Goal: Information Seeking & Learning: Learn about a topic

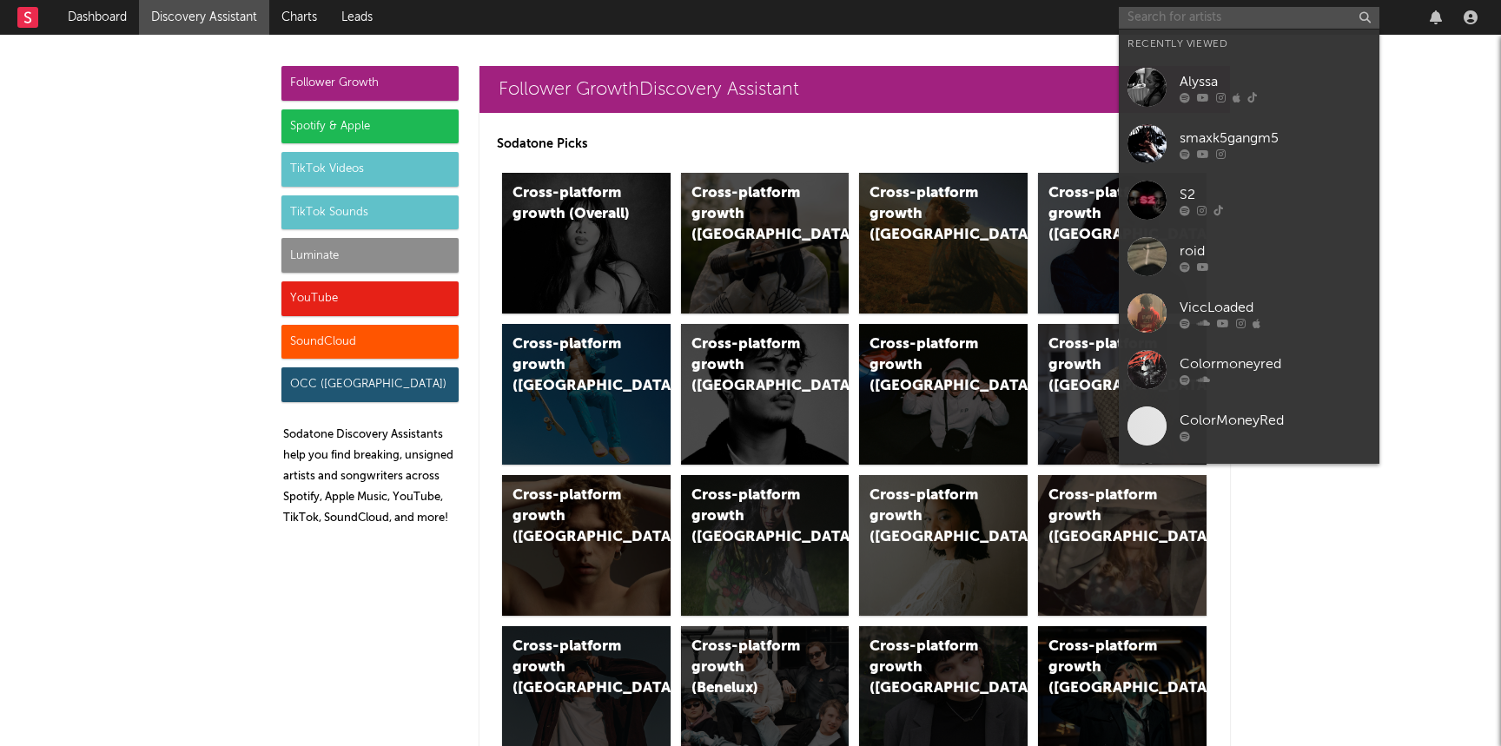
click at [1141, 23] on input "text" at bounding box center [1249, 18] width 261 height 22
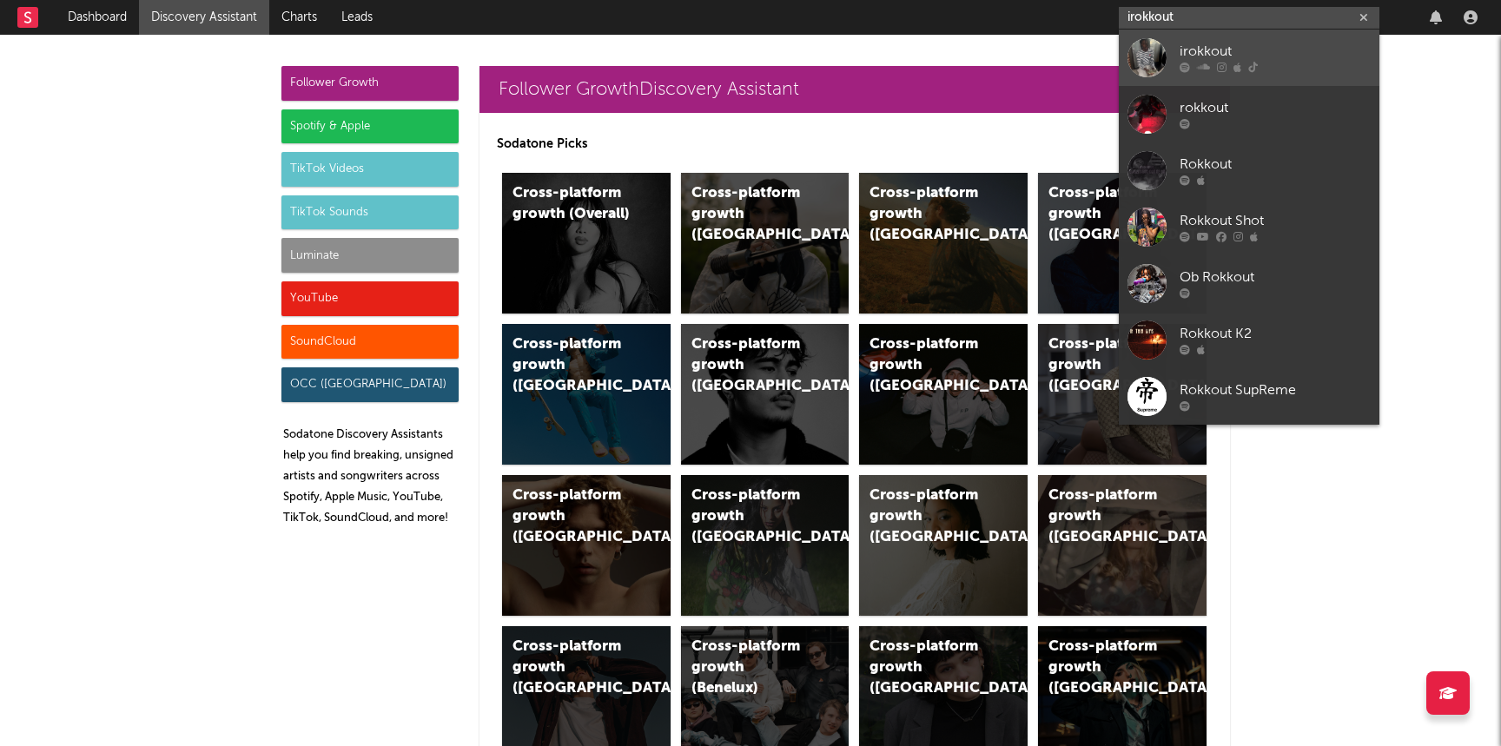
type input "irokkout"
click at [1190, 49] on div "irokkout" at bounding box center [1275, 52] width 191 height 21
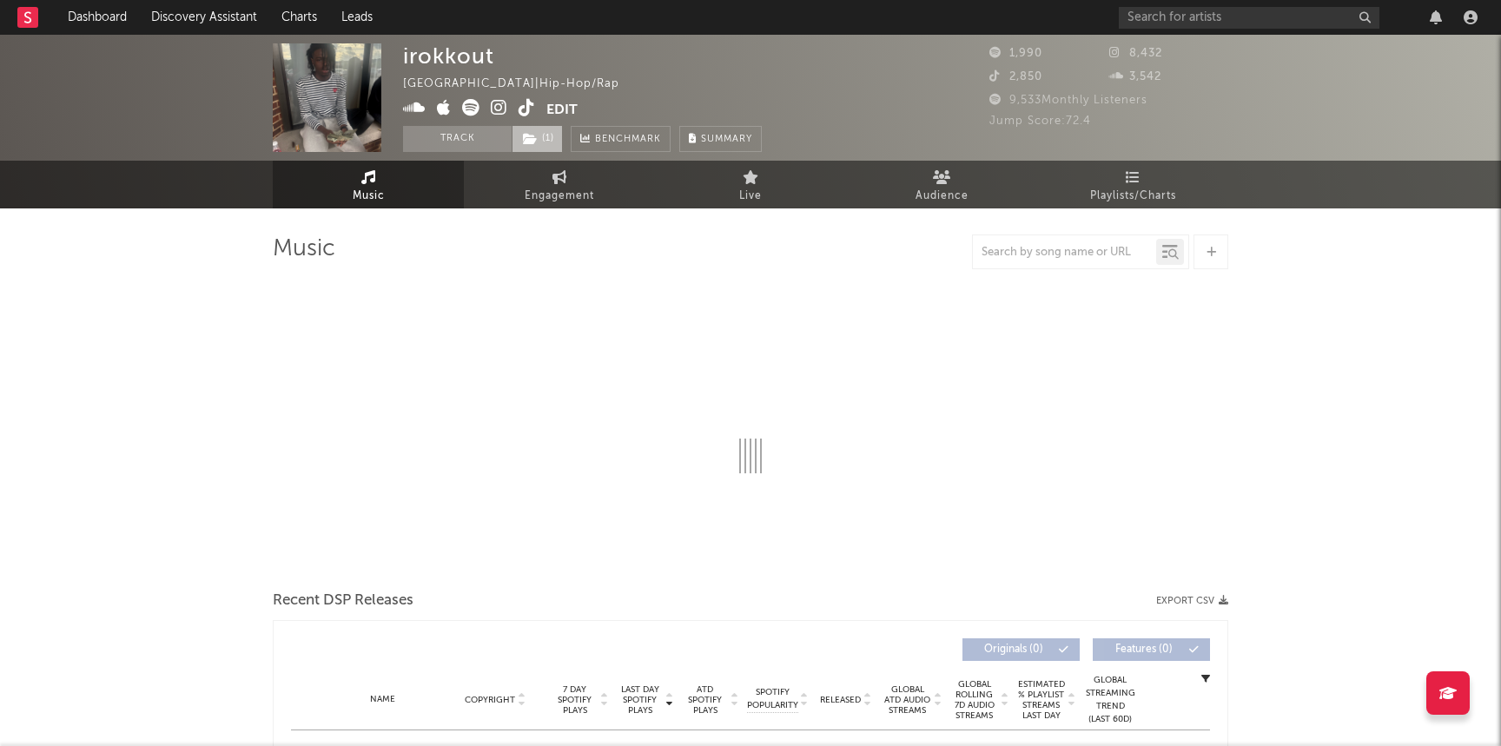
click at [552, 137] on span "( 1 )" at bounding box center [537, 139] width 51 height 26
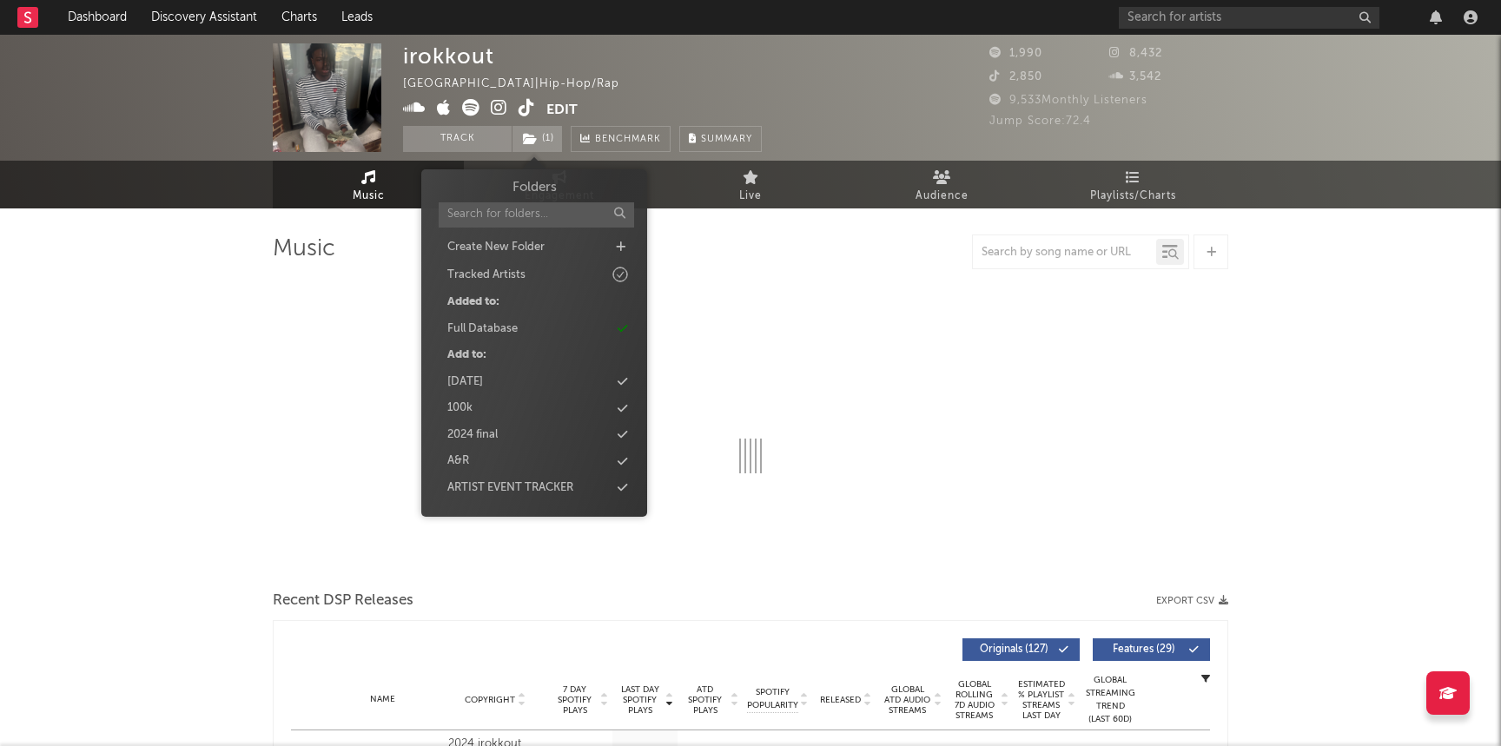
select select "1w"
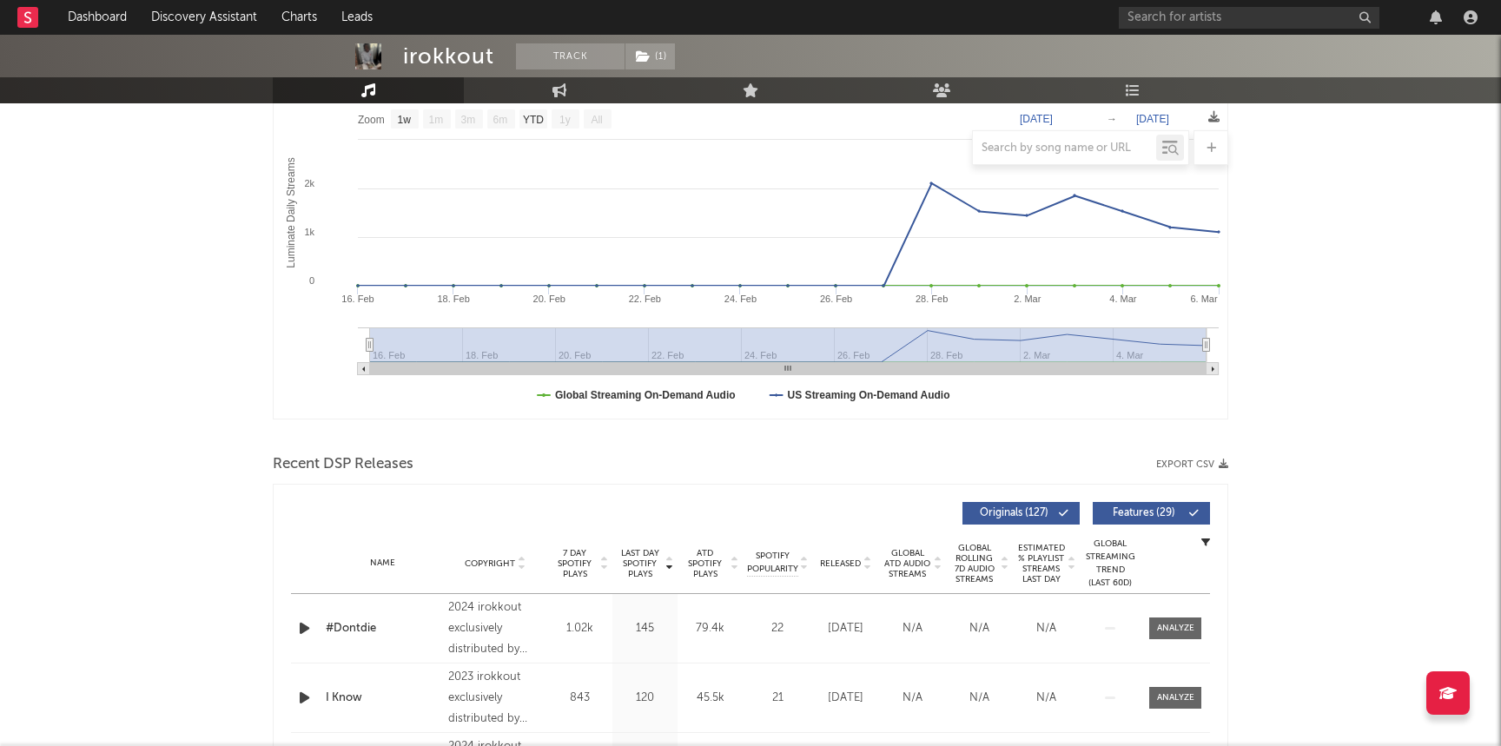
scroll to position [431, 0]
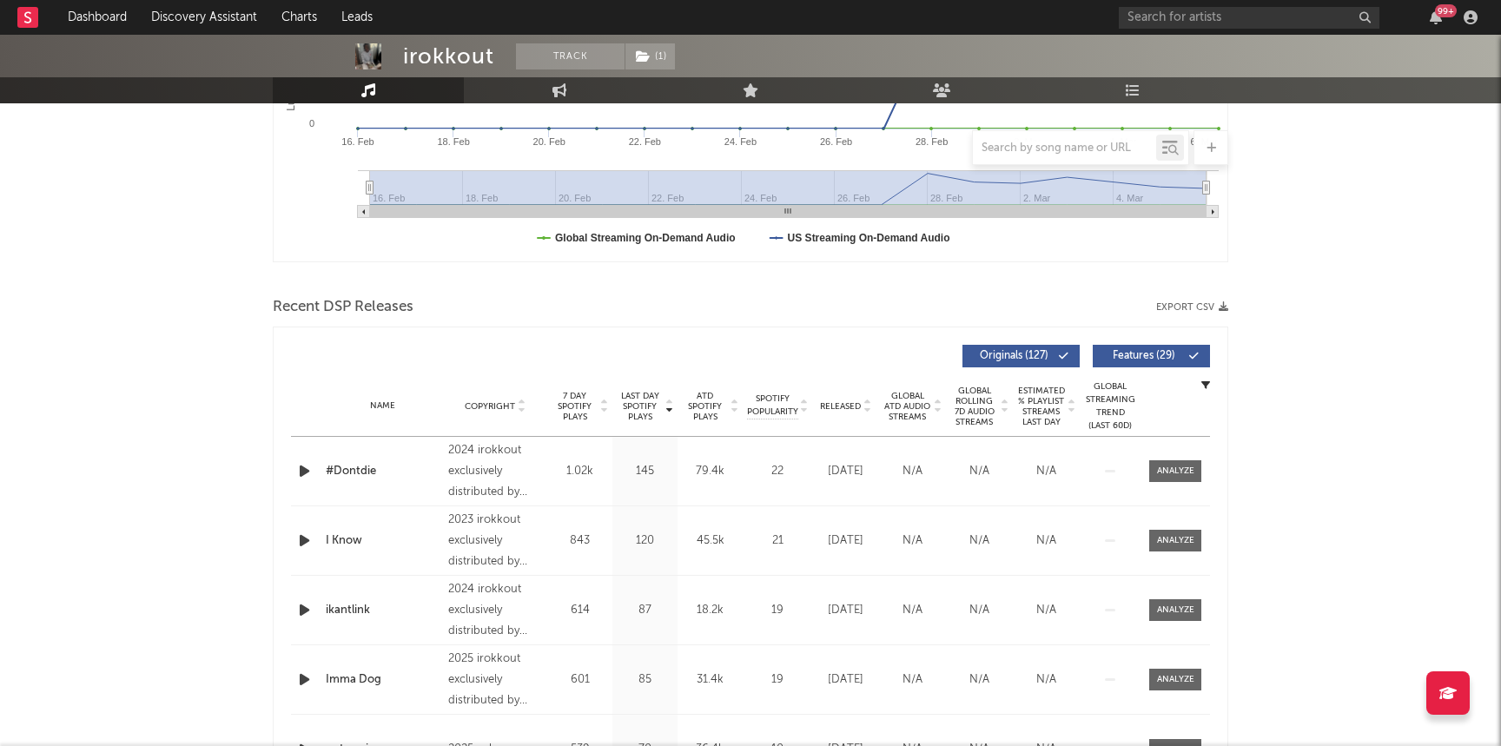
click at [852, 398] on div "Name Copyright Label Album Names Composer Names 7 Day Spotify Plays Last Day Sp…" at bounding box center [750, 406] width 919 height 61
click at [850, 407] on span "Released" at bounding box center [840, 406] width 41 height 10
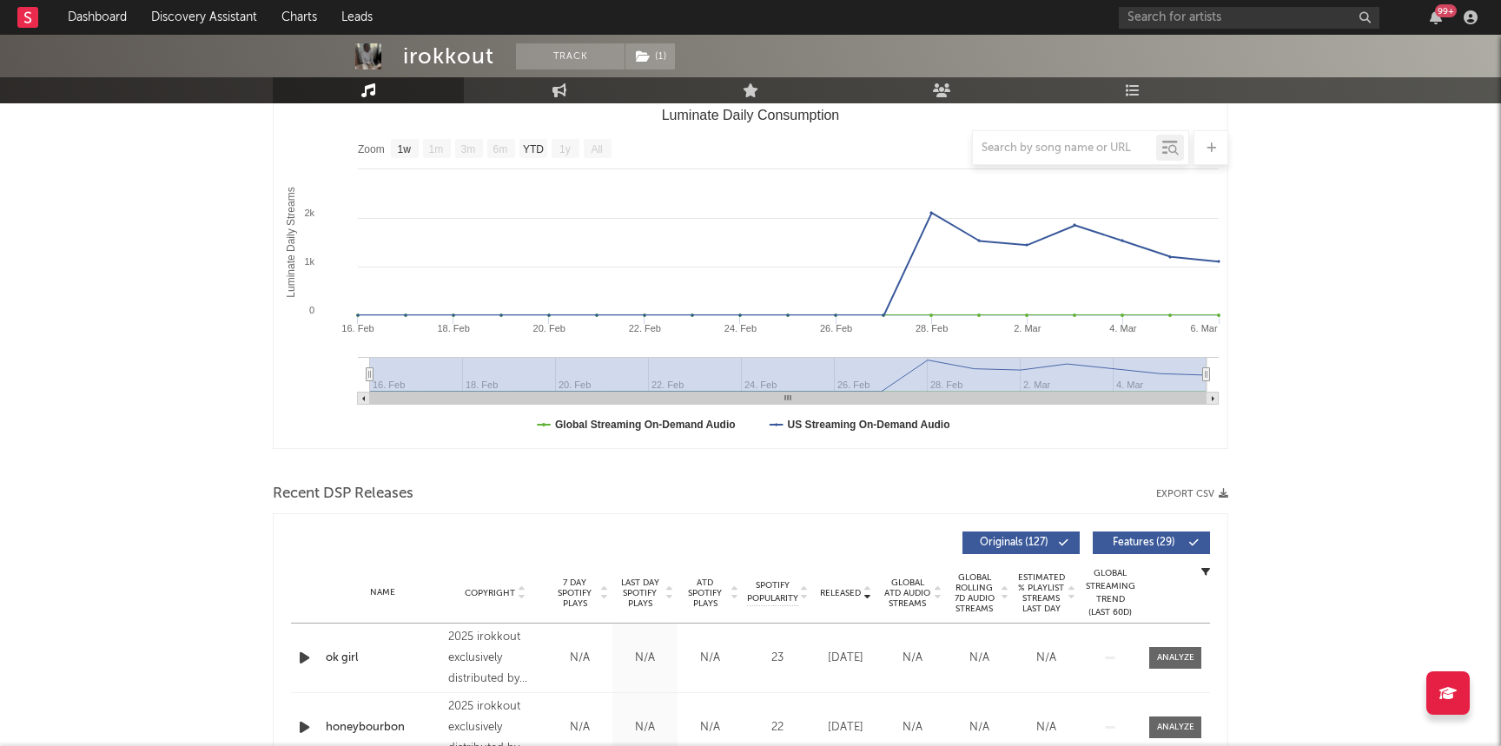
scroll to position [0, 0]
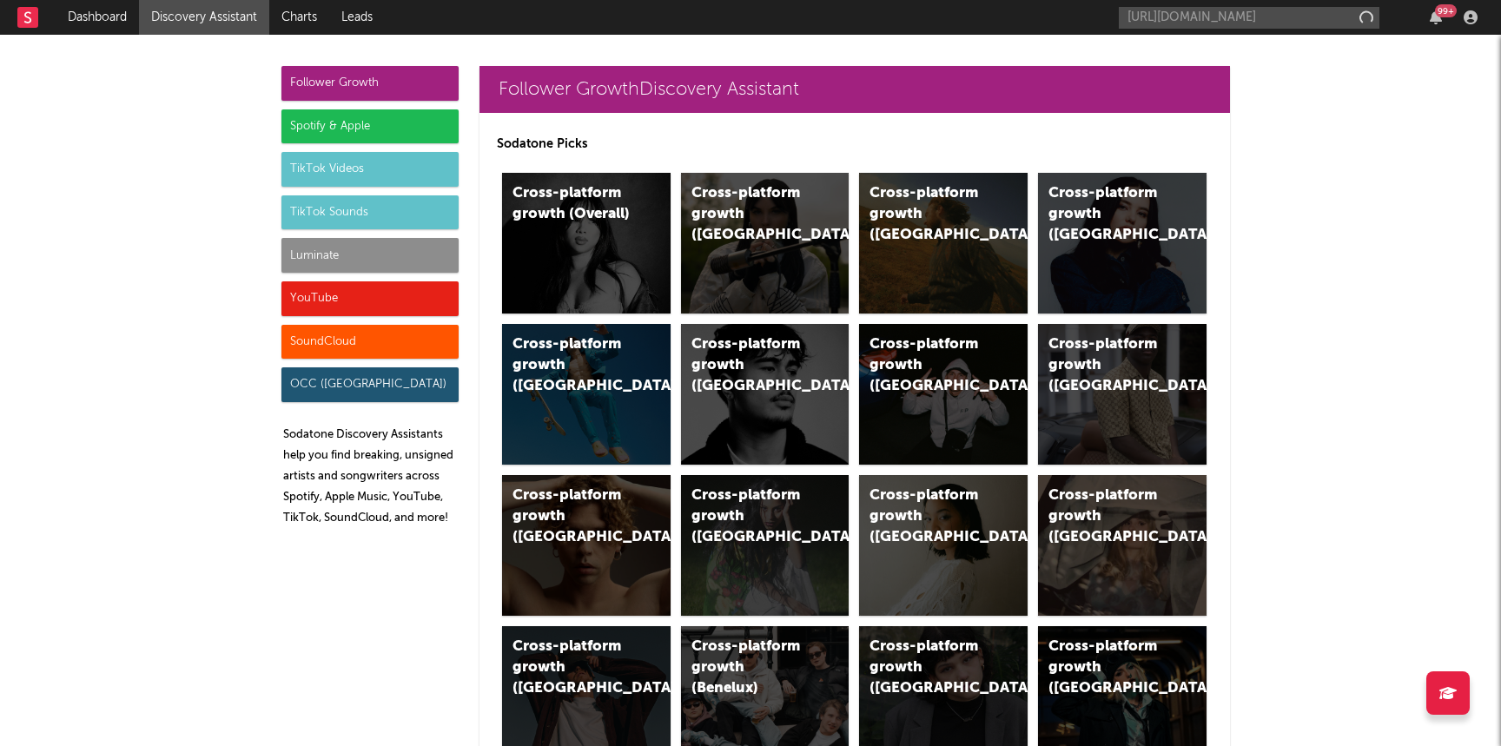
scroll to position [0, 63]
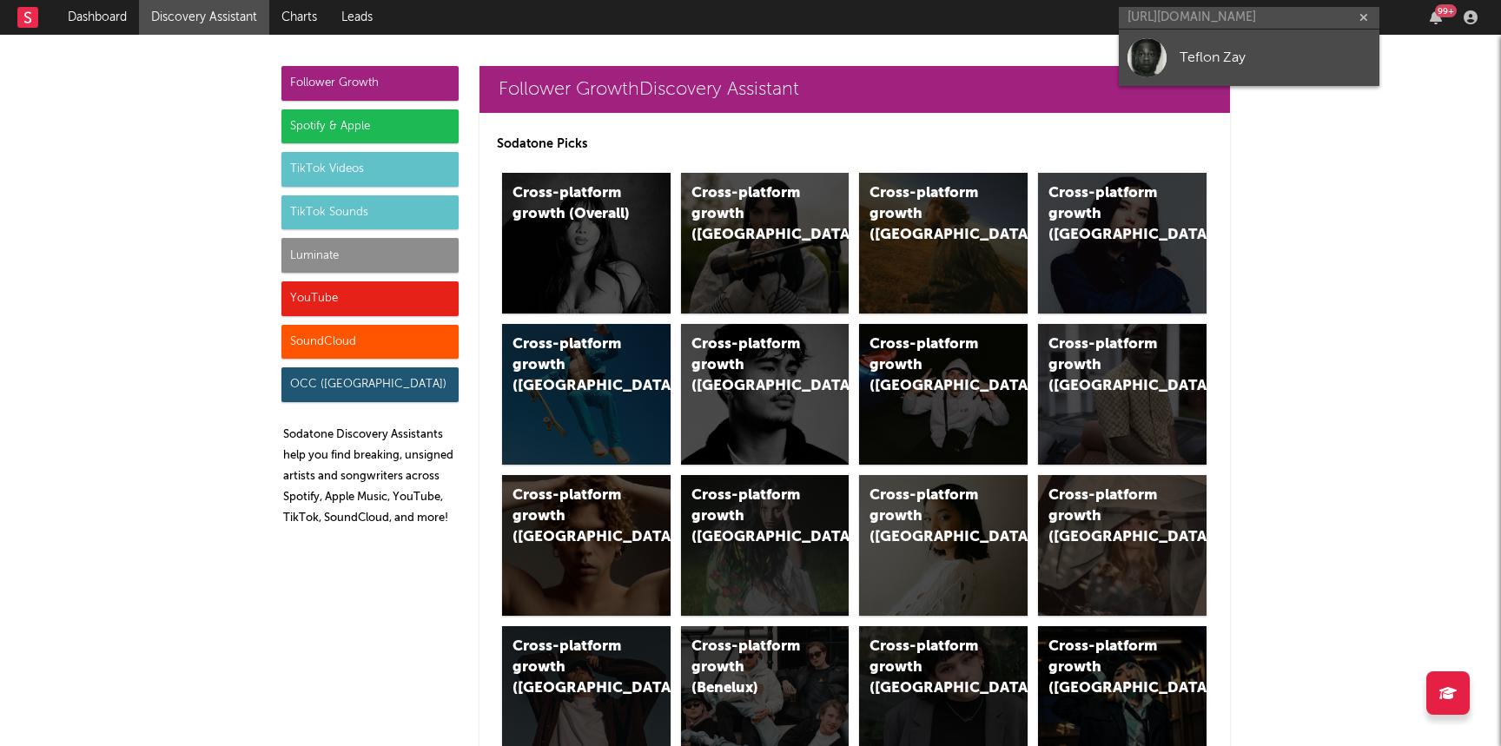
type input "https://www.youtube.com/watch?v=0mdsDayqKCk"
click at [1197, 60] on div "Teflon Zay" at bounding box center [1275, 57] width 191 height 21
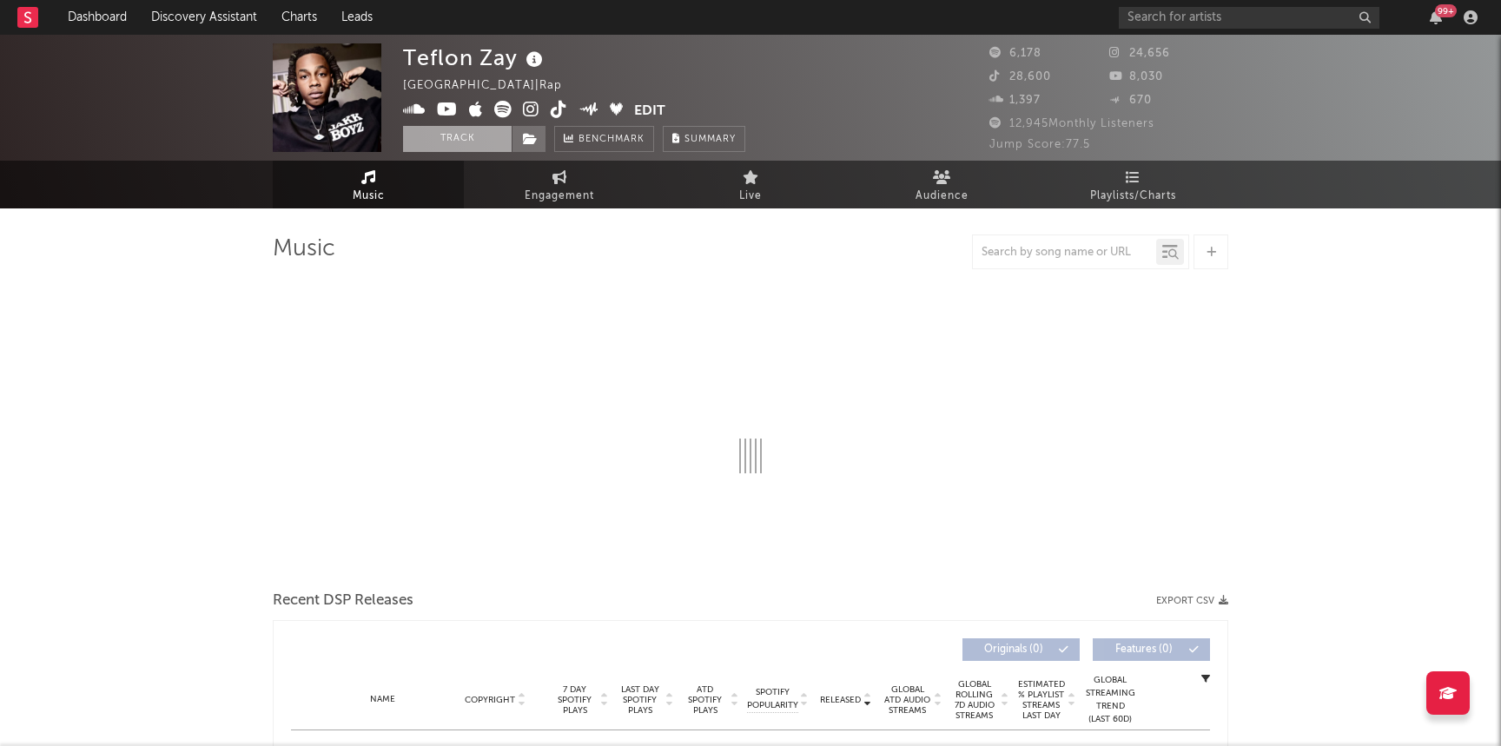
click at [459, 143] on button "Track" at bounding box center [457, 139] width 109 height 26
click at [533, 145] on span at bounding box center [529, 139] width 35 height 26
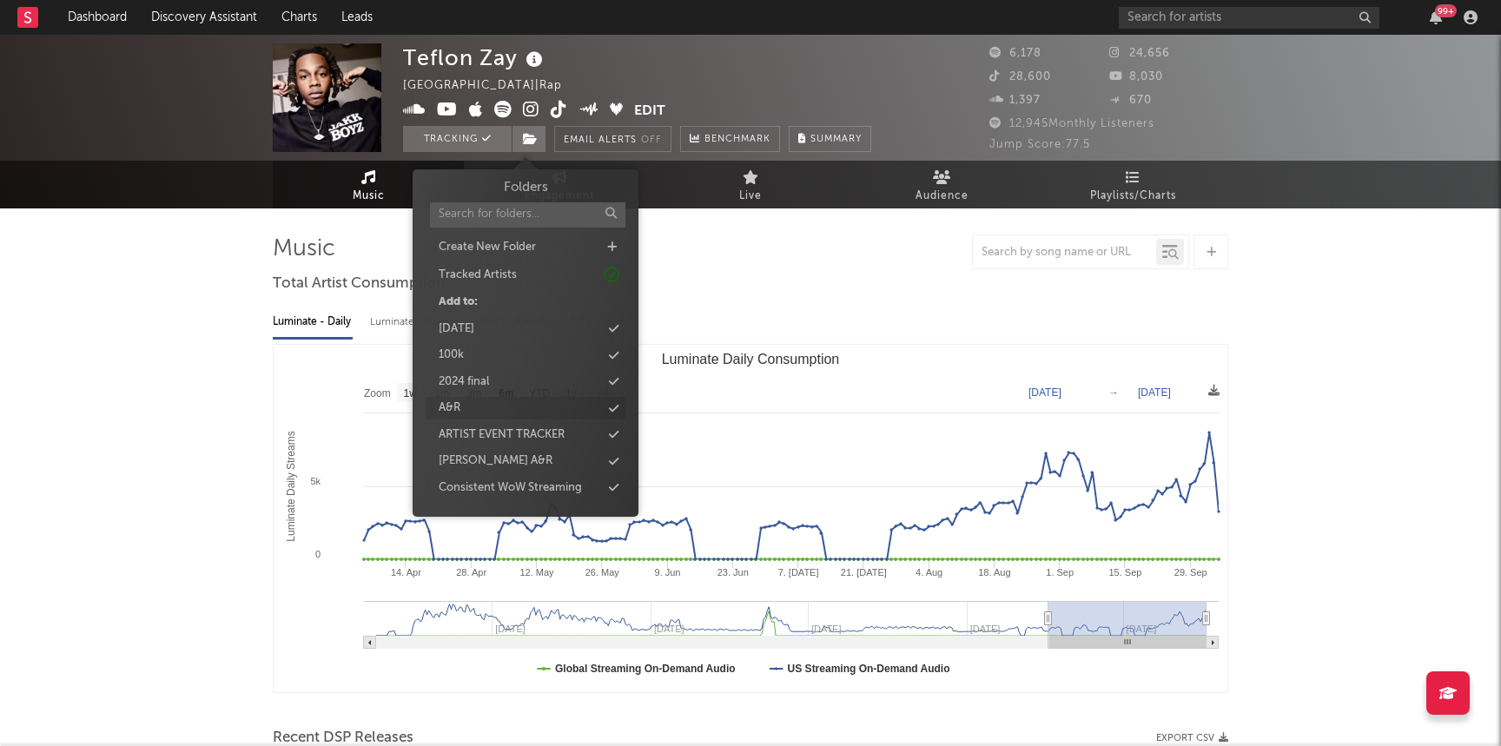
select select "6m"
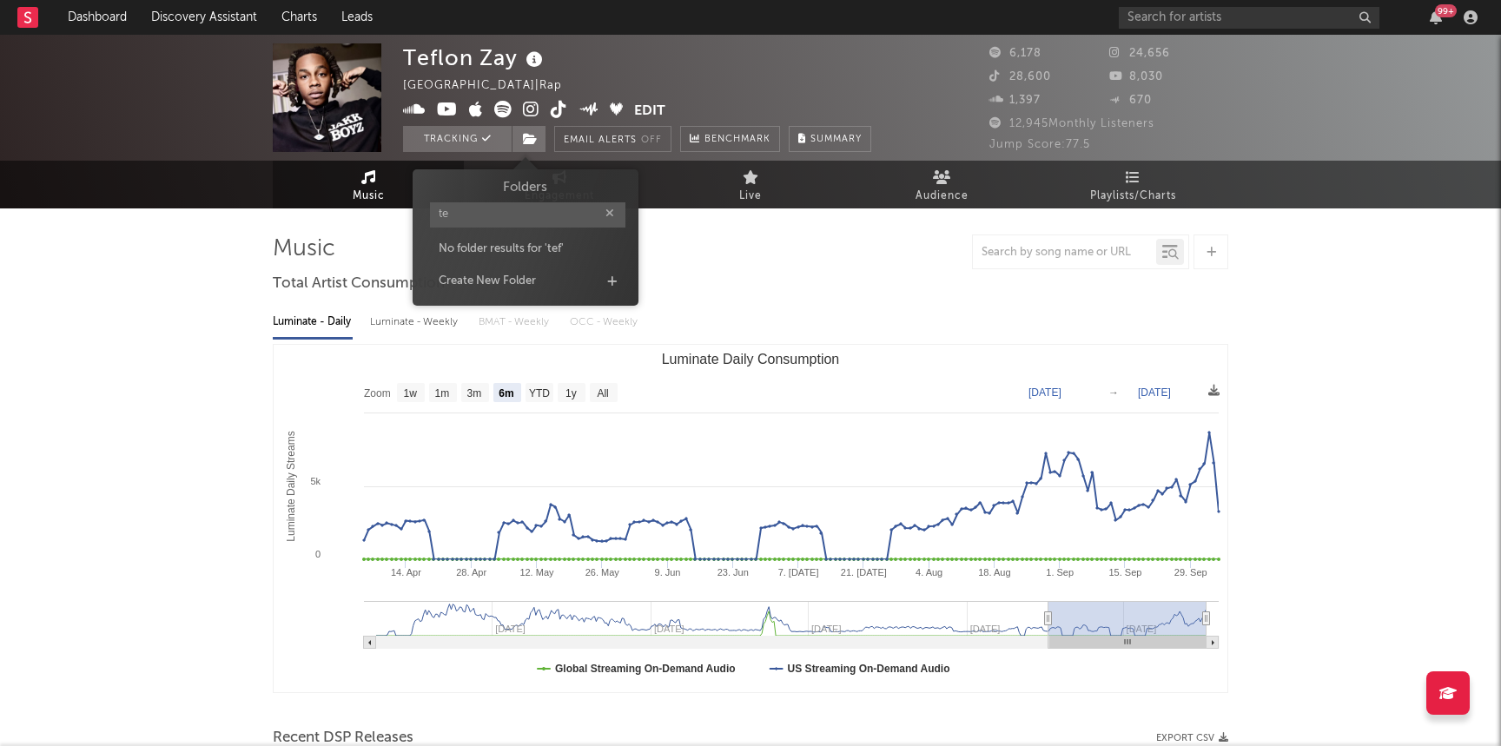
type input "t"
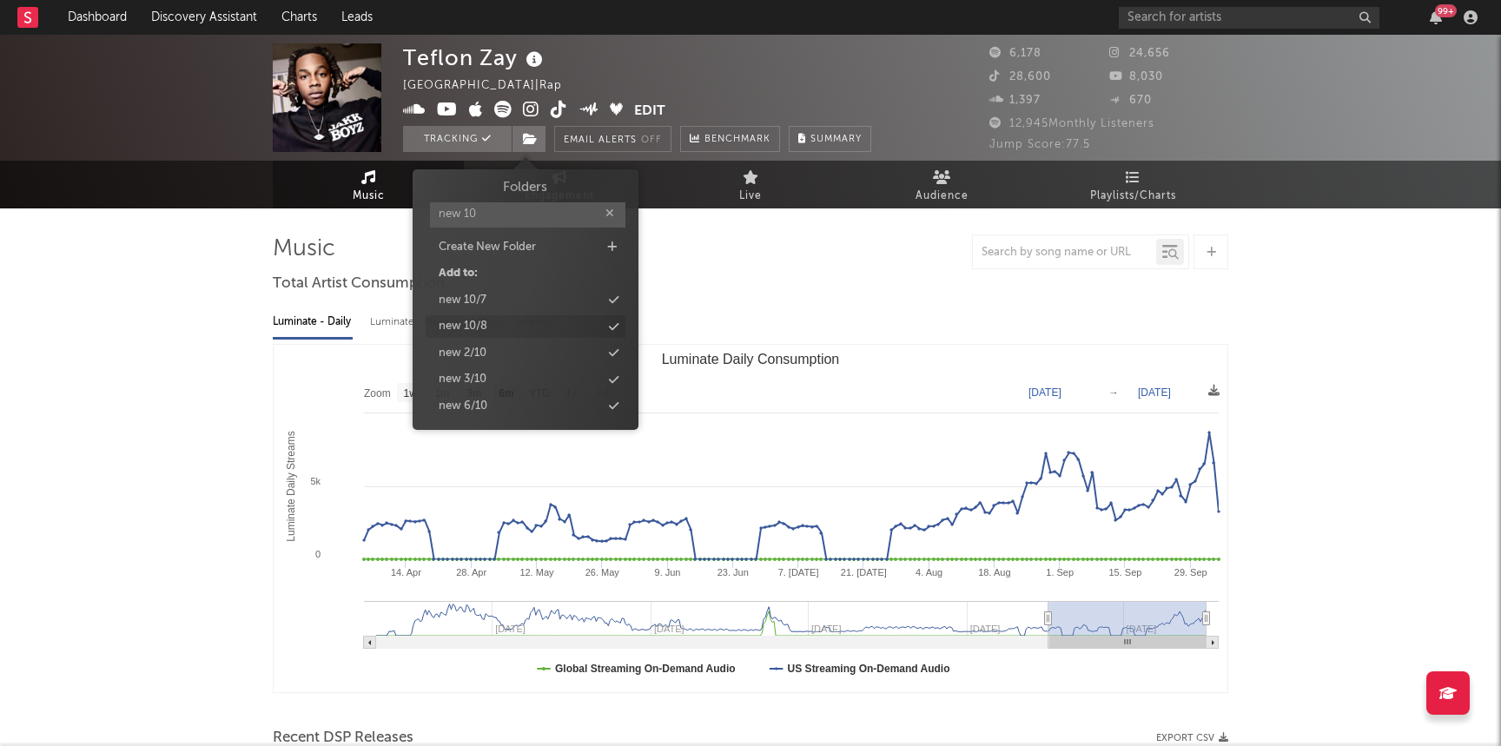
type input "new 10"
click at [526, 328] on div "new 10/8" at bounding box center [526, 326] width 200 height 23
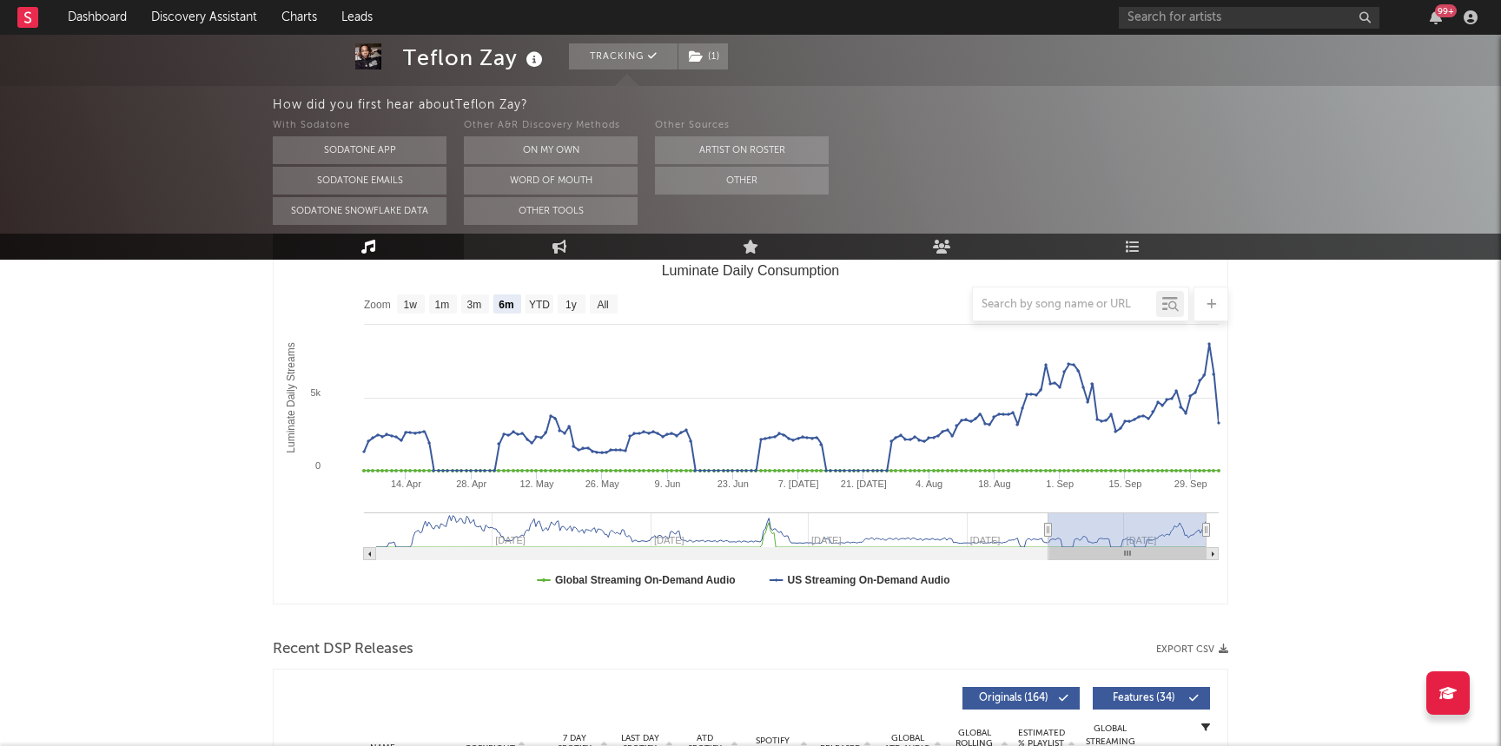
scroll to position [268, 0]
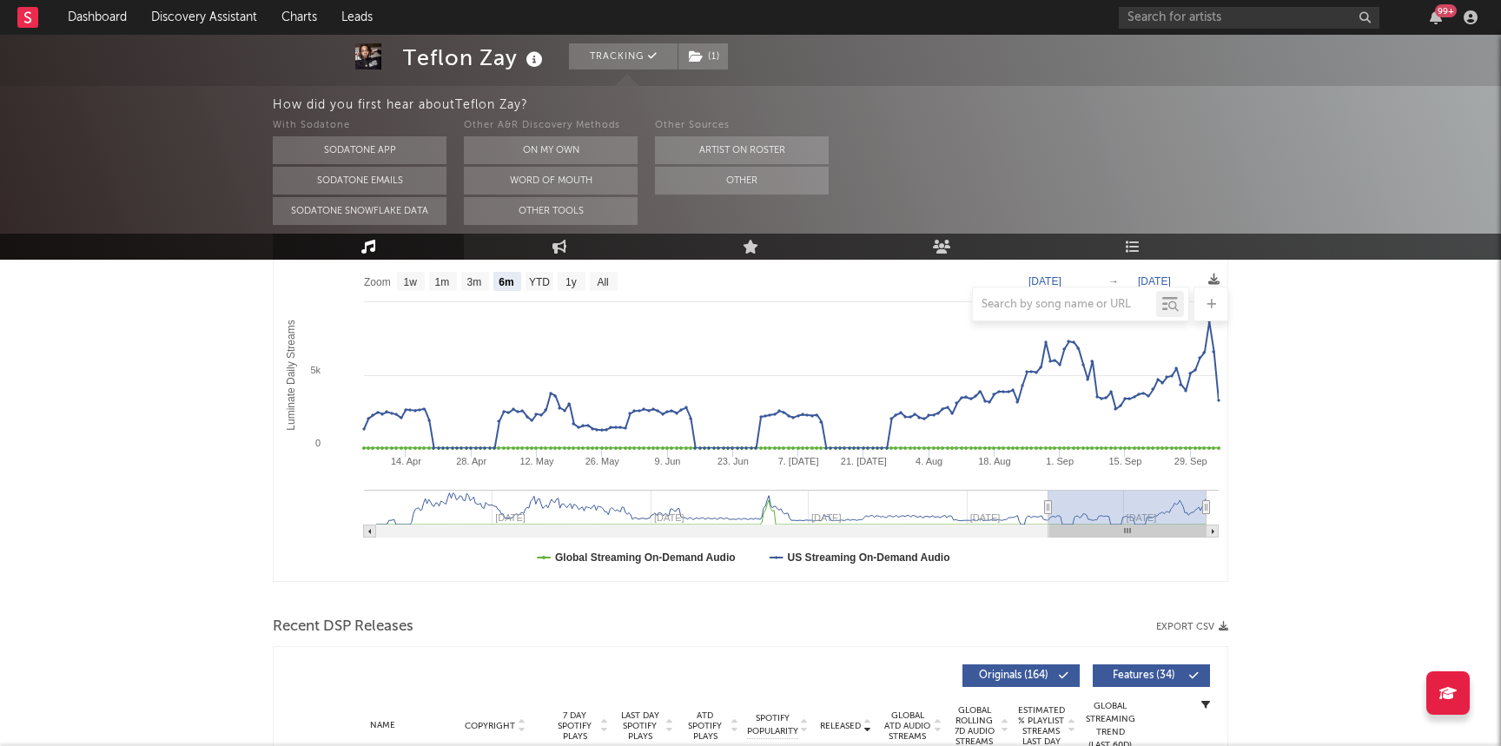
type input "2023-05-07"
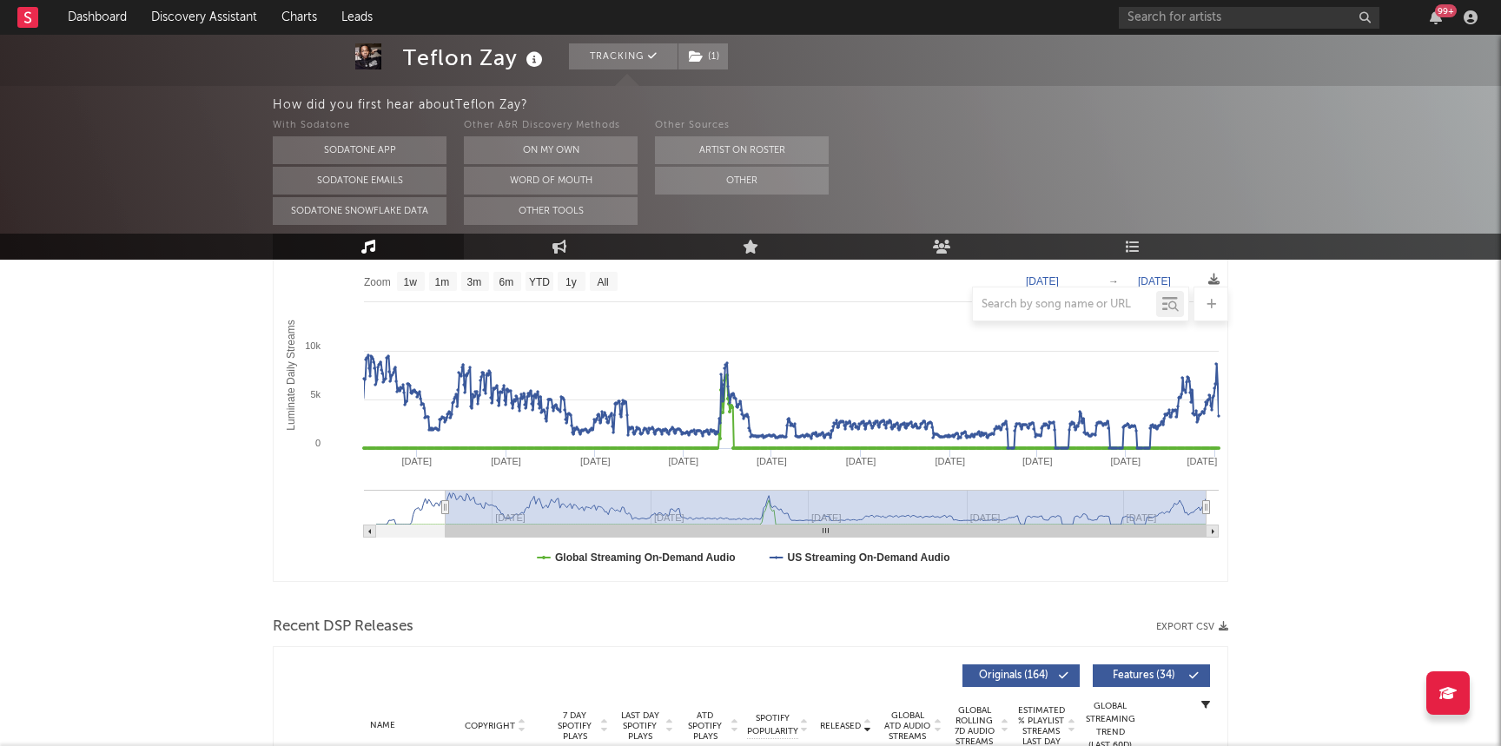
drag, startPoint x: 1048, startPoint y: 507, endPoint x: 8, endPoint y: 480, distance: 1040.1
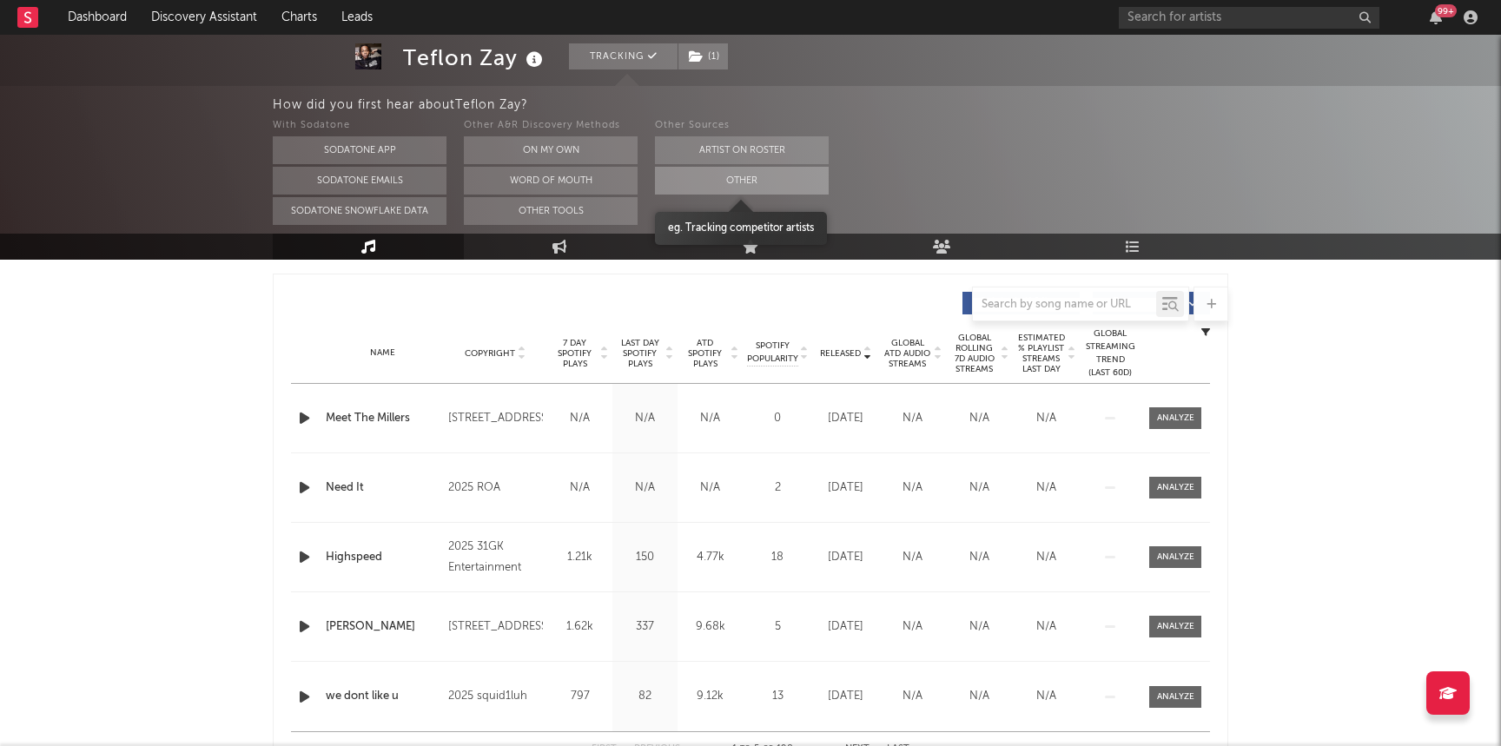
scroll to position [0, 0]
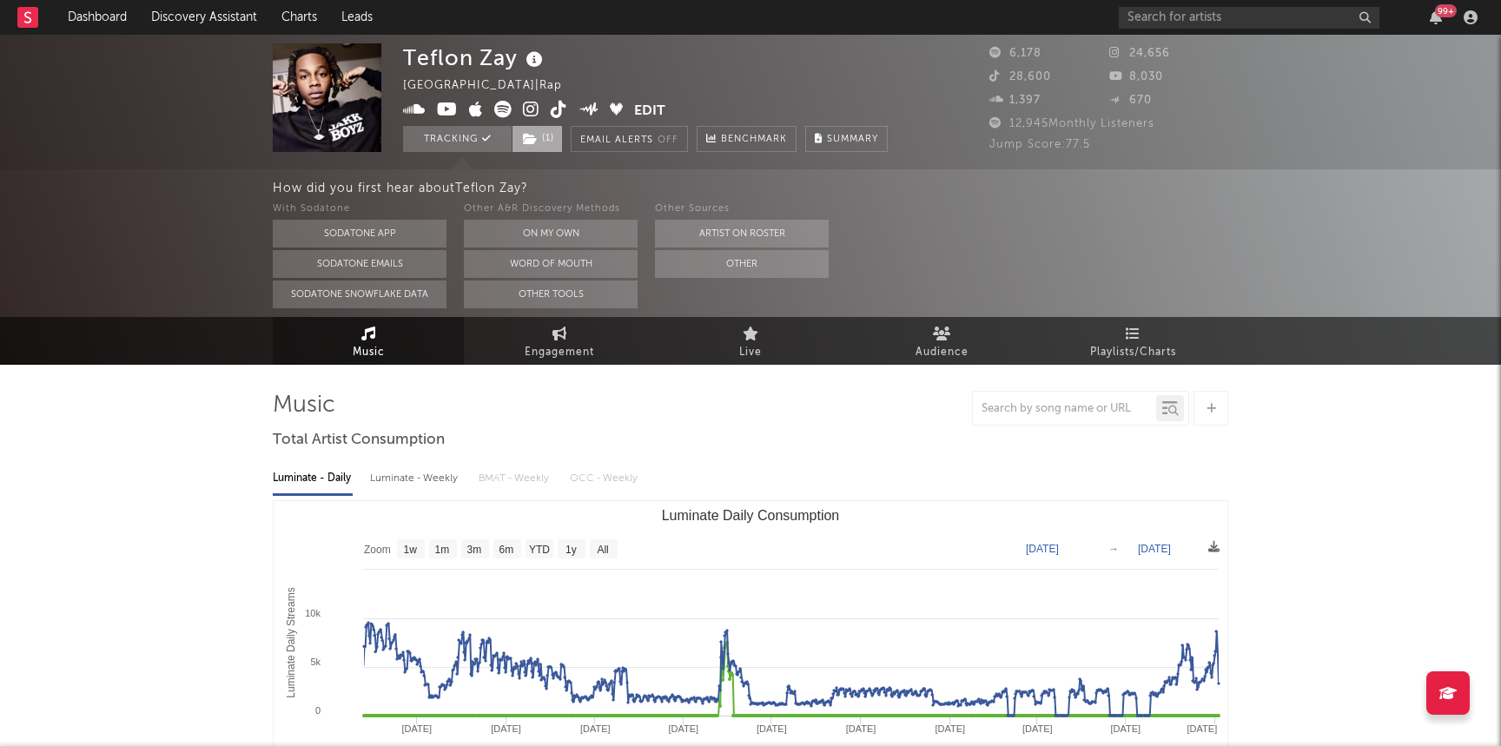
click at [553, 132] on span "( 1 )" at bounding box center [537, 139] width 51 height 26
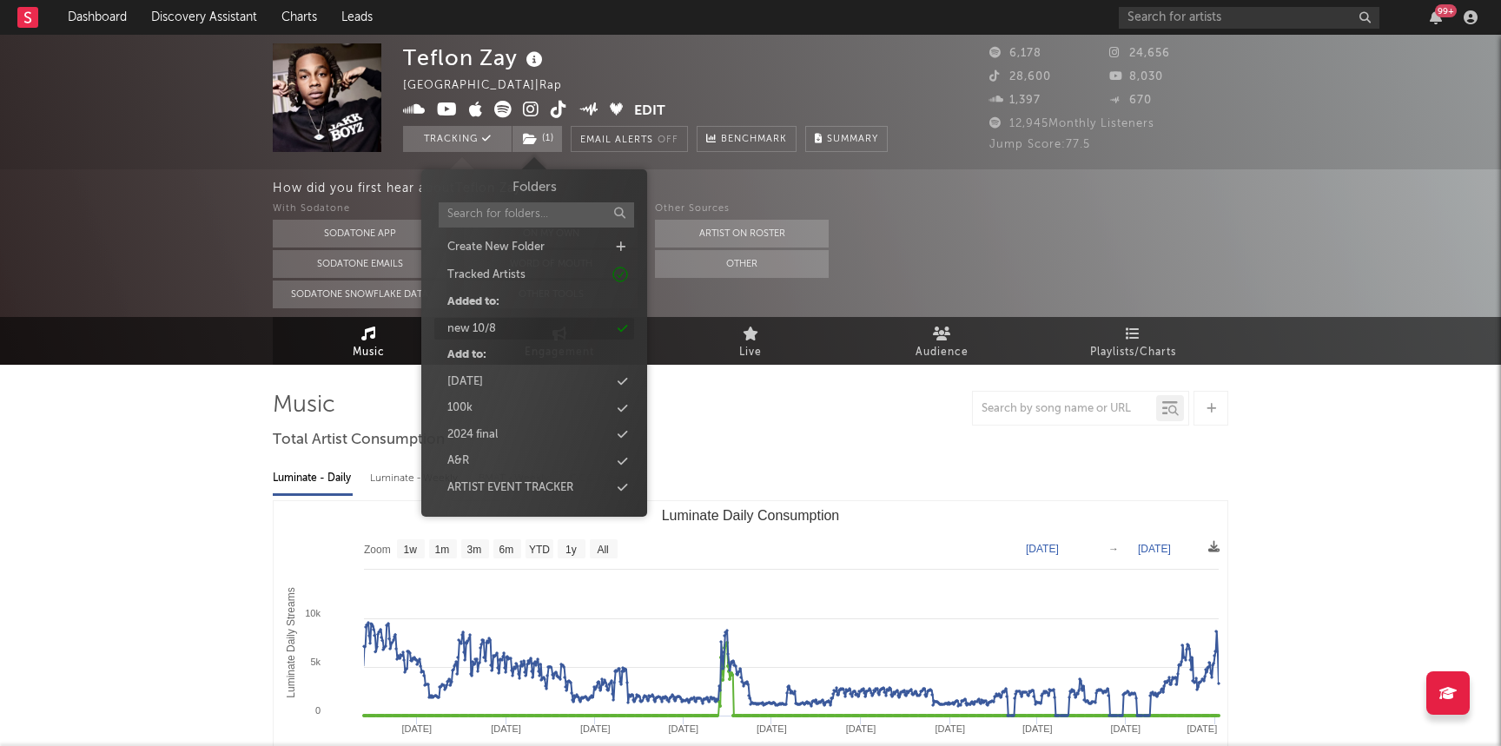
click at [531, 335] on div "new 10/8" at bounding box center [534, 329] width 200 height 23
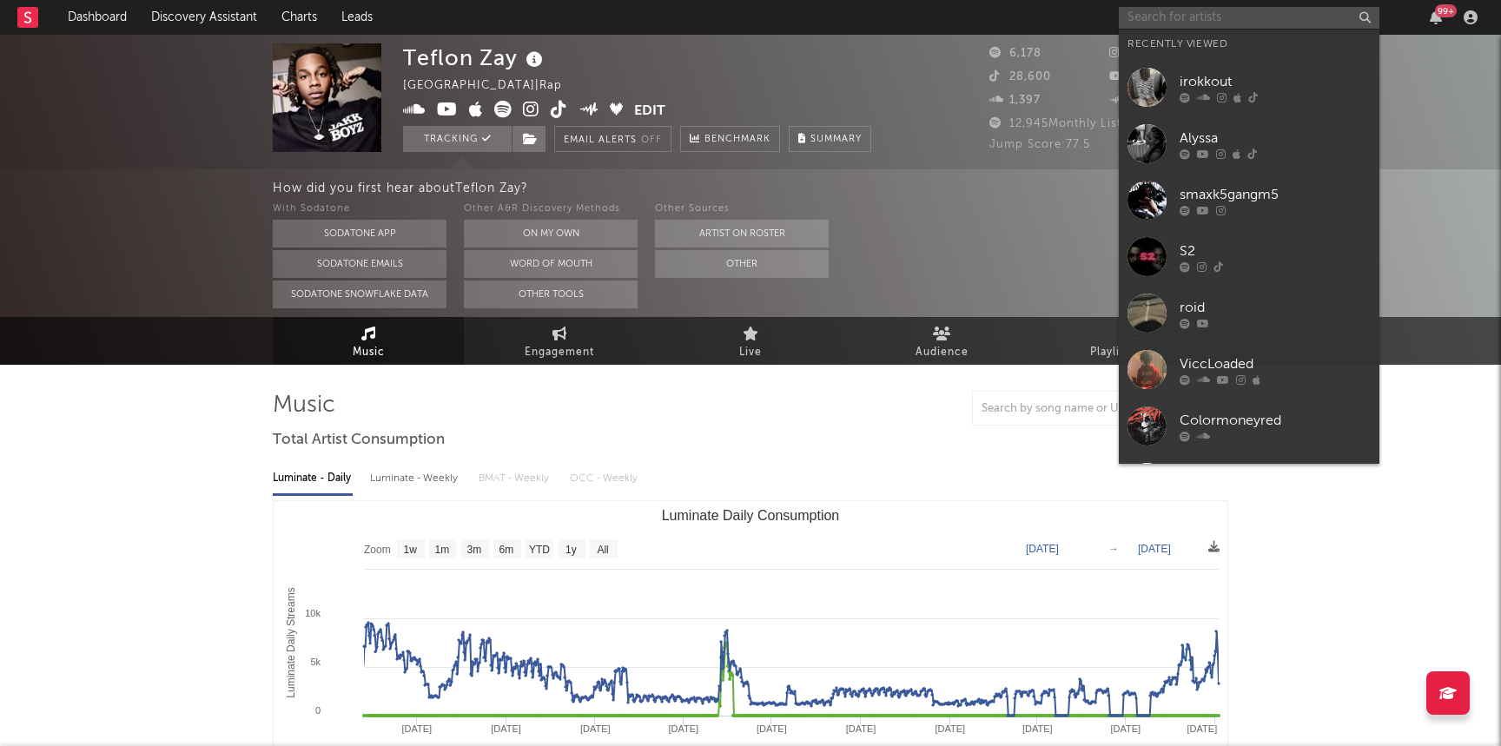
click at [1187, 18] on input "text" at bounding box center [1249, 18] width 261 height 22
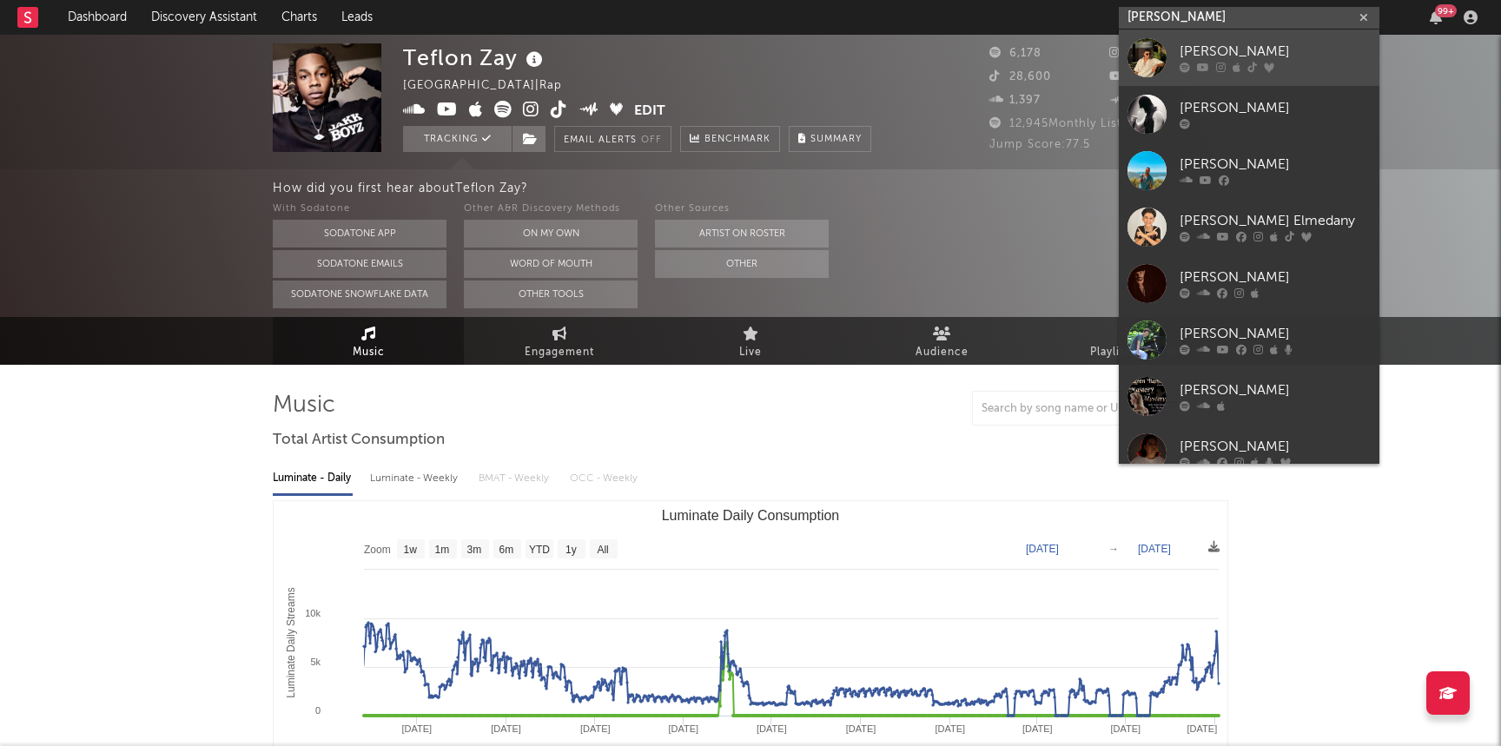
type input "samer"
click at [1172, 56] on link "Samer" at bounding box center [1249, 58] width 261 height 56
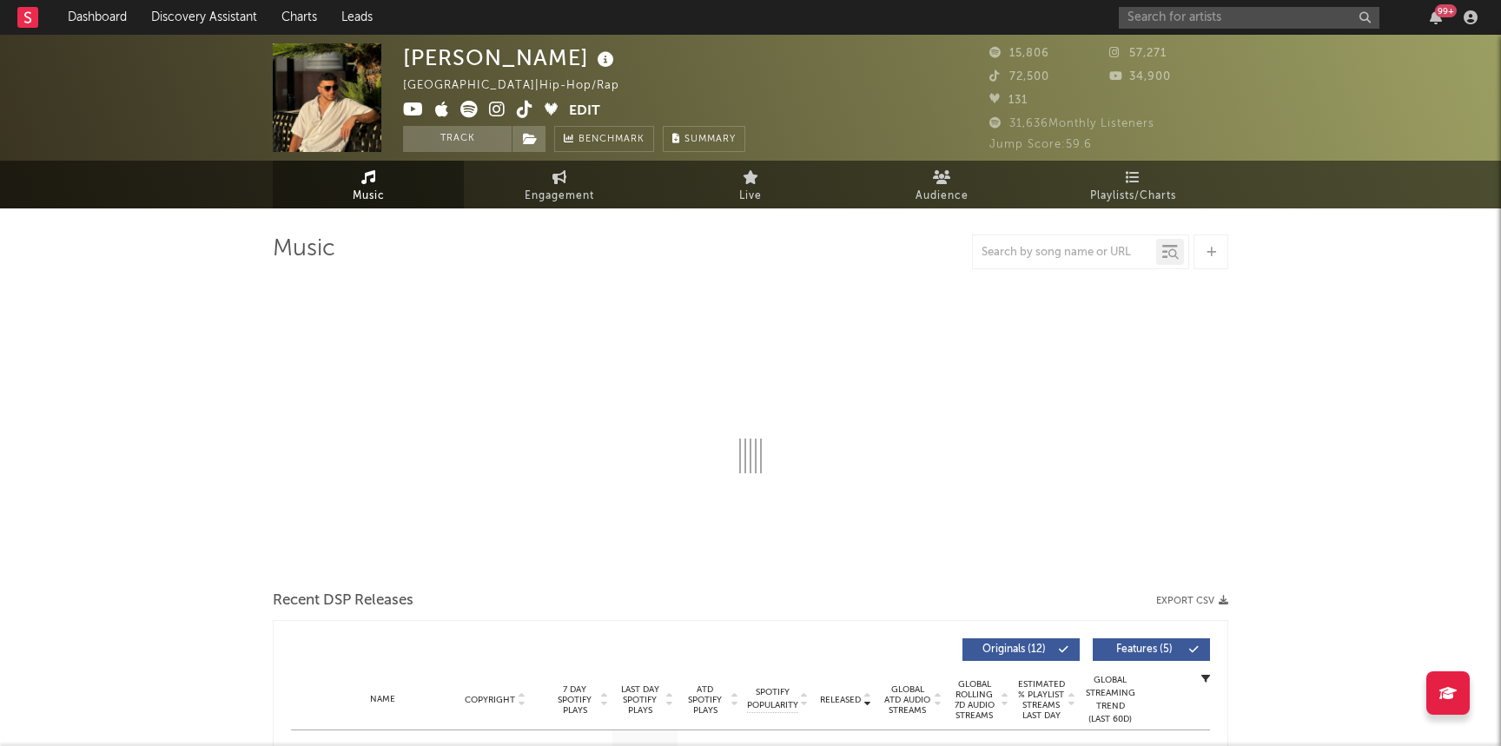
select select "6m"
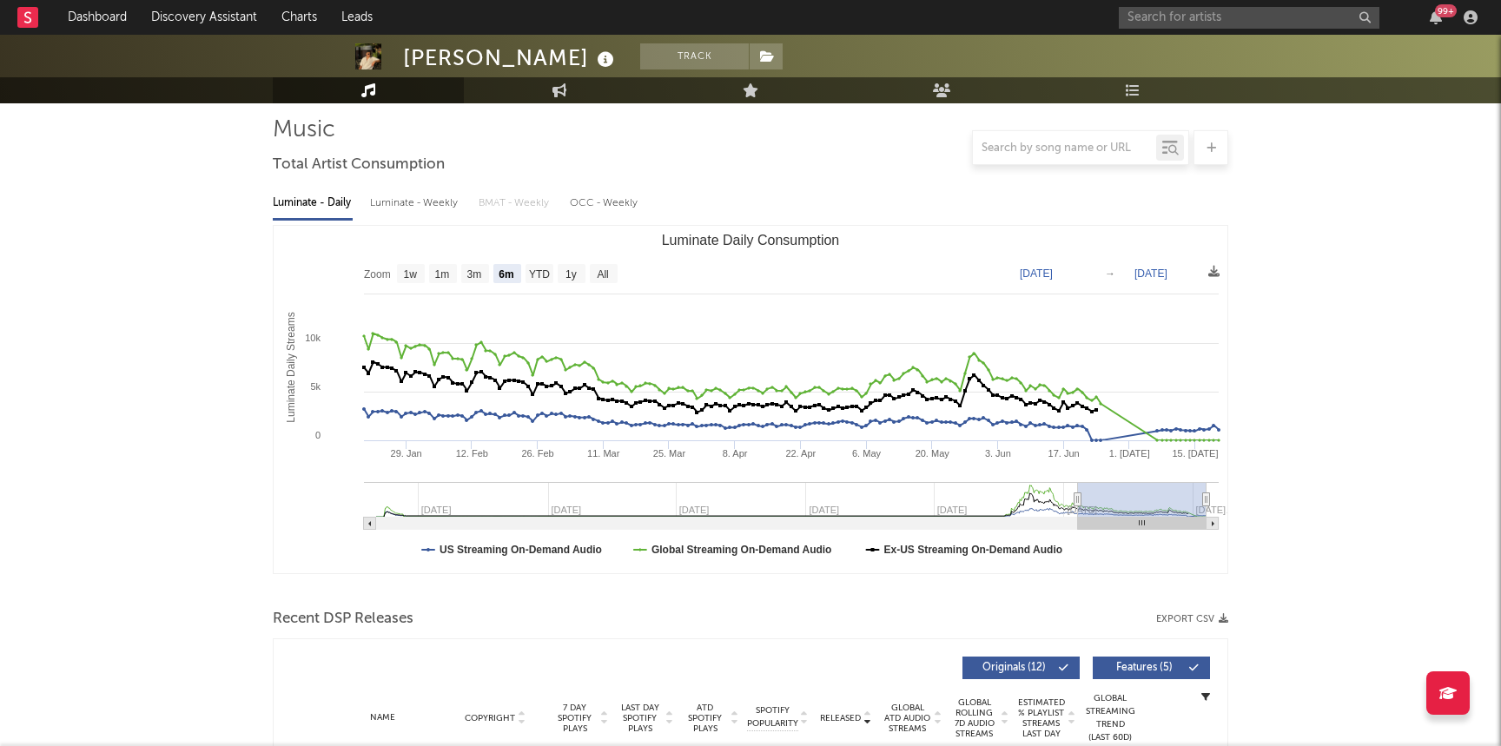
scroll to position [123, 0]
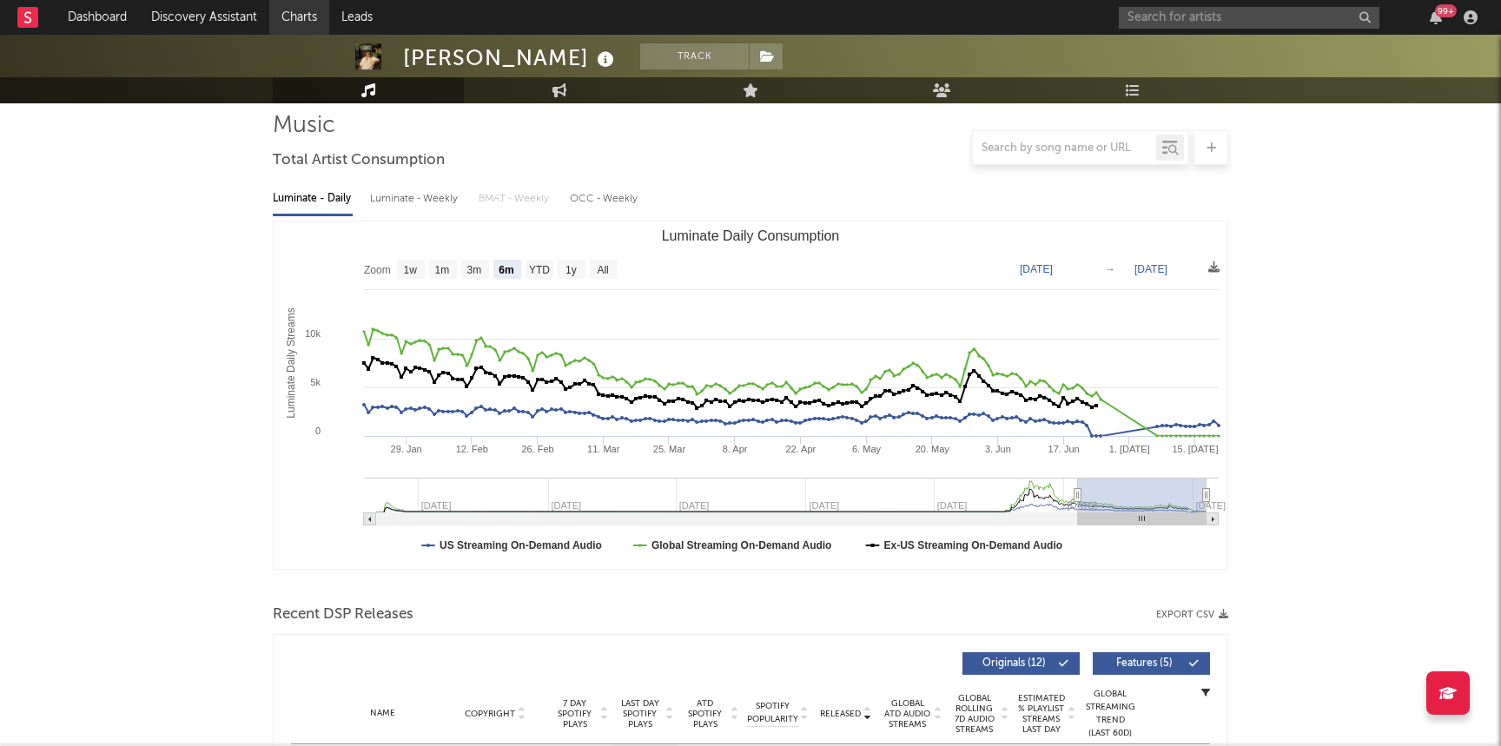
click at [305, 23] on link "Charts" at bounding box center [299, 17] width 60 height 35
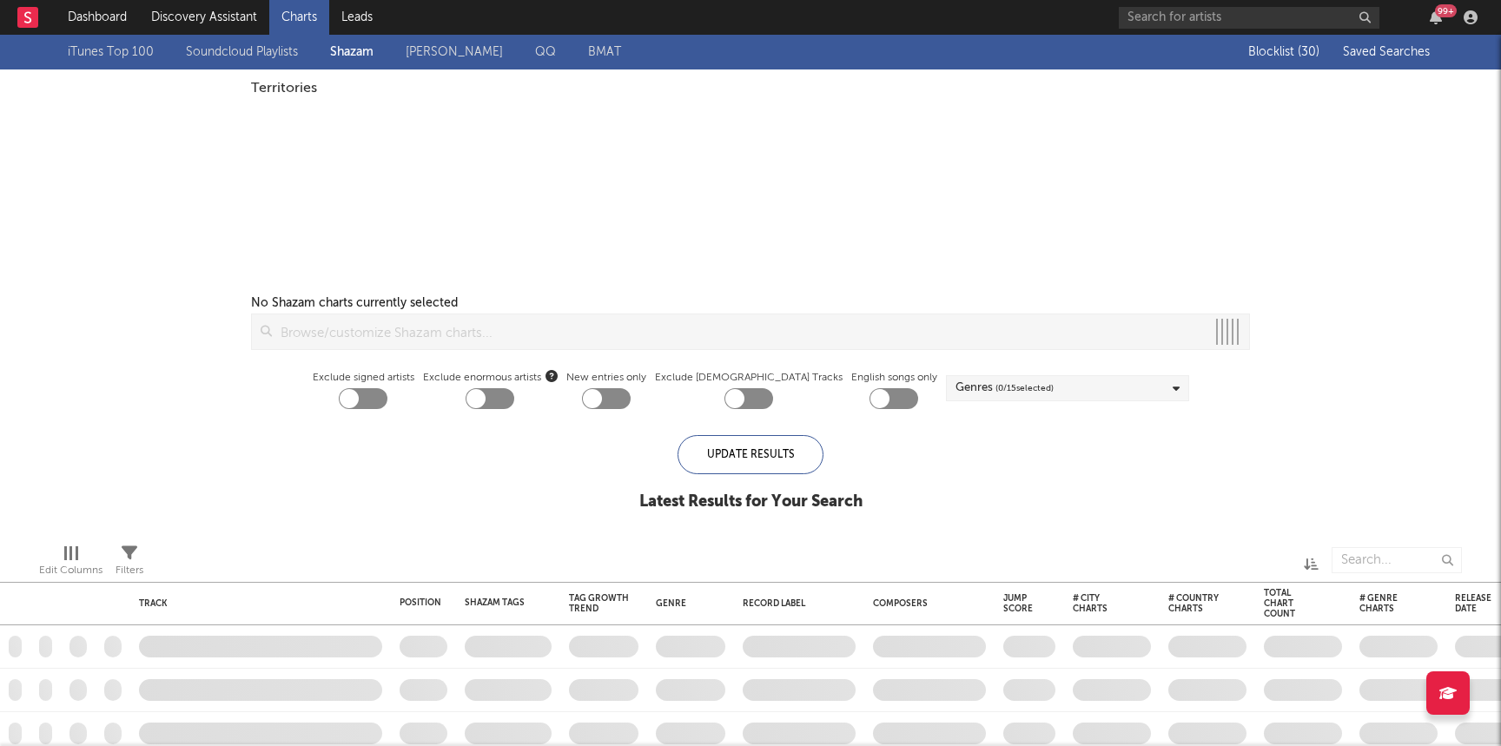
checkbox input "true"
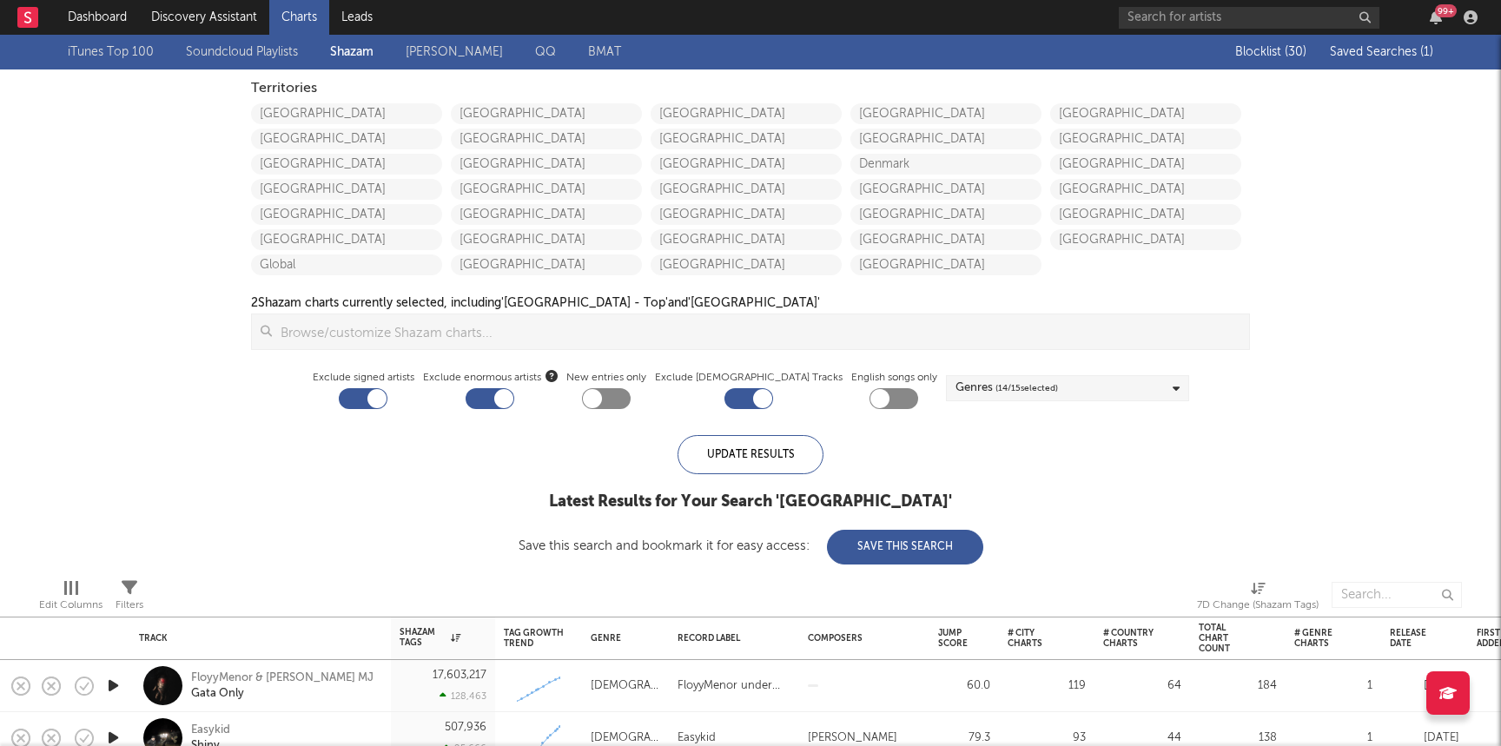
click at [1381, 50] on span "Saved Searches ( 1 )" at bounding box center [1381, 52] width 103 height 12
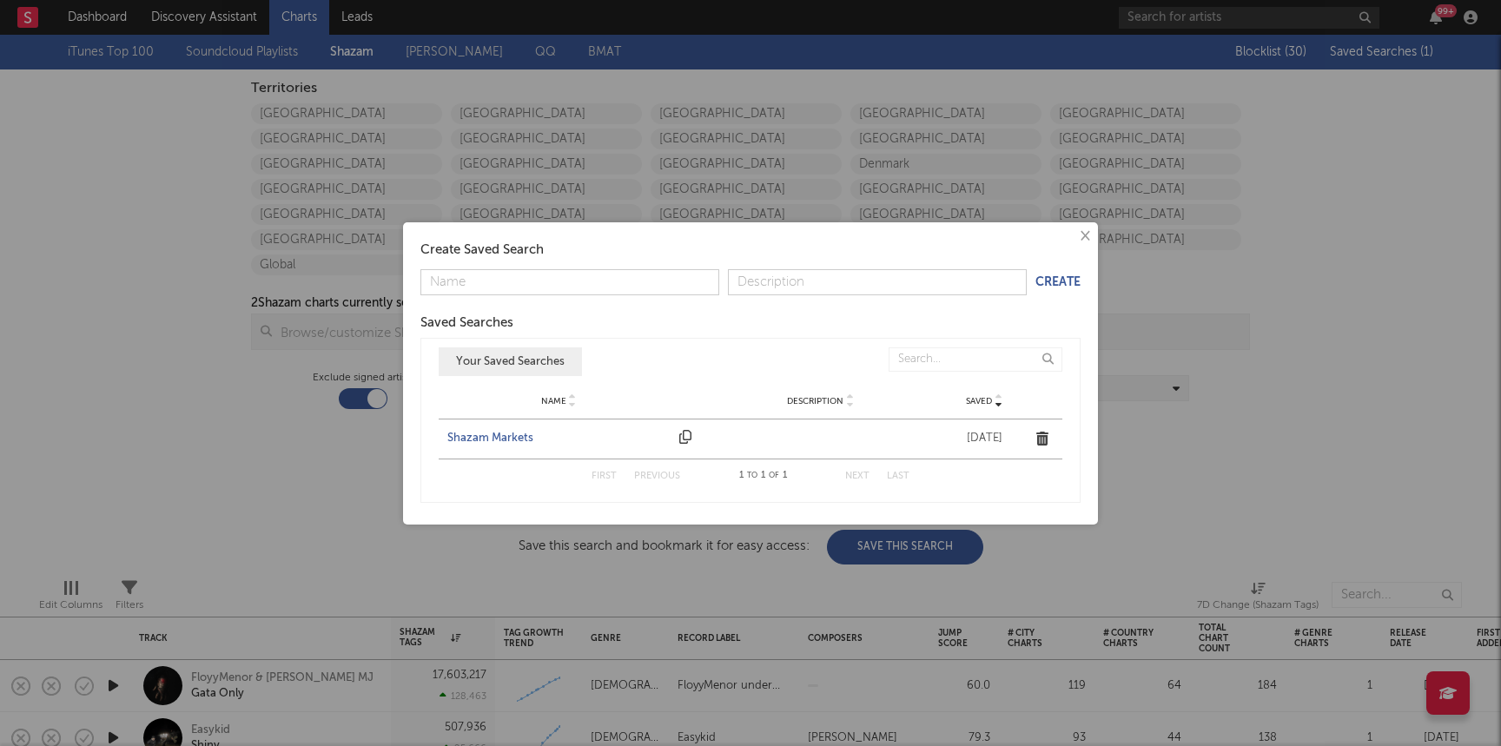
click at [516, 434] on div "Shazam Markets" at bounding box center [558, 438] width 223 height 17
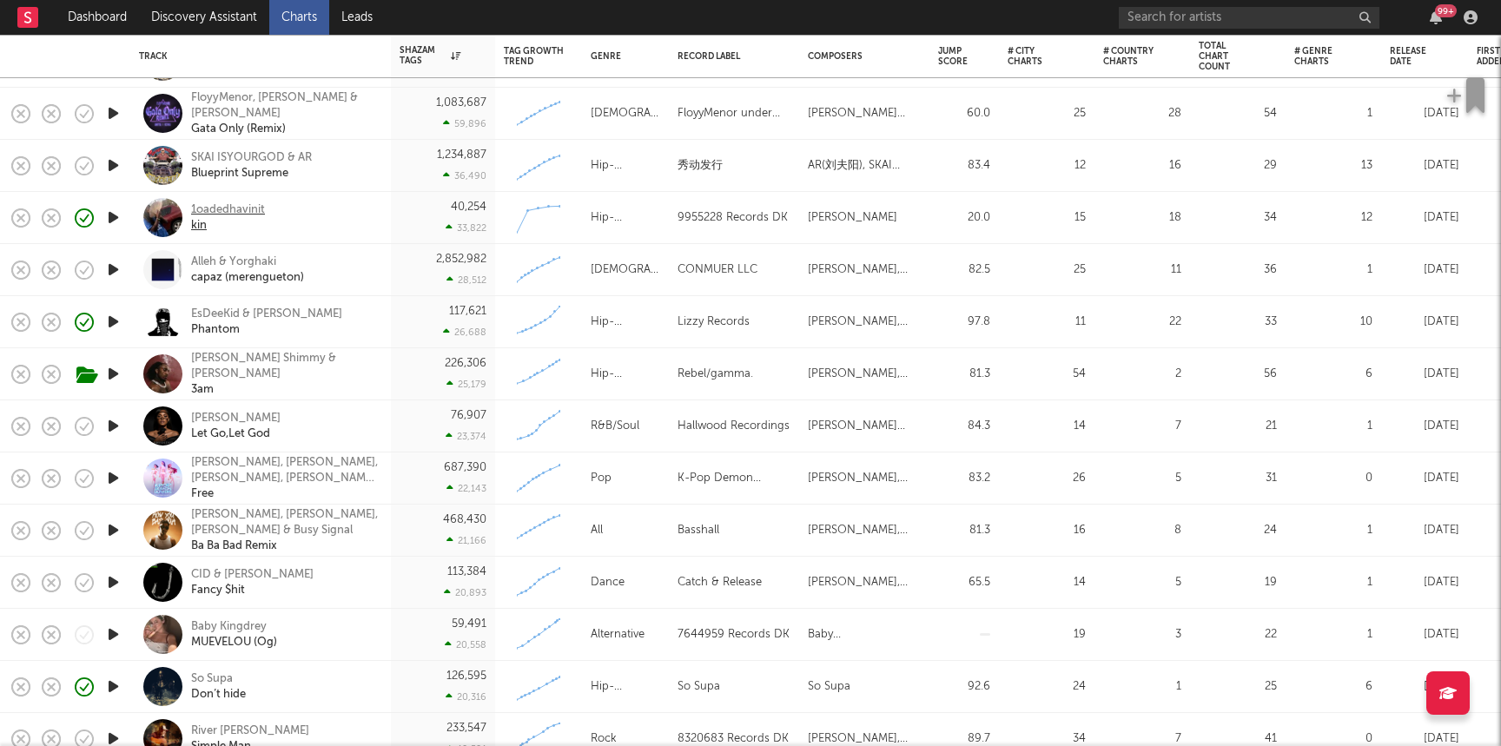
click at [208, 229] on div "kin" at bounding box center [228, 226] width 74 height 16
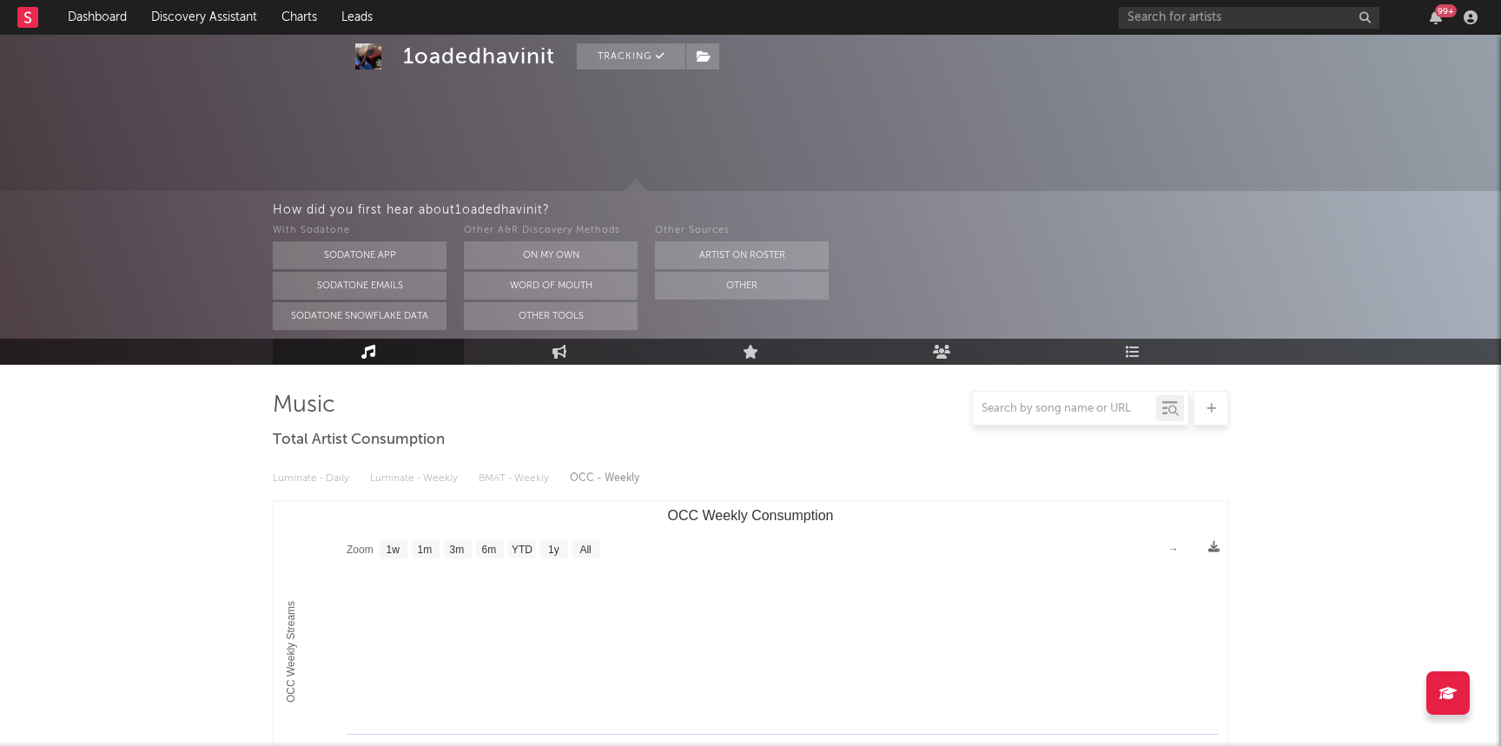
select select "1w"
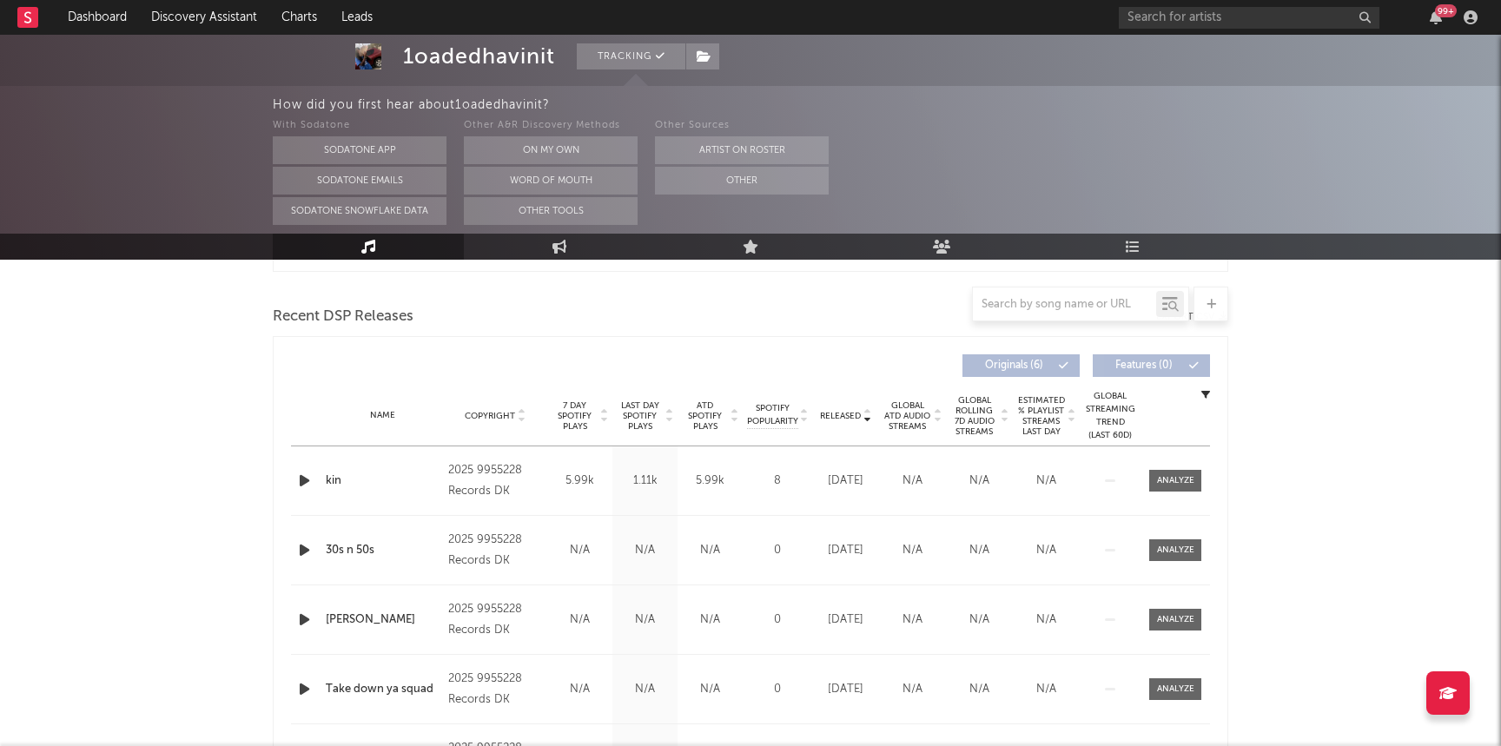
scroll to position [579, 0]
click at [1169, 467] on div "Name kin Copyright 2025 9955228 Records DK Label 9955228 Records DK Album Names…" at bounding box center [750, 479] width 919 height 69
click at [1169, 478] on div at bounding box center [1175, 479] width 37 height 13
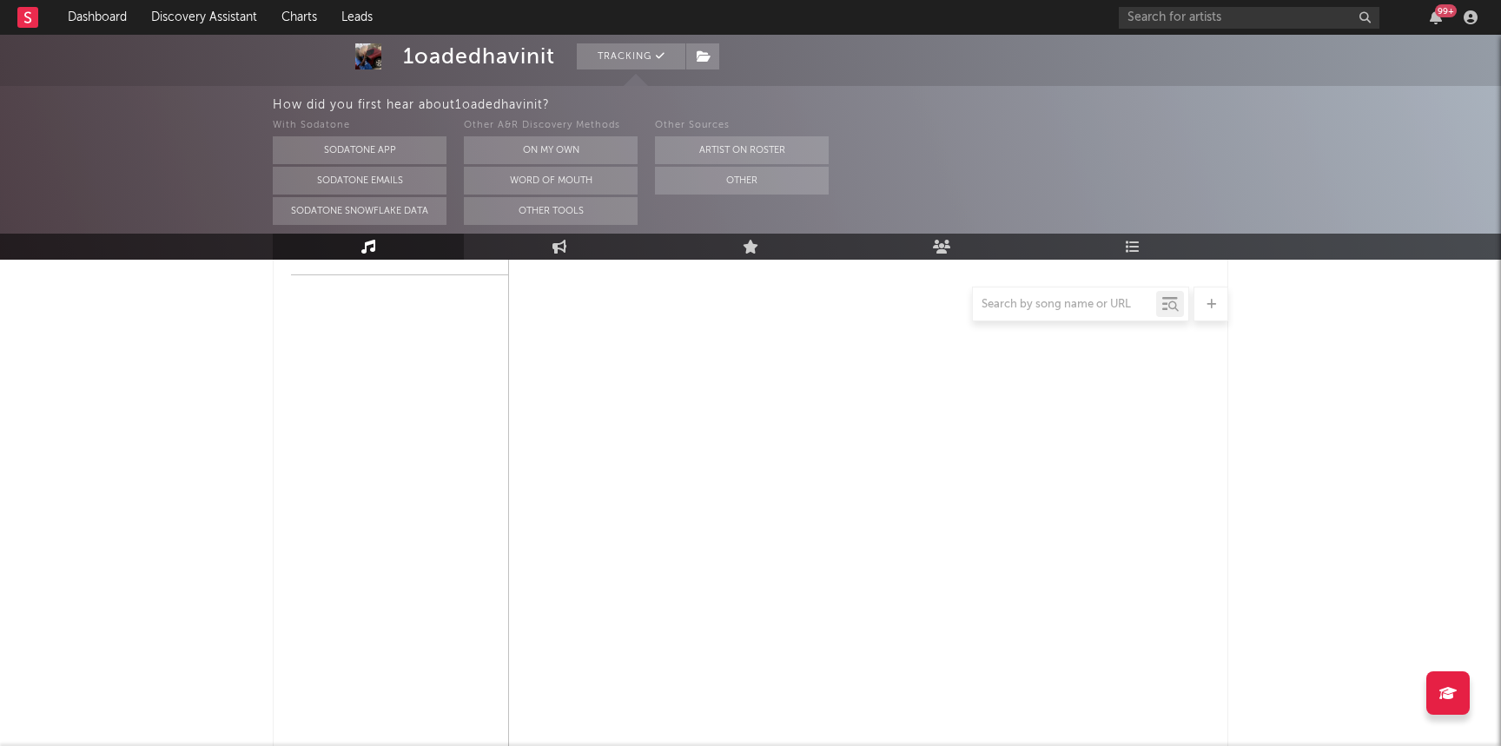
scroll to position [0, 0]
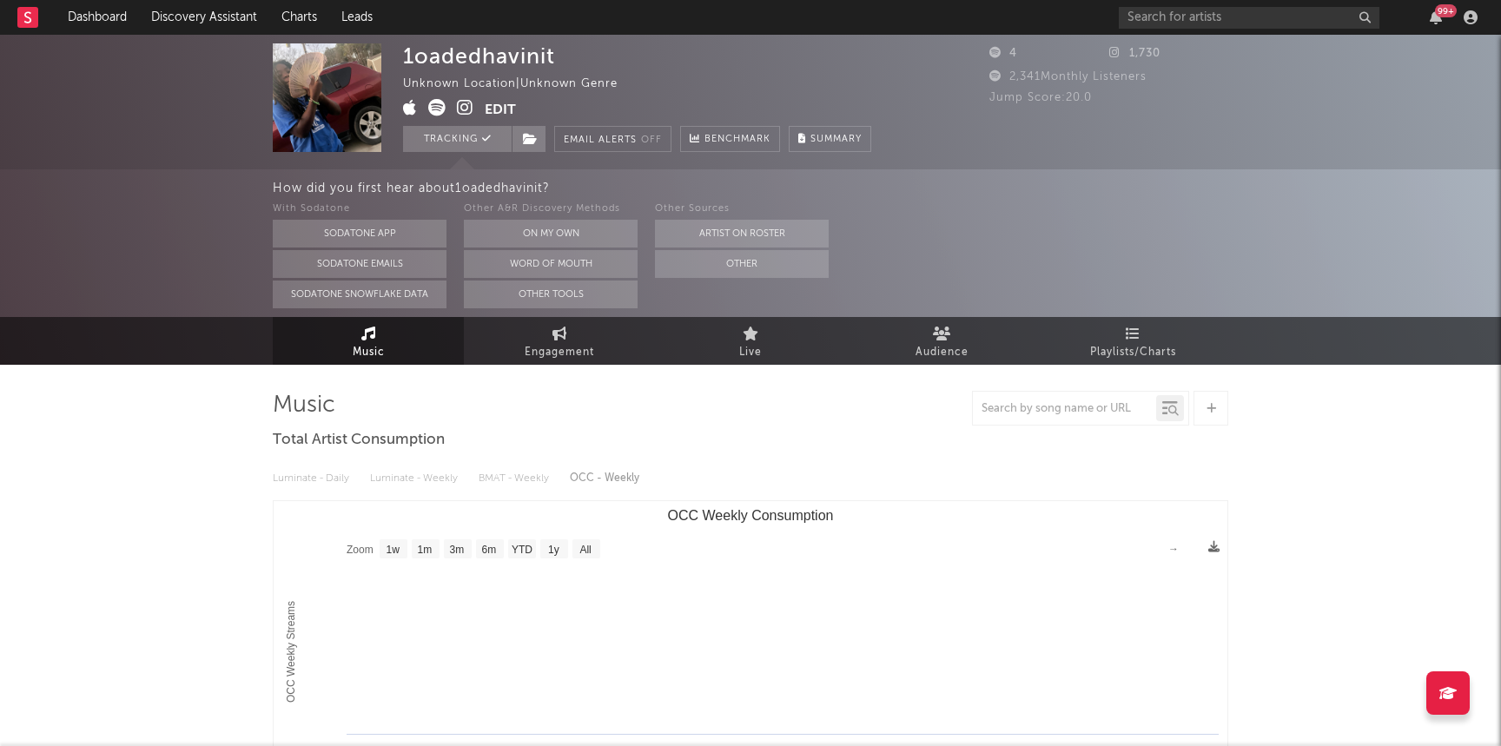
click at [463, 112] on icon at bounding box center [465, 107] width 17 height 17
click at [181, 21] on link "Discovery Assistant" at bounding box center [204, 17] width 130 height 35
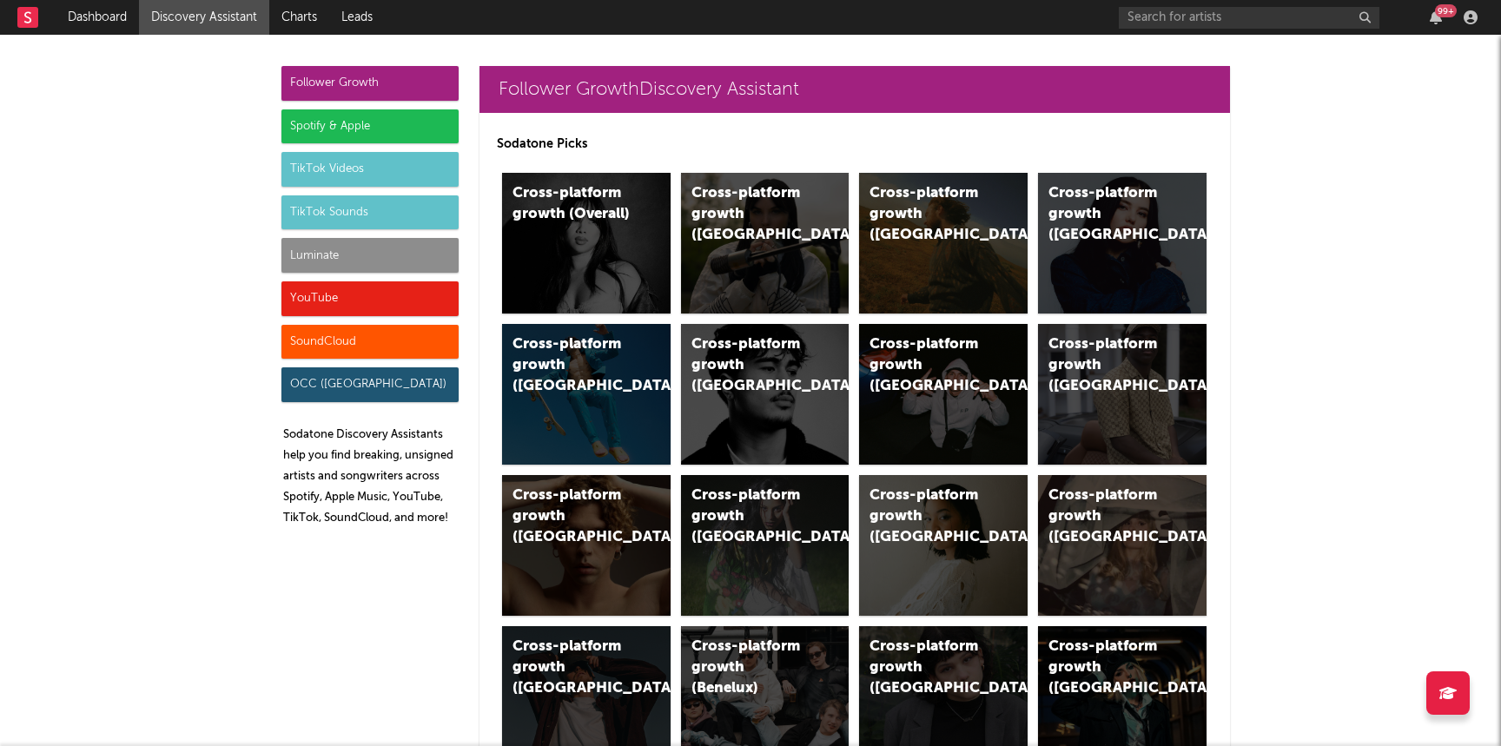
click at [350, 248] on div "Luminate" at bounding box center [369, 255] width 177 height 35
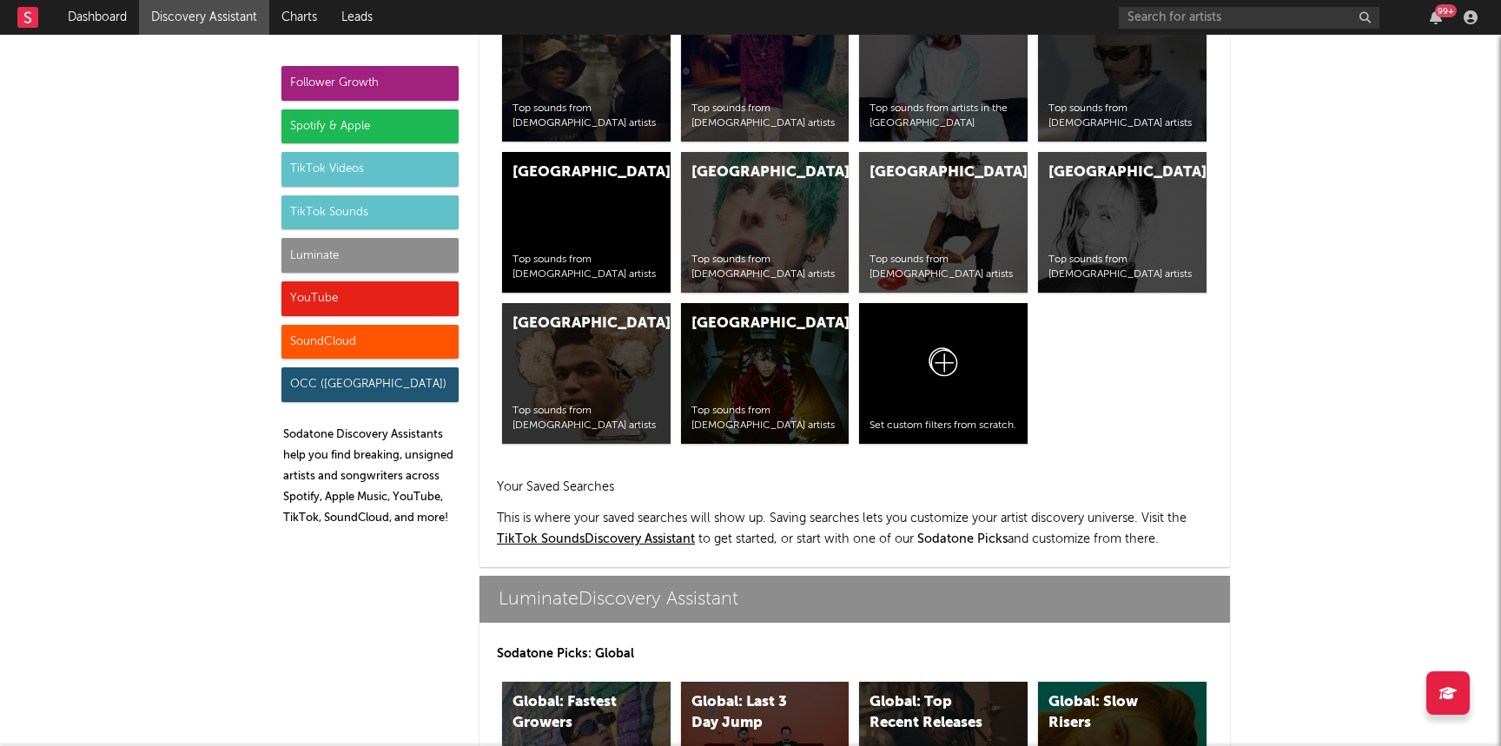
scroll to position [7711, 0]
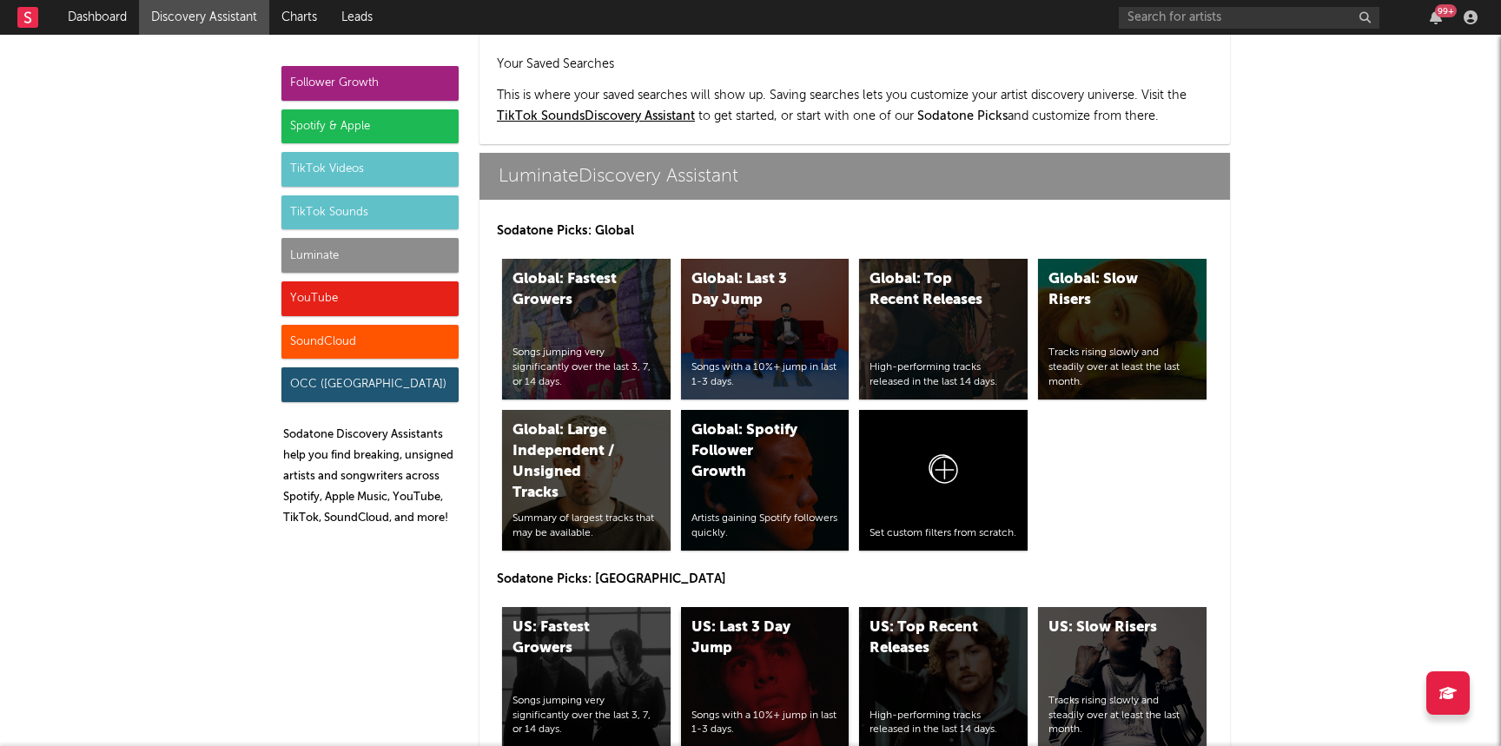
click at [745, 607] on div "US: Last 3 Day Jump Songs with a 10%+ jump in last 1-3 days." at bounding box center [765, 677] width 169 height 141
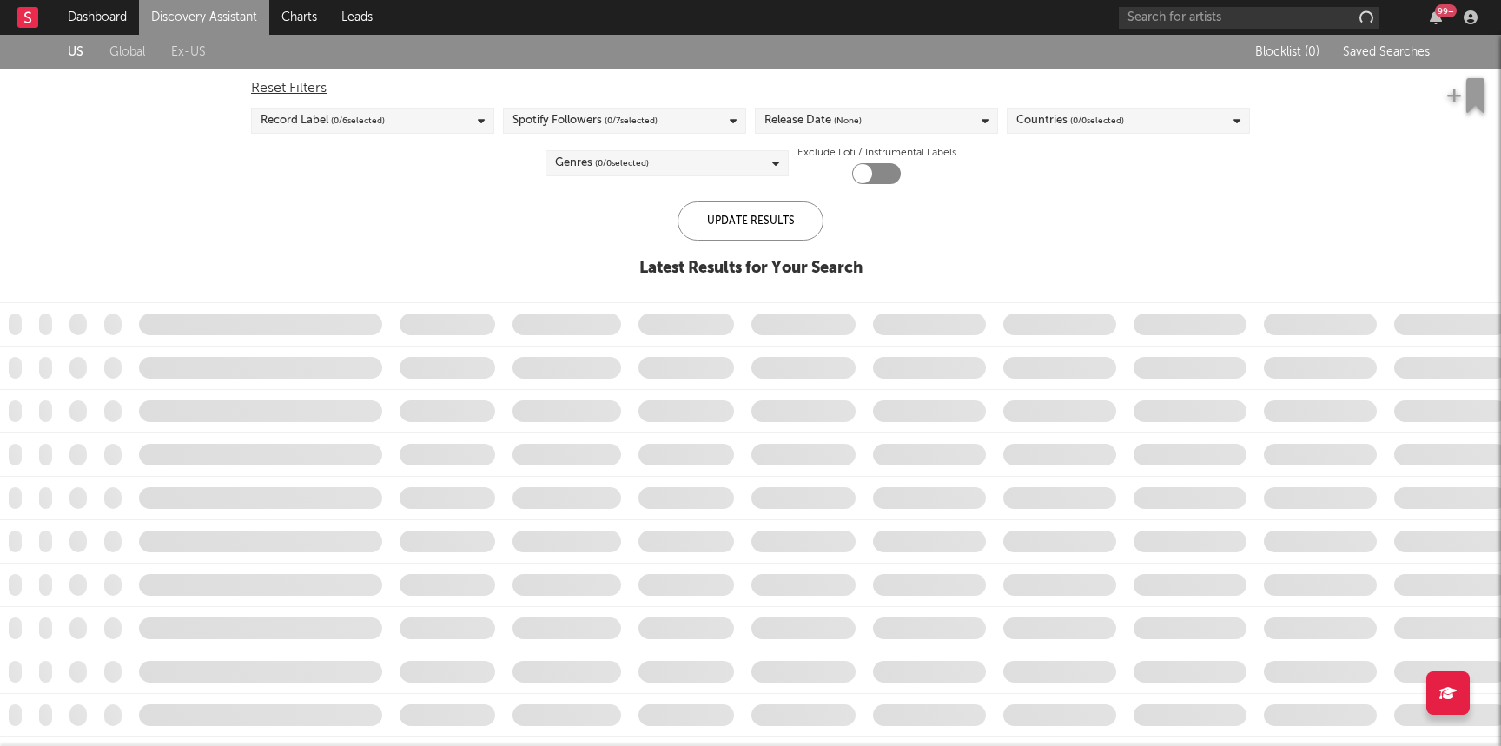
checkbox input "true"
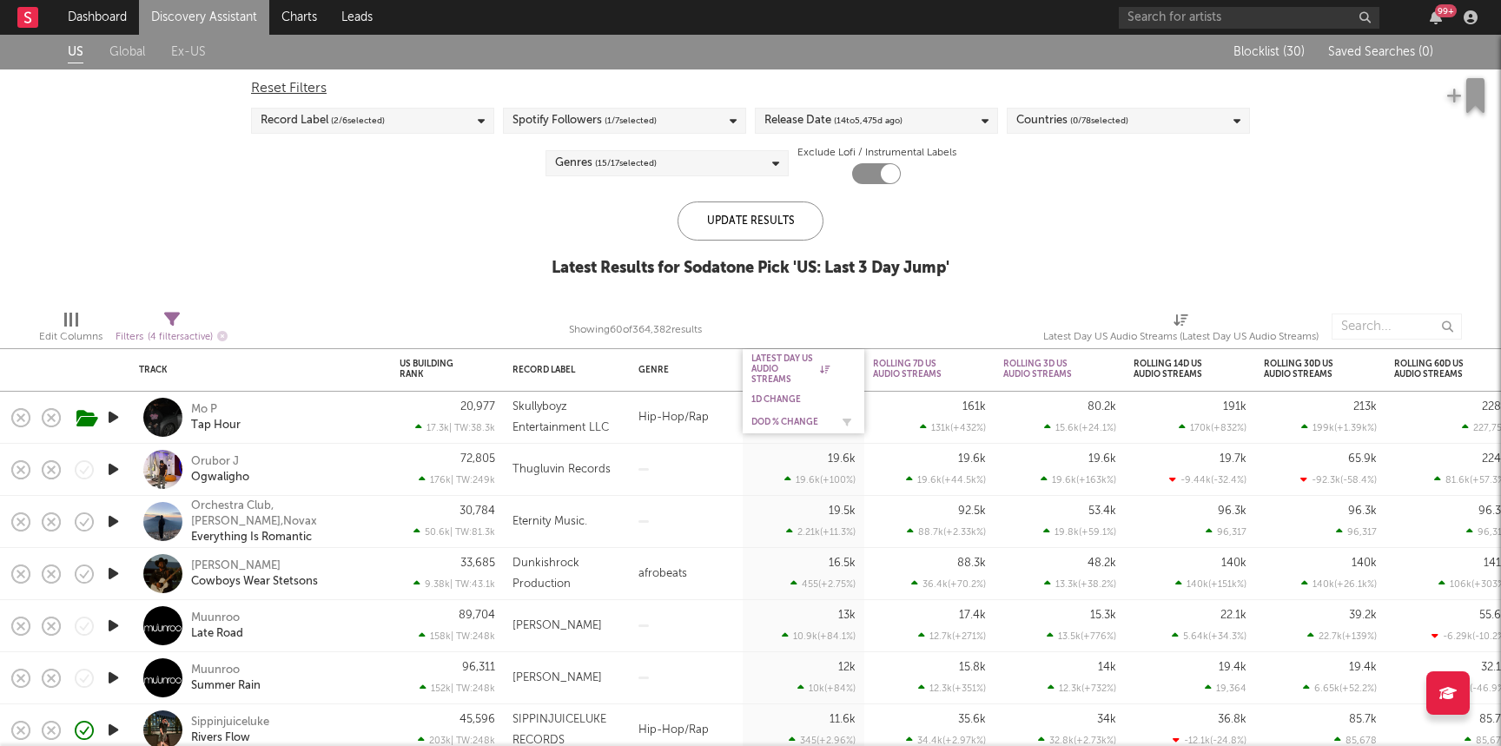
click at [795, 423] on div "DoD % Change" at bounding box center [790, 422] width 78 height 10
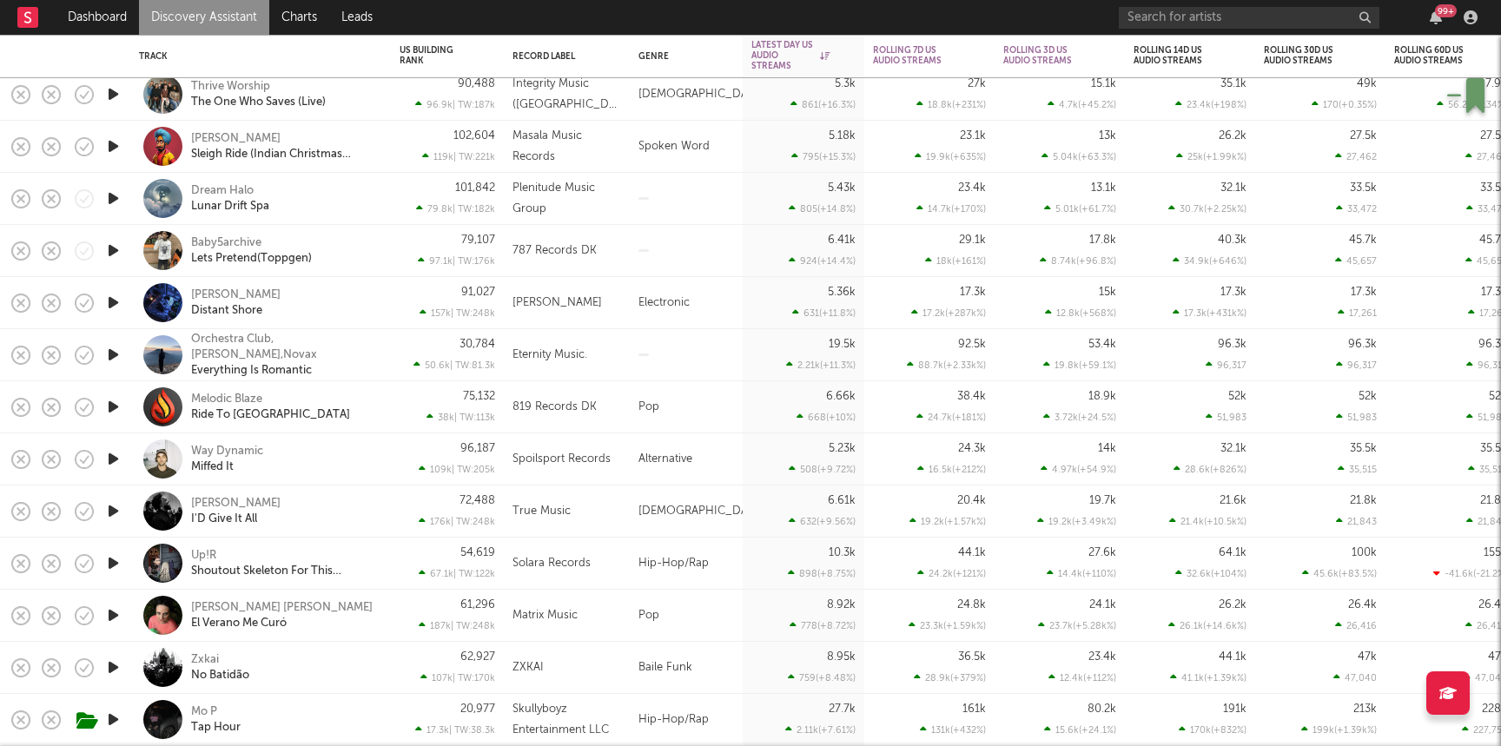
click at [109, 250] on icon "button" at bounding box center [113, 251] width 18 height 22
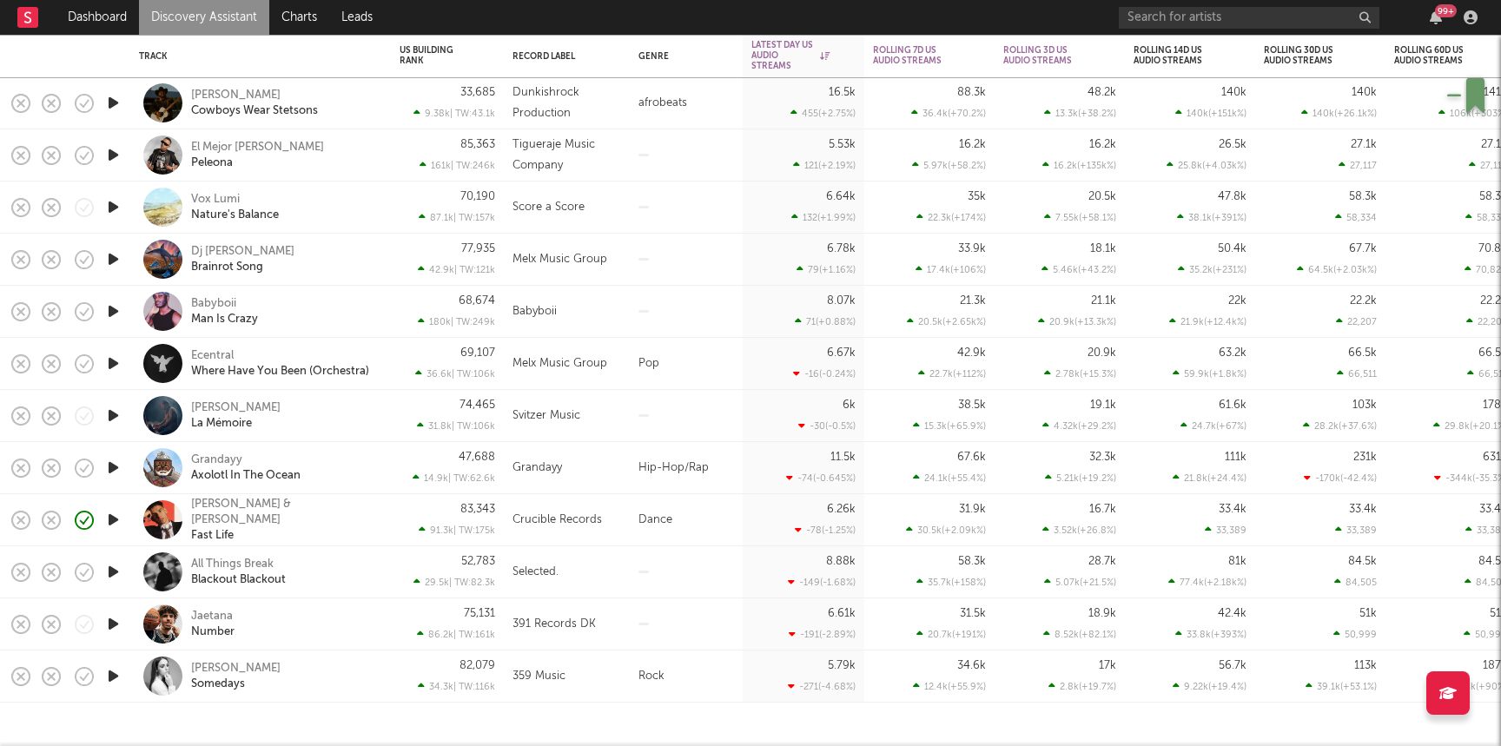
click at [108, 627] on icon "button" at bounding box center [113, 624] width 18 height 22
click at [333, 609] on div "Jaetana Number" at bounding box center [284, 624] width 187 height 31
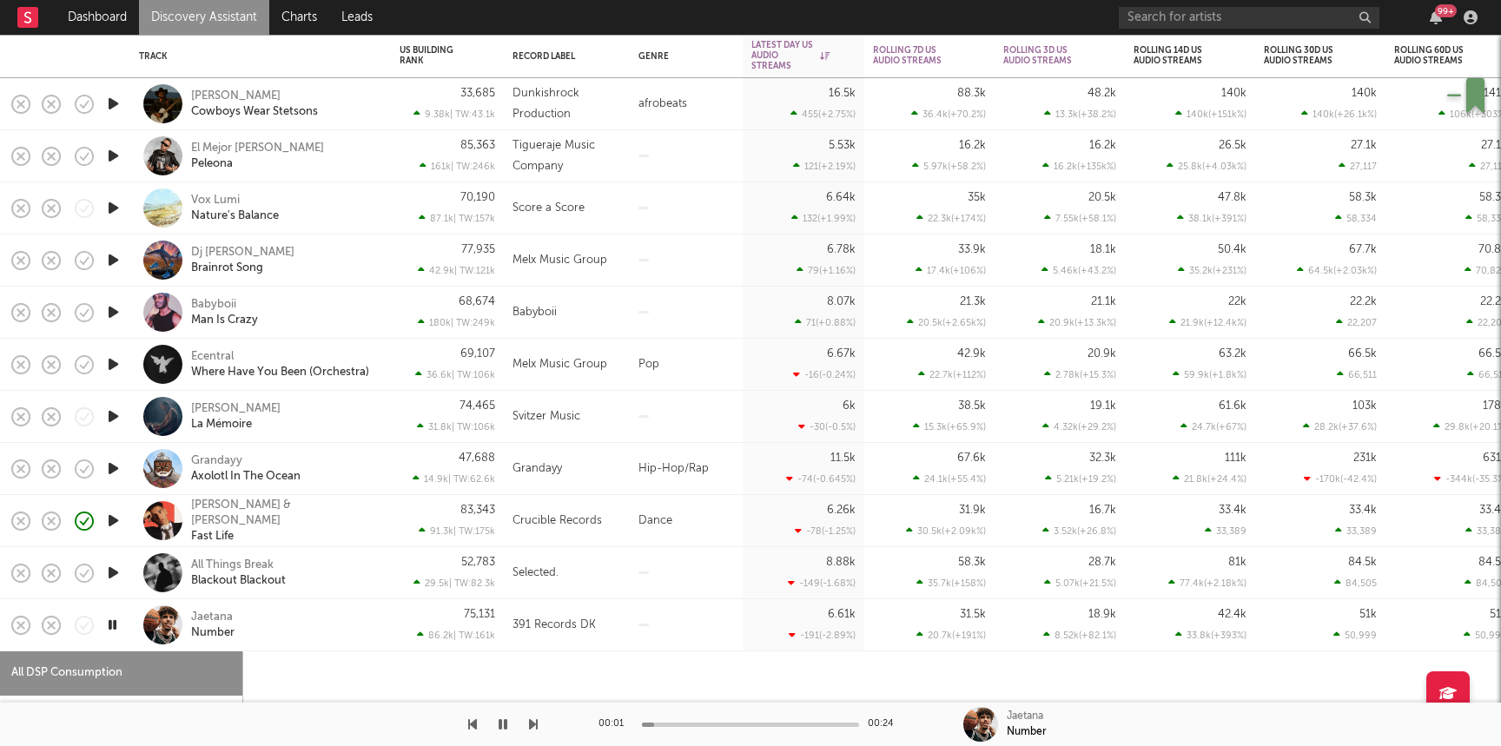
select select "1w"
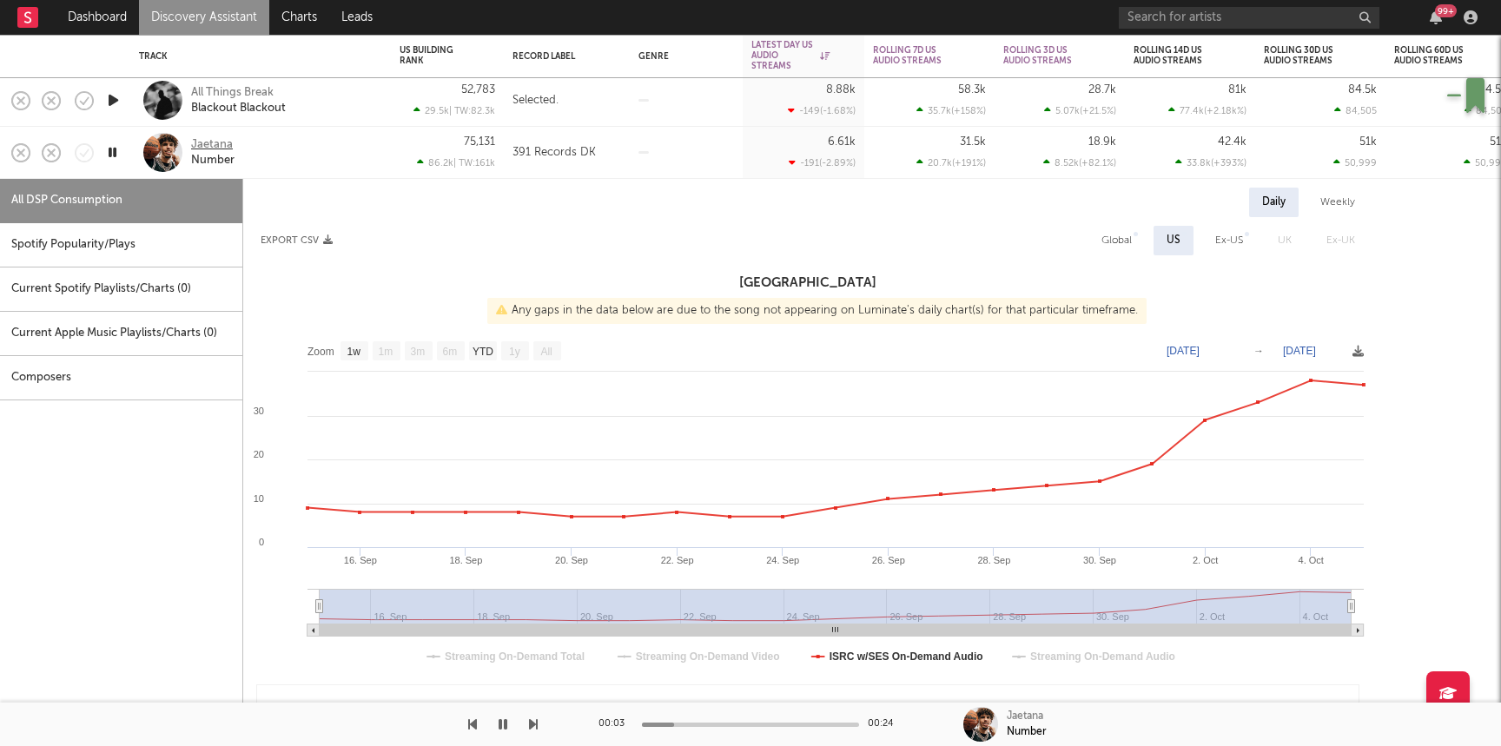
click at [222, 143] on div "Jaetana" at bounding box center [212, 145] width 42 height 16
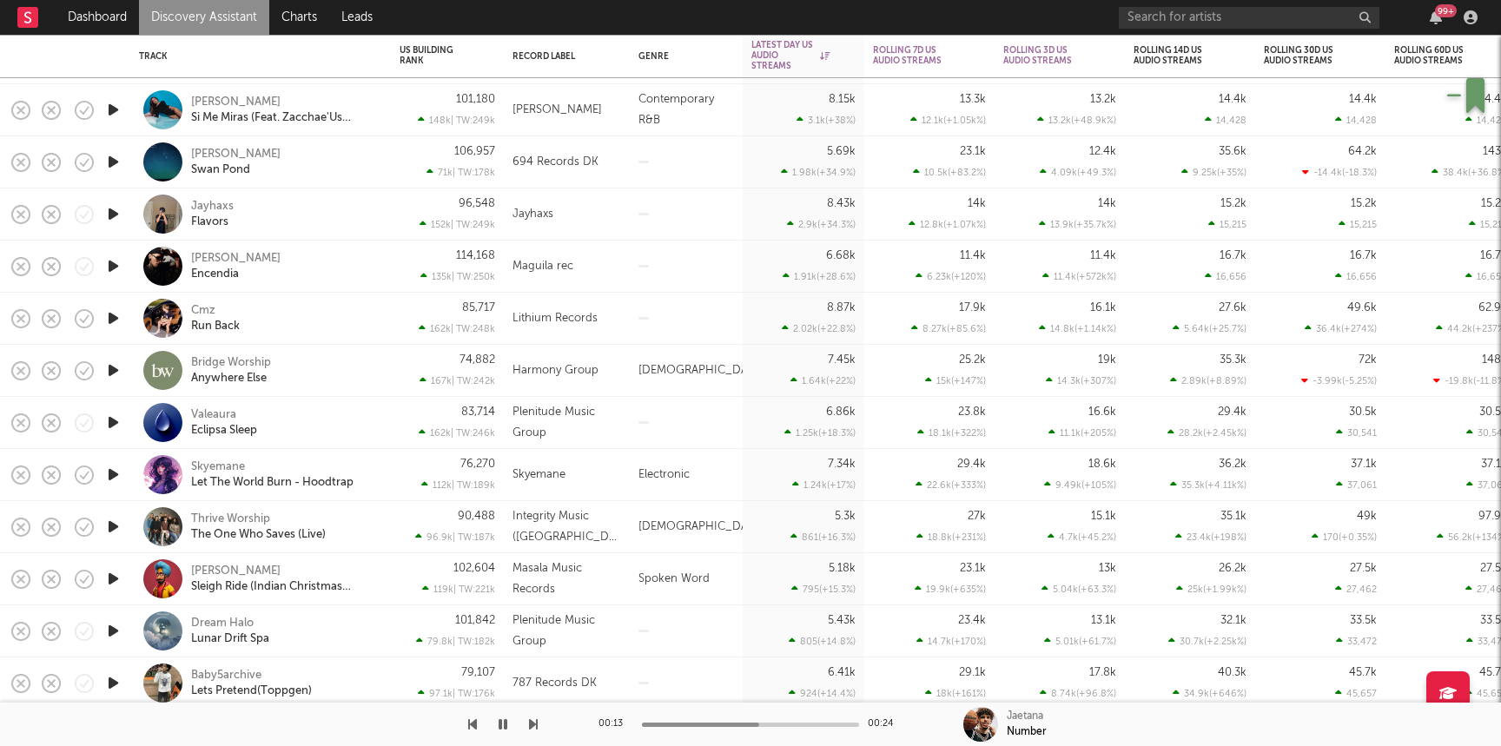
click at [114, 216] on icon "button" at bounding box center [113, 214] width 18 height 22
click at [301, 217] on div "Jayhaxs Flavors" at bounding box center [284, 214] width 187 height 31
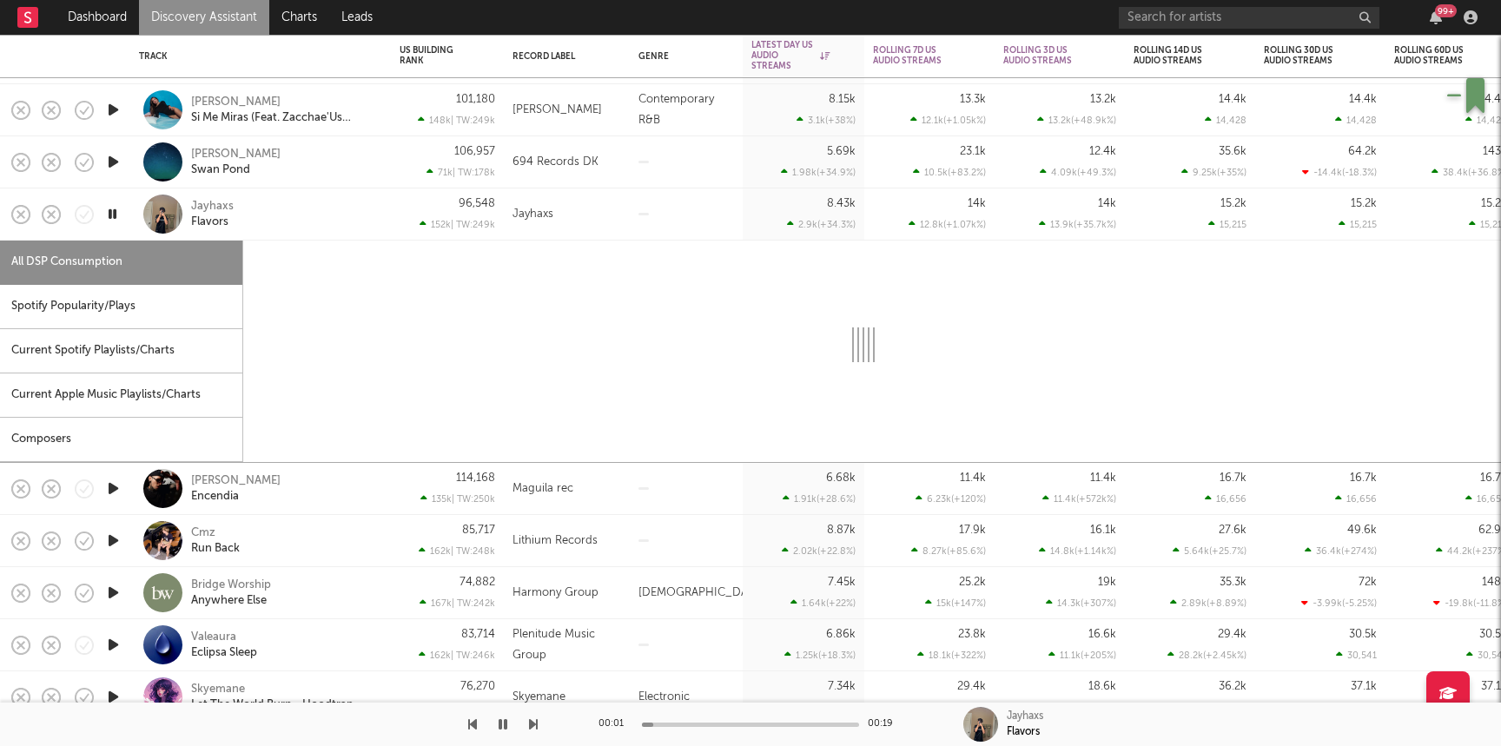
select select "1w"
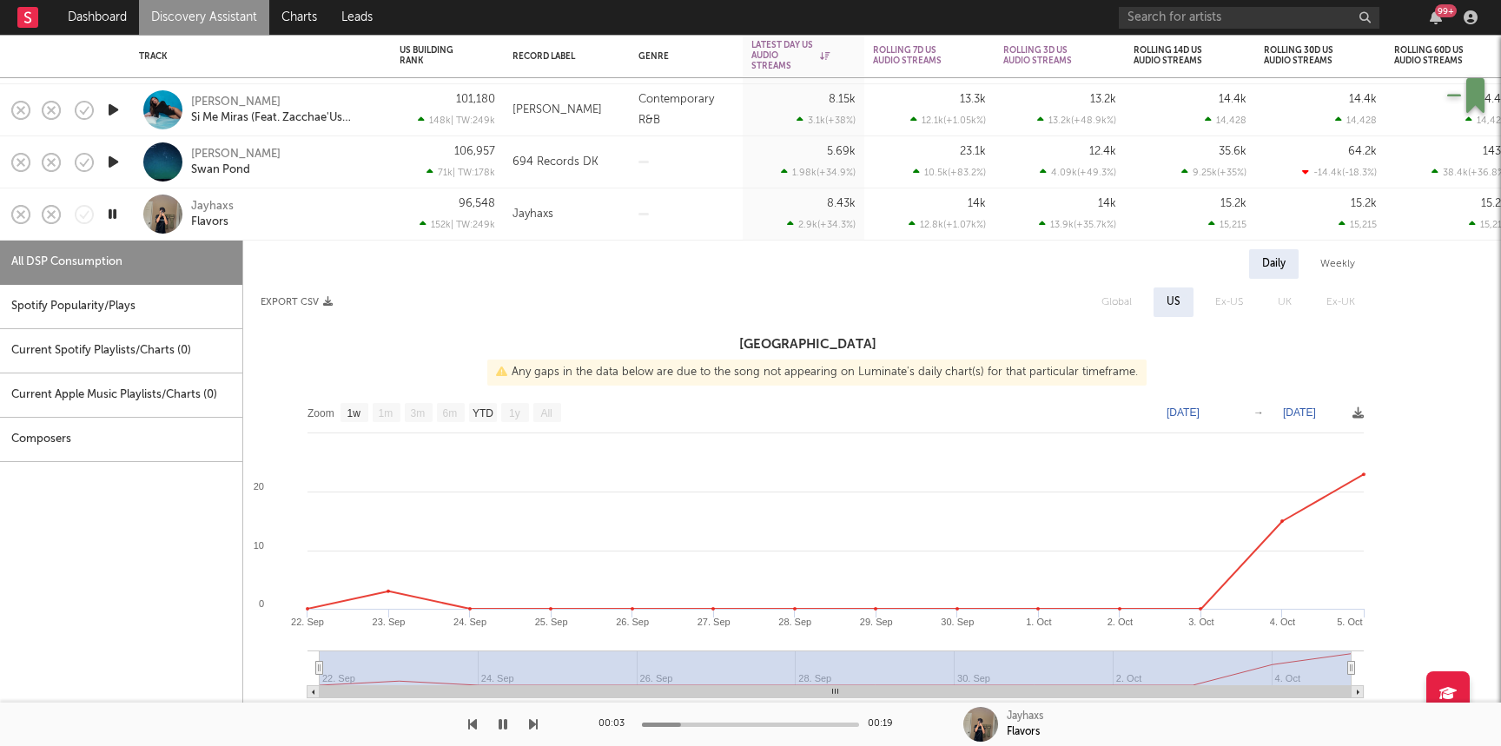
click at [227, 16] on link "Discovery Assistant" at bounding box center [204, 17] width 130 height 35
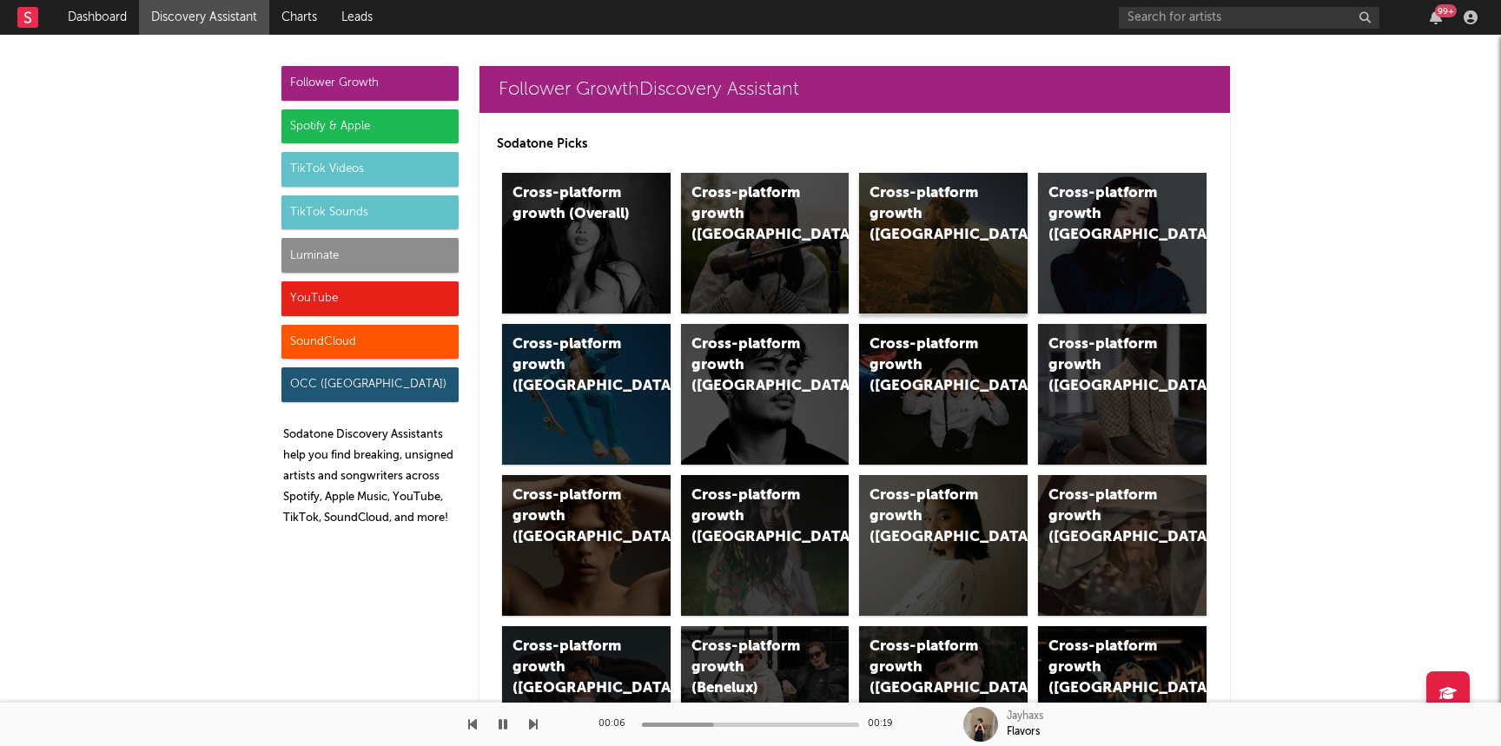
click at [978, 215] on div "Cross-platform growth ([GEOGRAPHIC_DATA])" at bounding box center [929, 214] width 118 height 63
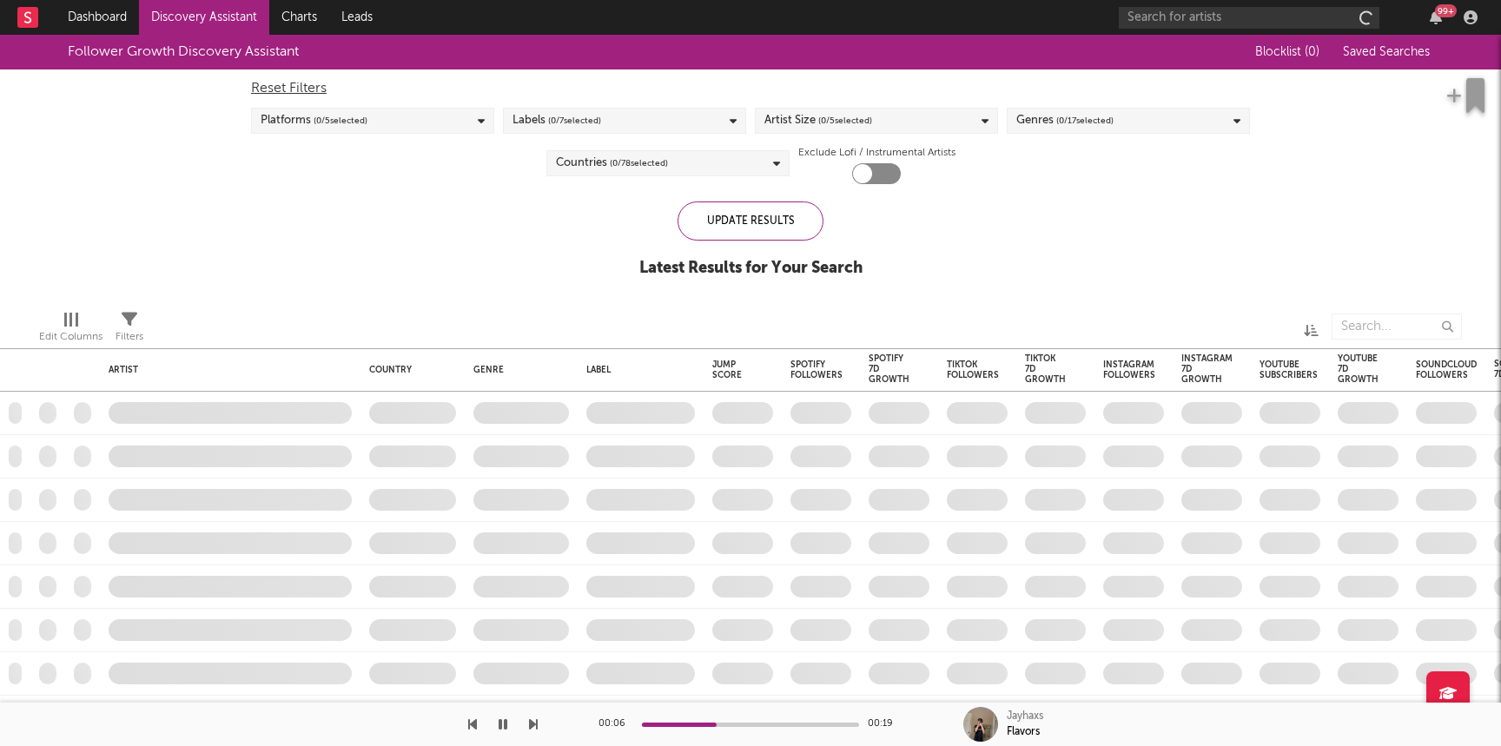
checkbox input "true"
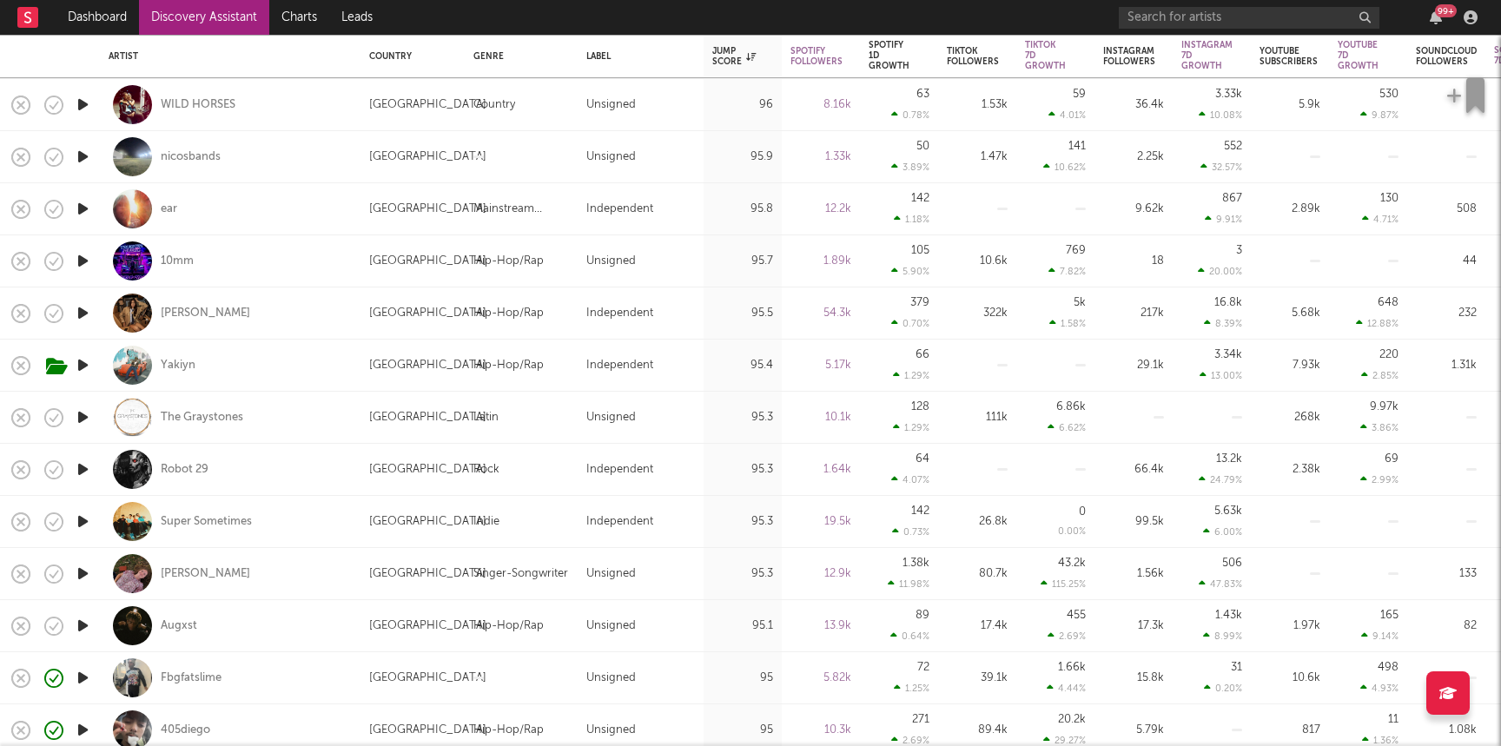
click at [86, 260] on icon "button" at bounding box center [83, 261] width 18 height 22
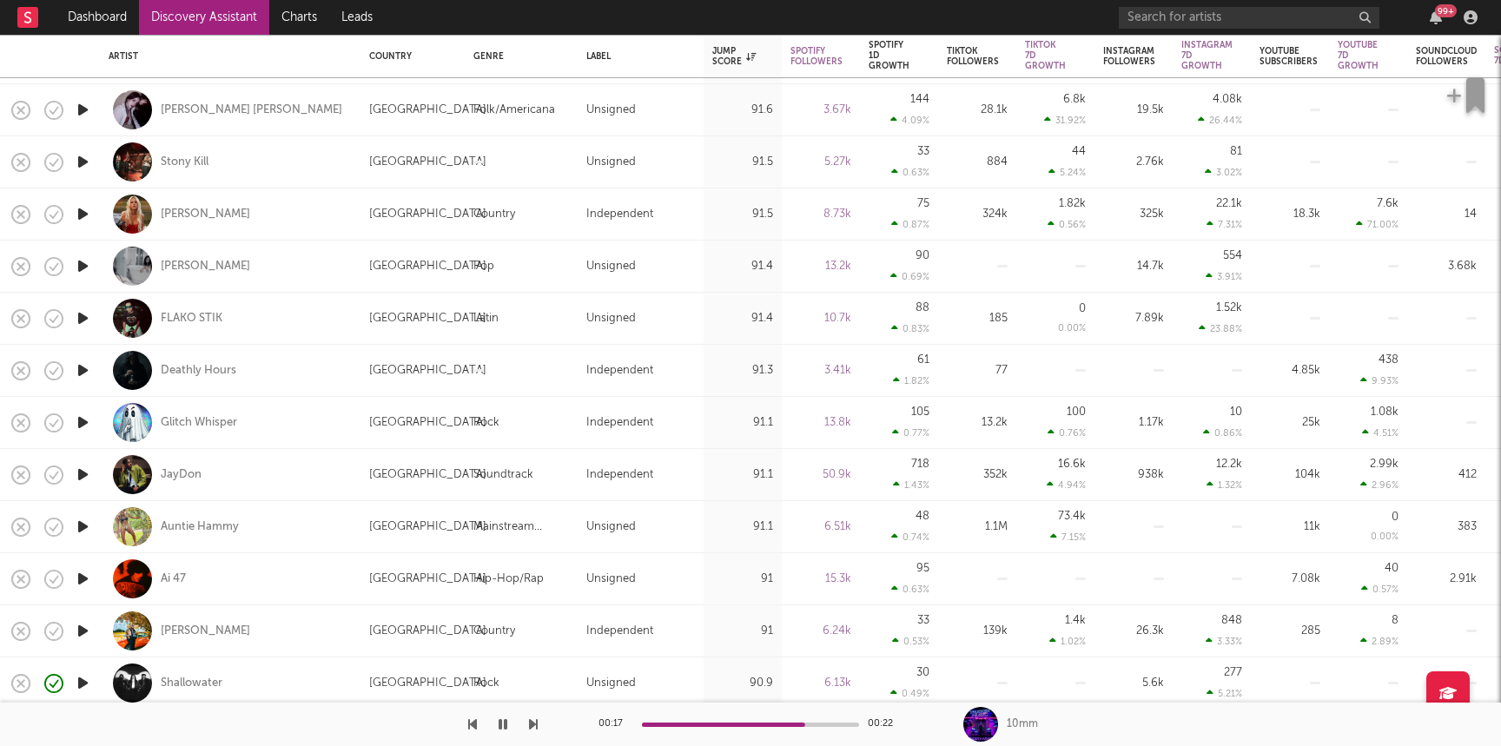
click at [77, 321] on icon "button" at bounding box center [83, 319] width 18 height 22
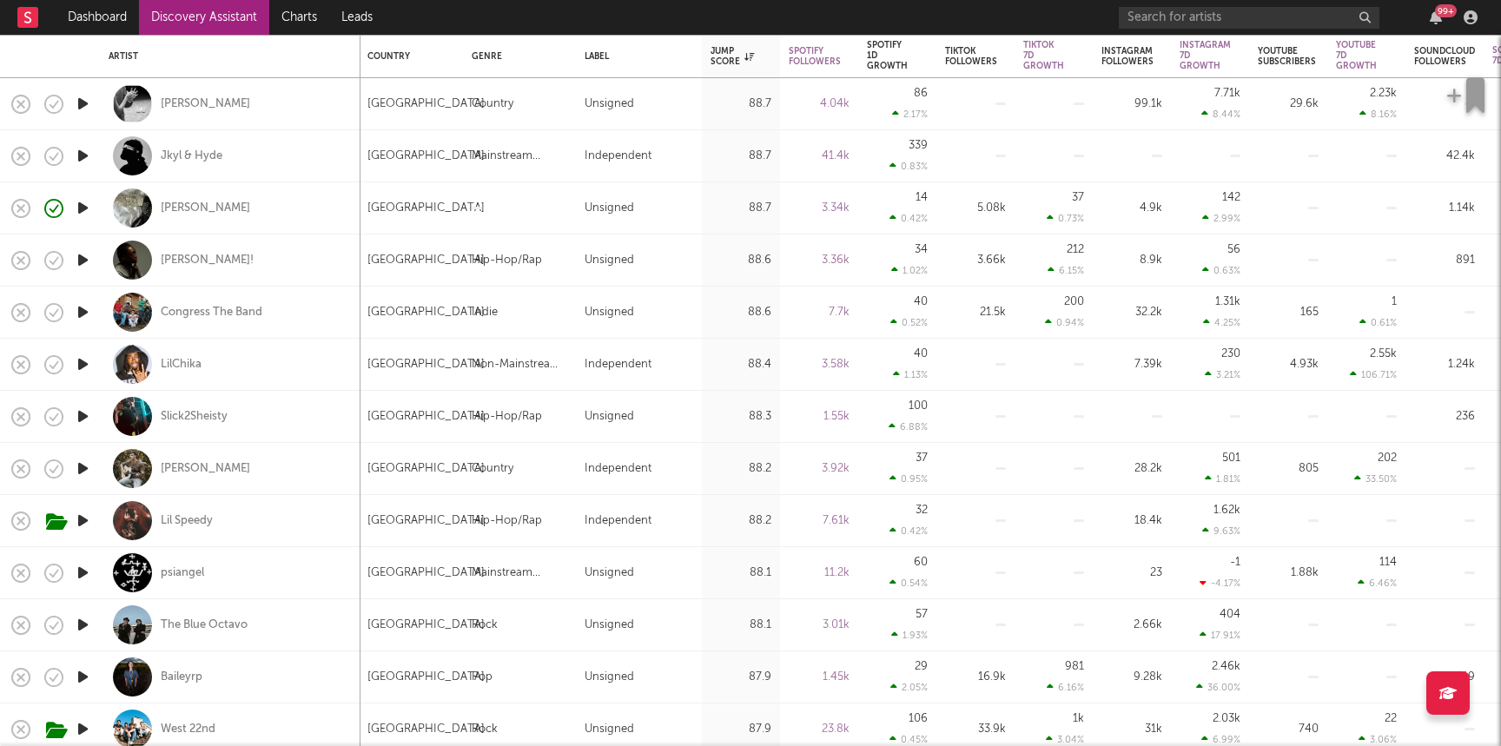
click at [218, 21] on link "Discovery Assistant" at bounding box center [204, 17] width 130 height 35
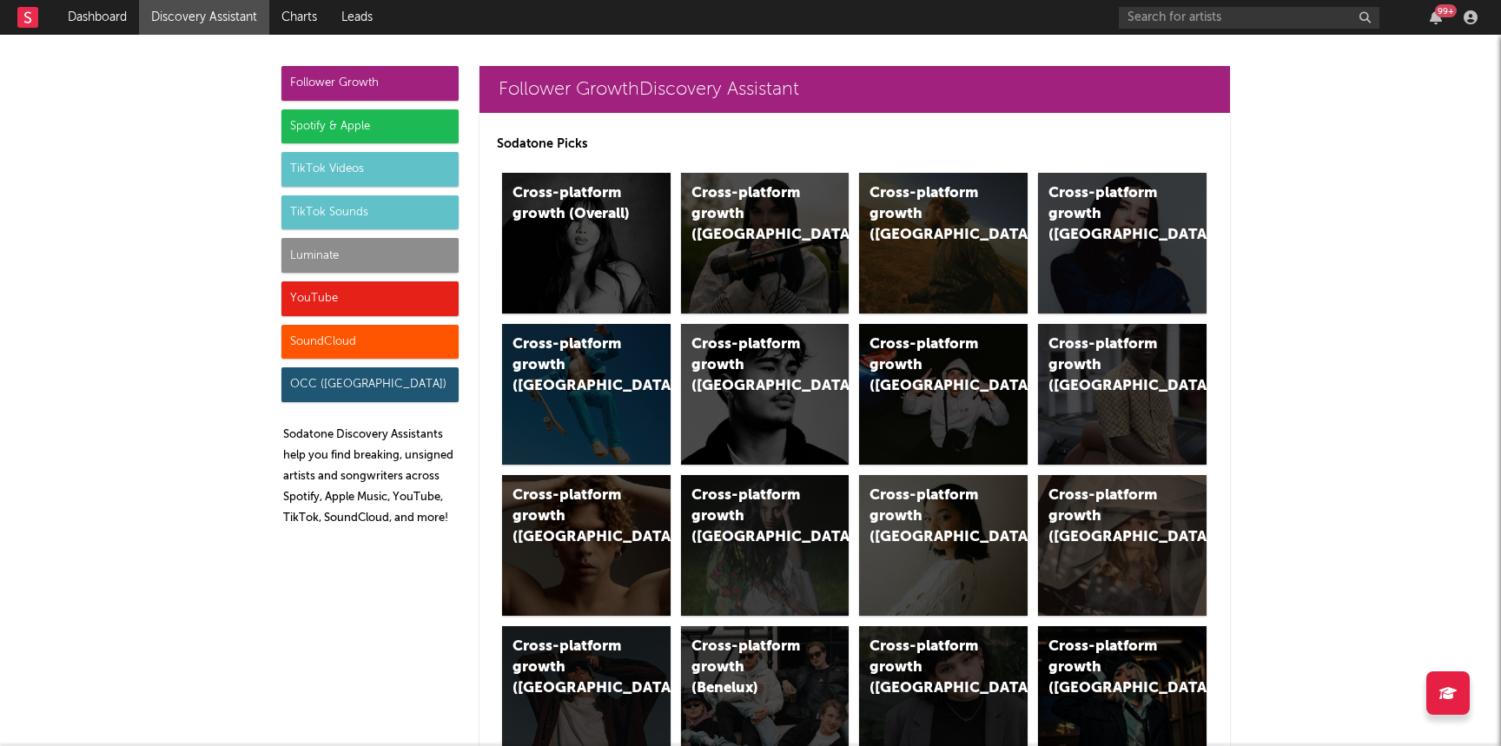
click at [313, 298] on div "YouTube" at bounding box center [369, 298] width 177 height 35
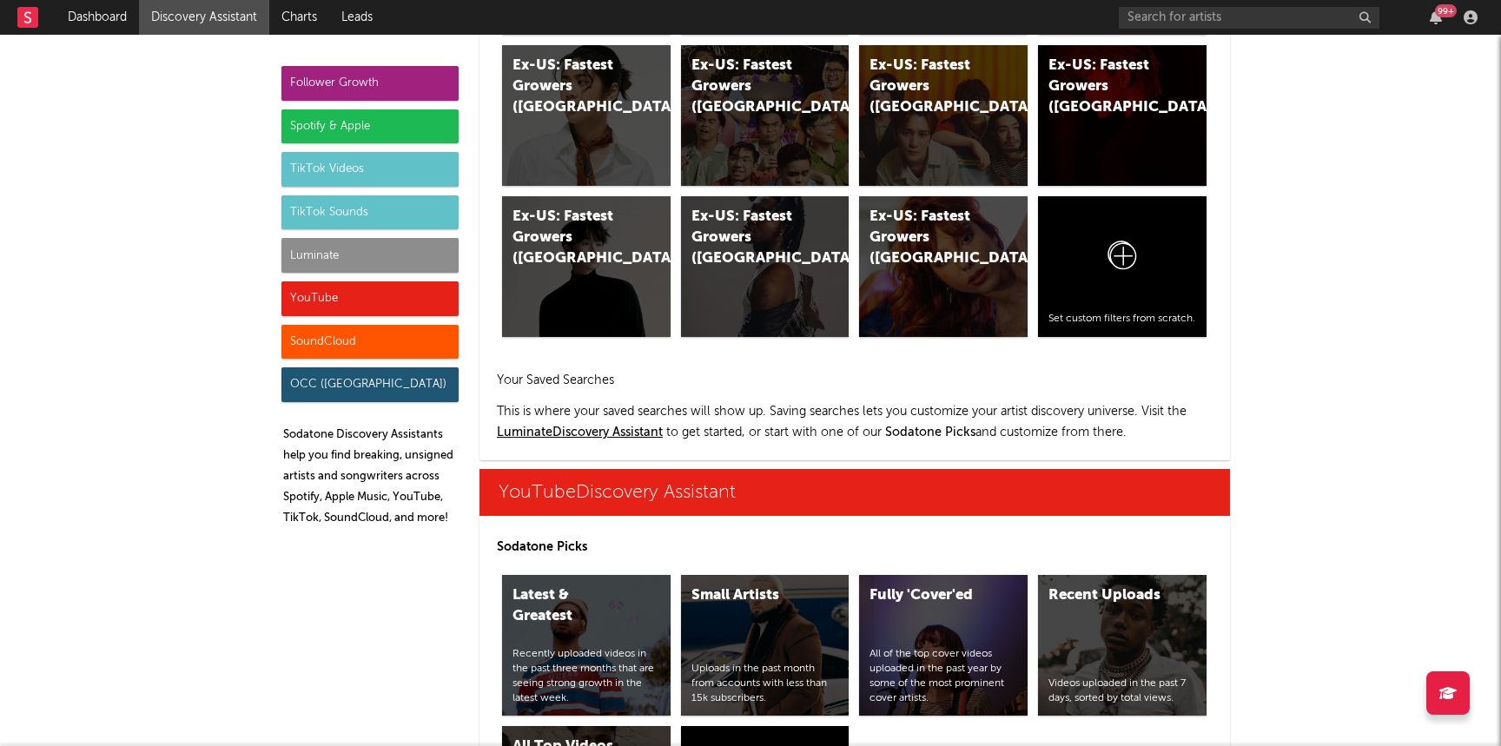
scroll to position [9890, 0]
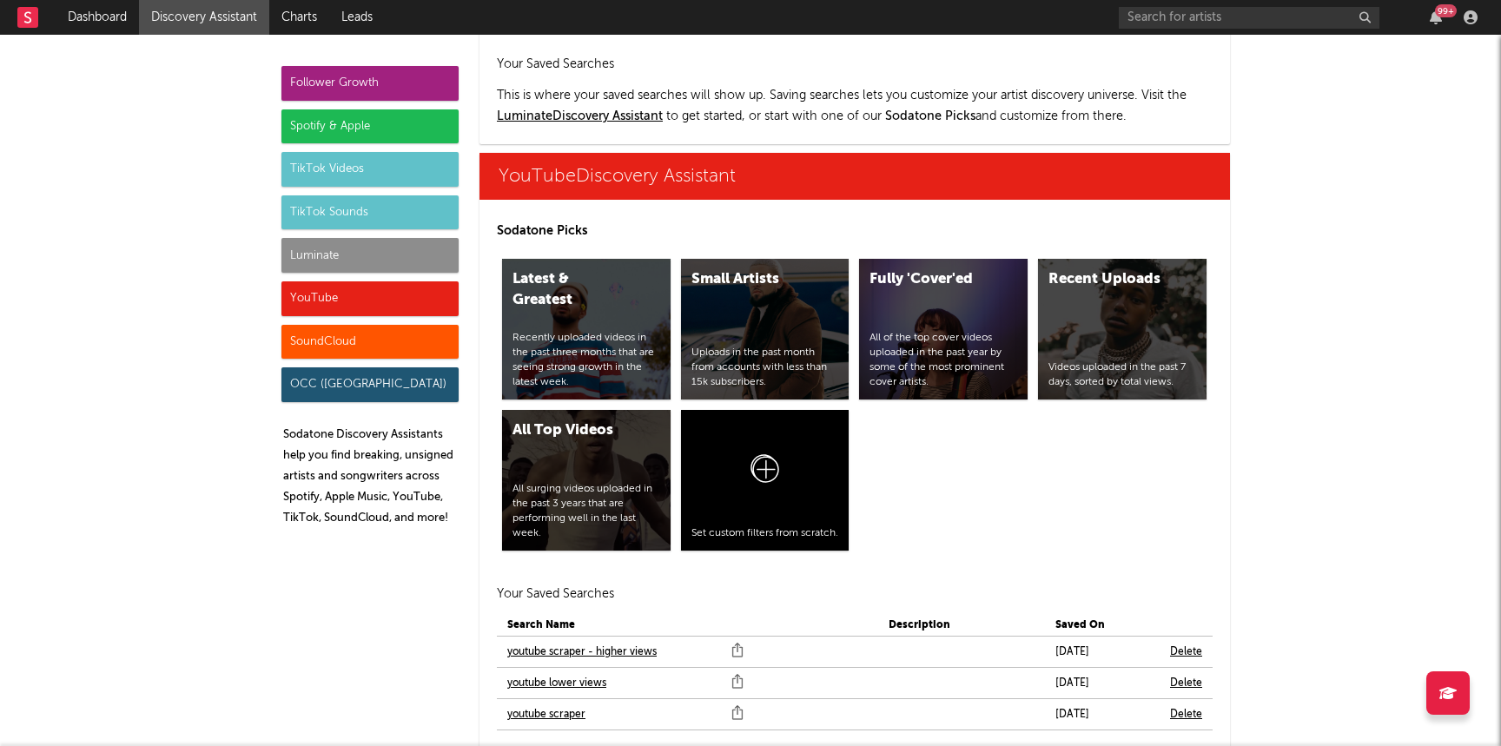
click at [521, 704] on link "youtube scraper" at bounding box center [546, 714] width 78 height 21
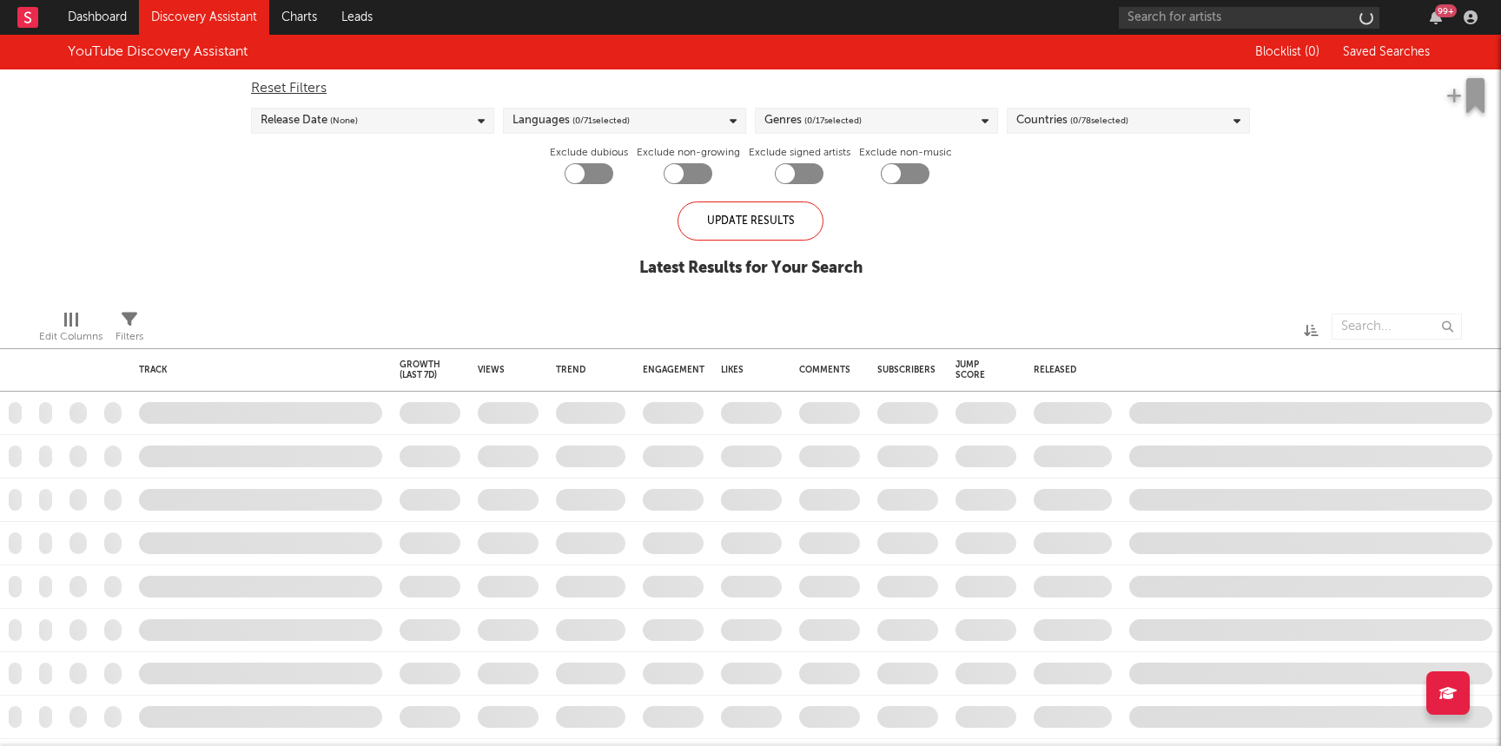
checkbox input "true"
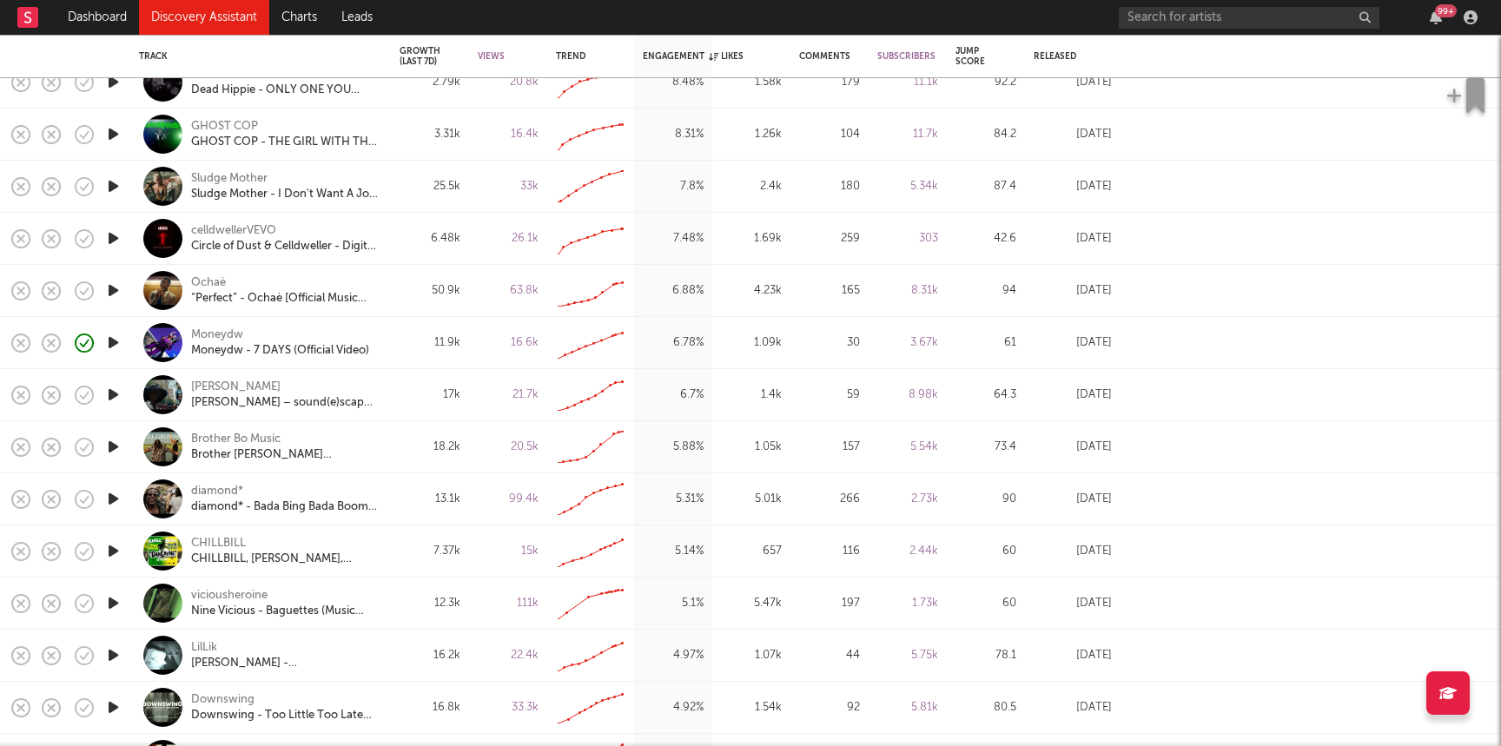
click at [109, 394] on icon "button" at bounding box center [113, 395] width 18 height 22
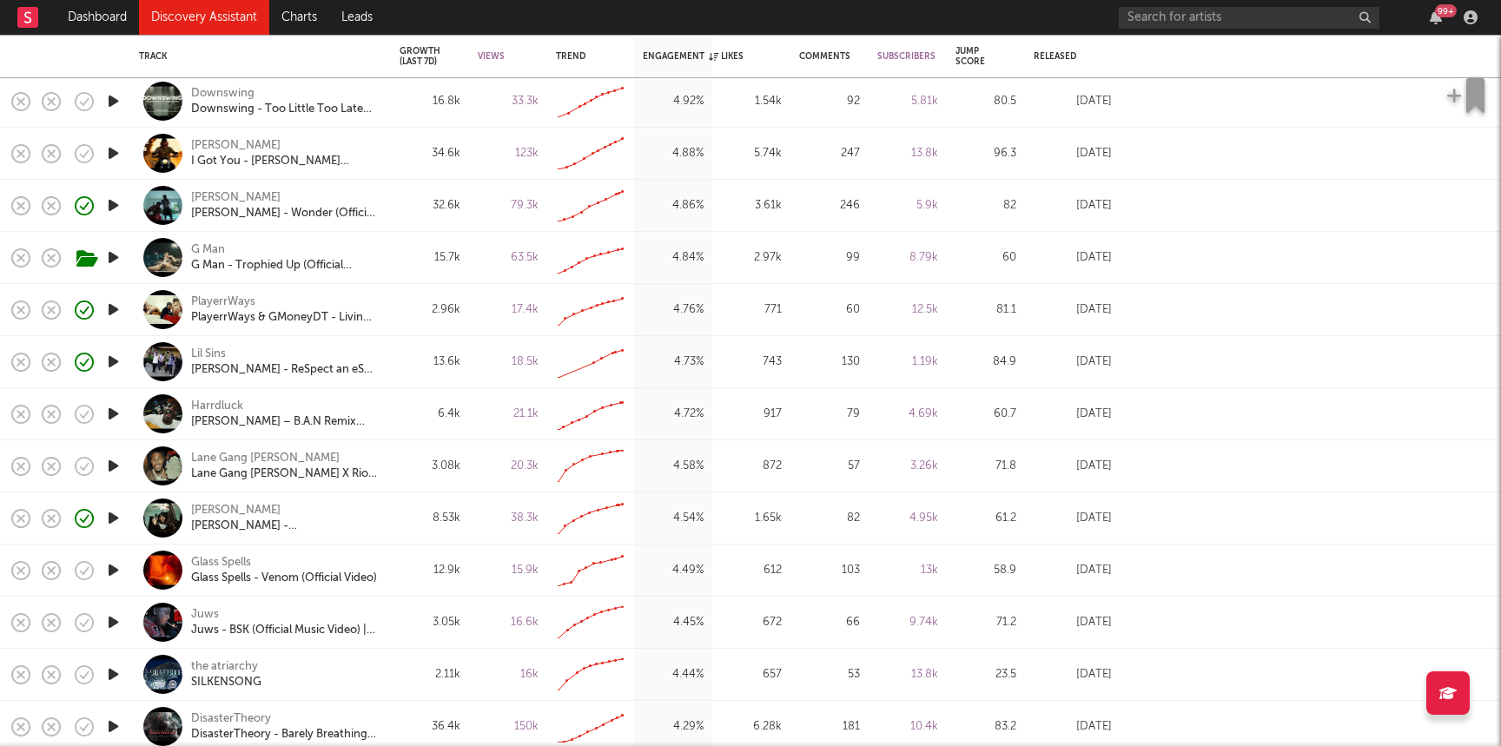
click at [113, 417] on icon "button" at bounding box center [113, 414] width 18 height 22
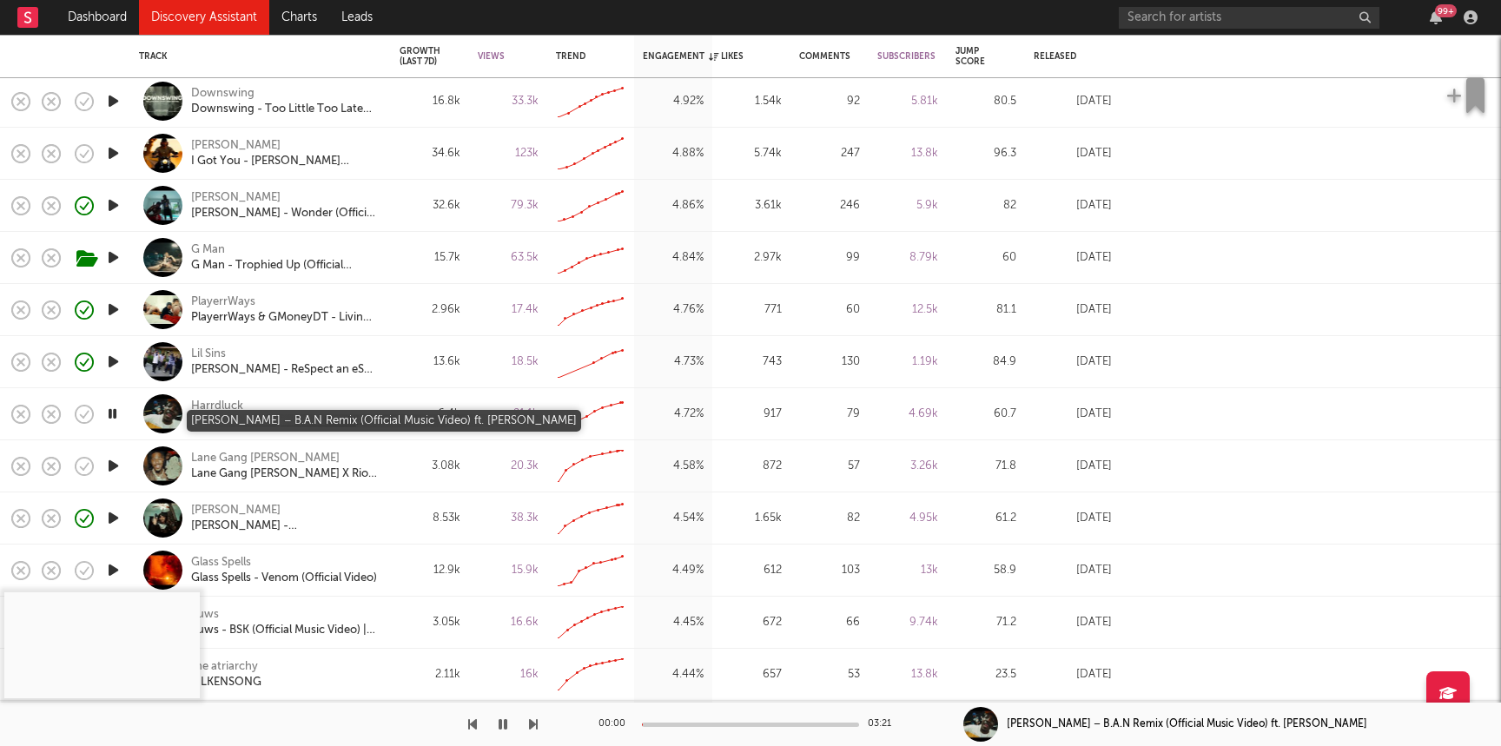
click at [269, 419] on div "[PERSON_NAME] – B.A.N Remix (Official Music Video) ft. [PERSON_NAME]" at bounding box center [284, 422] width 187 height 16
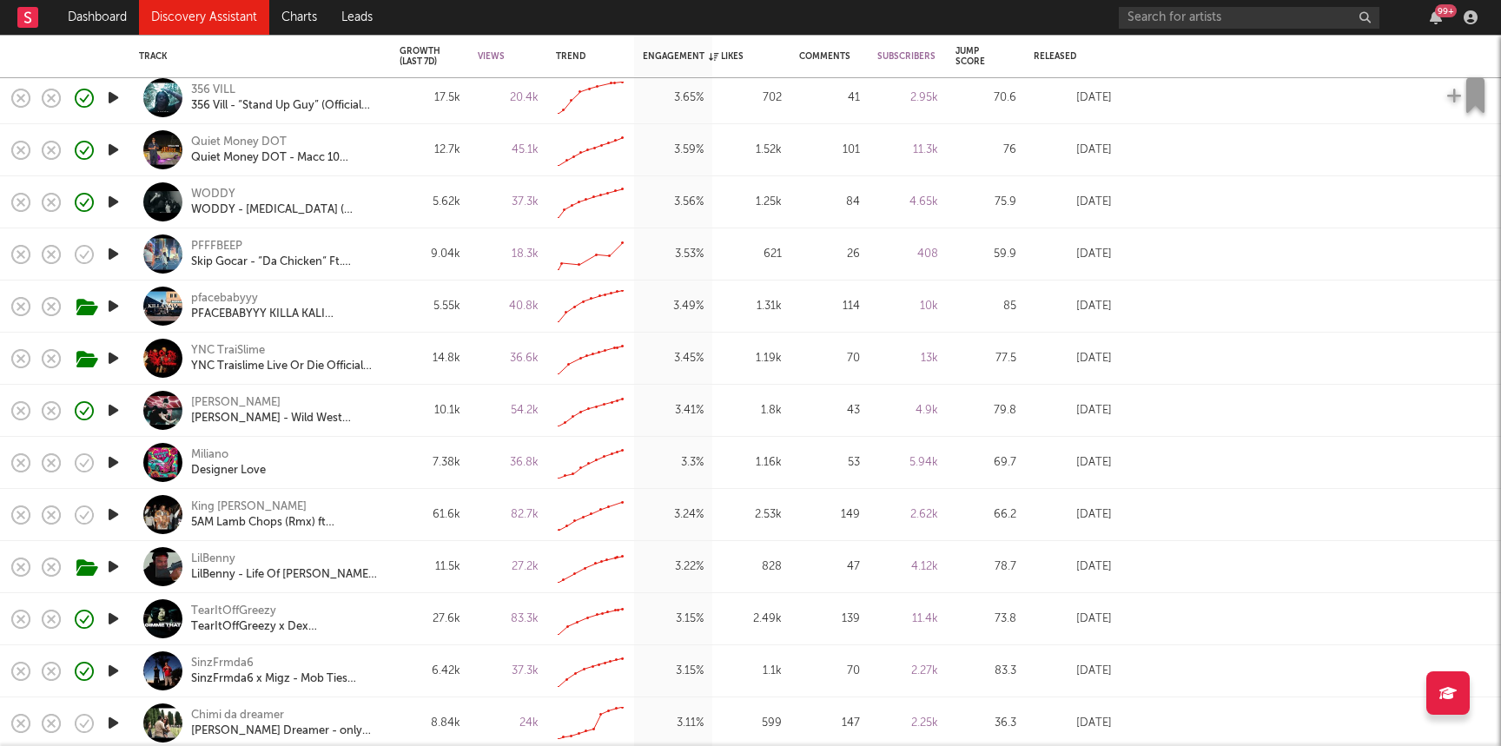
click at [117, 195] on icon "button" at bounding box center [113, 202] width 18 height 22
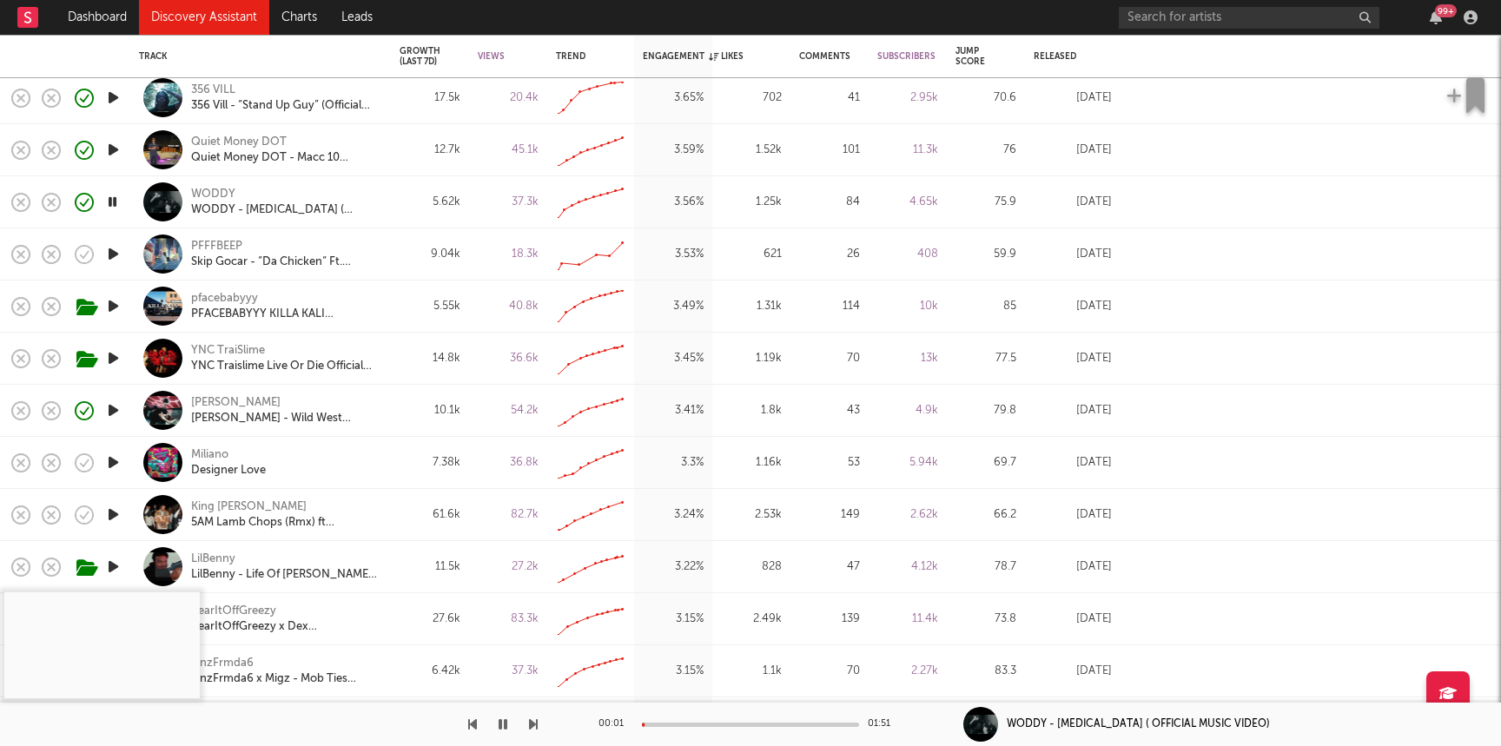
click at [726, 718] on div "00:01 01:51" at bounding box center [750, 724] width 304 height 43
click at [722, 723] on div at bounding box center [750, 725] width 217 height 4
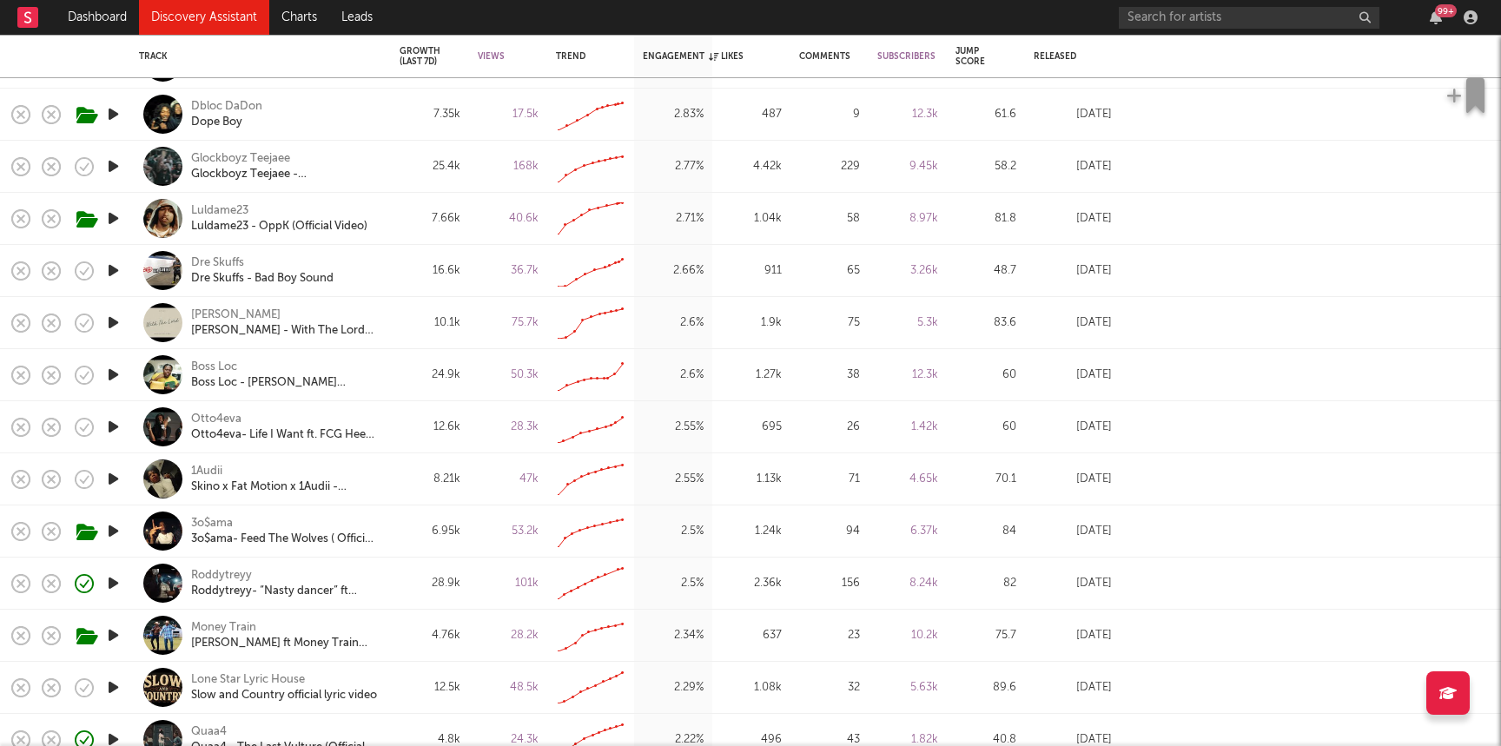
click at [116, 427] on icon "button" at bounding box center [113, 427] width 18 height 22
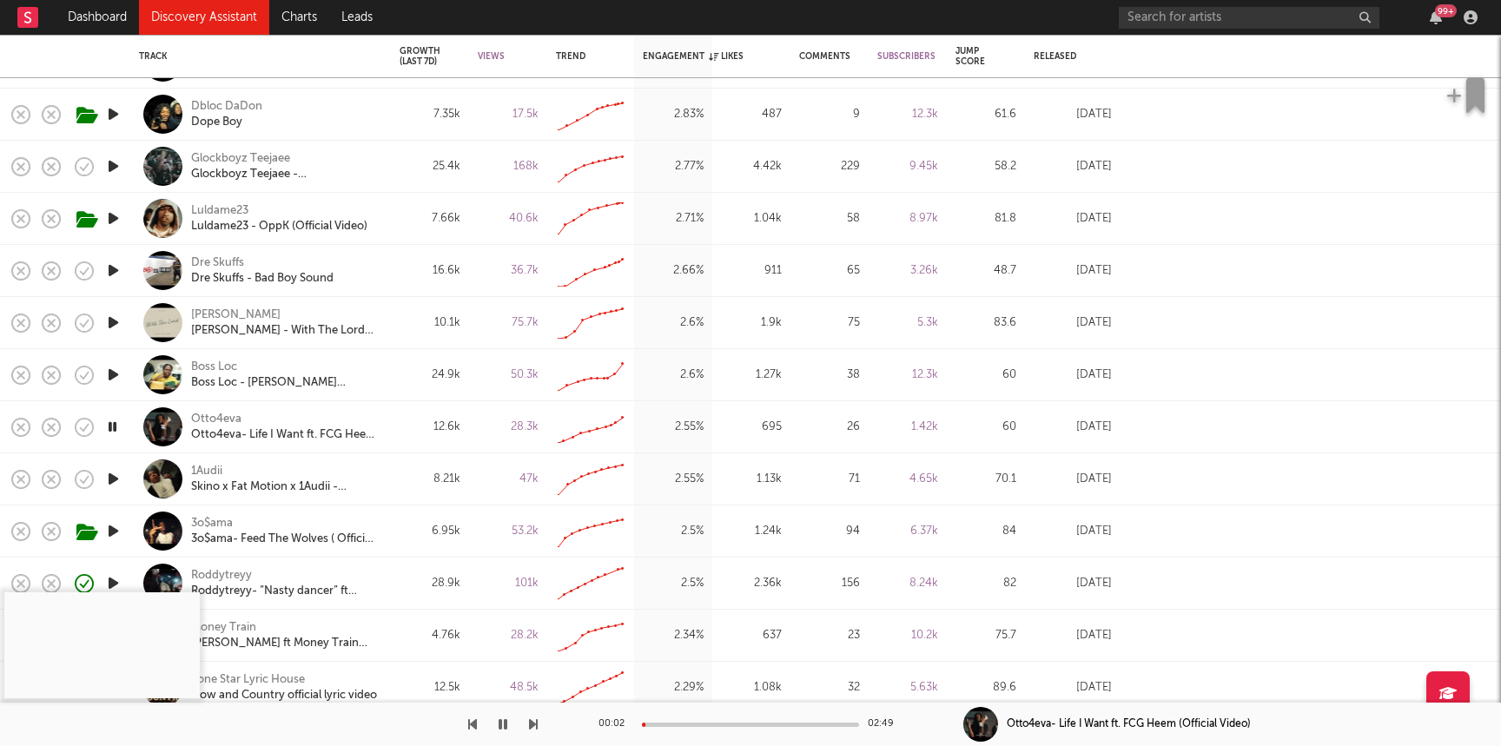
click at [690, 726] on div at bounding box center [750, 725] width 217 height 4
click at [113, 370] on icon "button" at bounding box center [113, 375] width 18 height 22
click at [683, 724] on div at bounding box center [750, 725] width 217 height 4
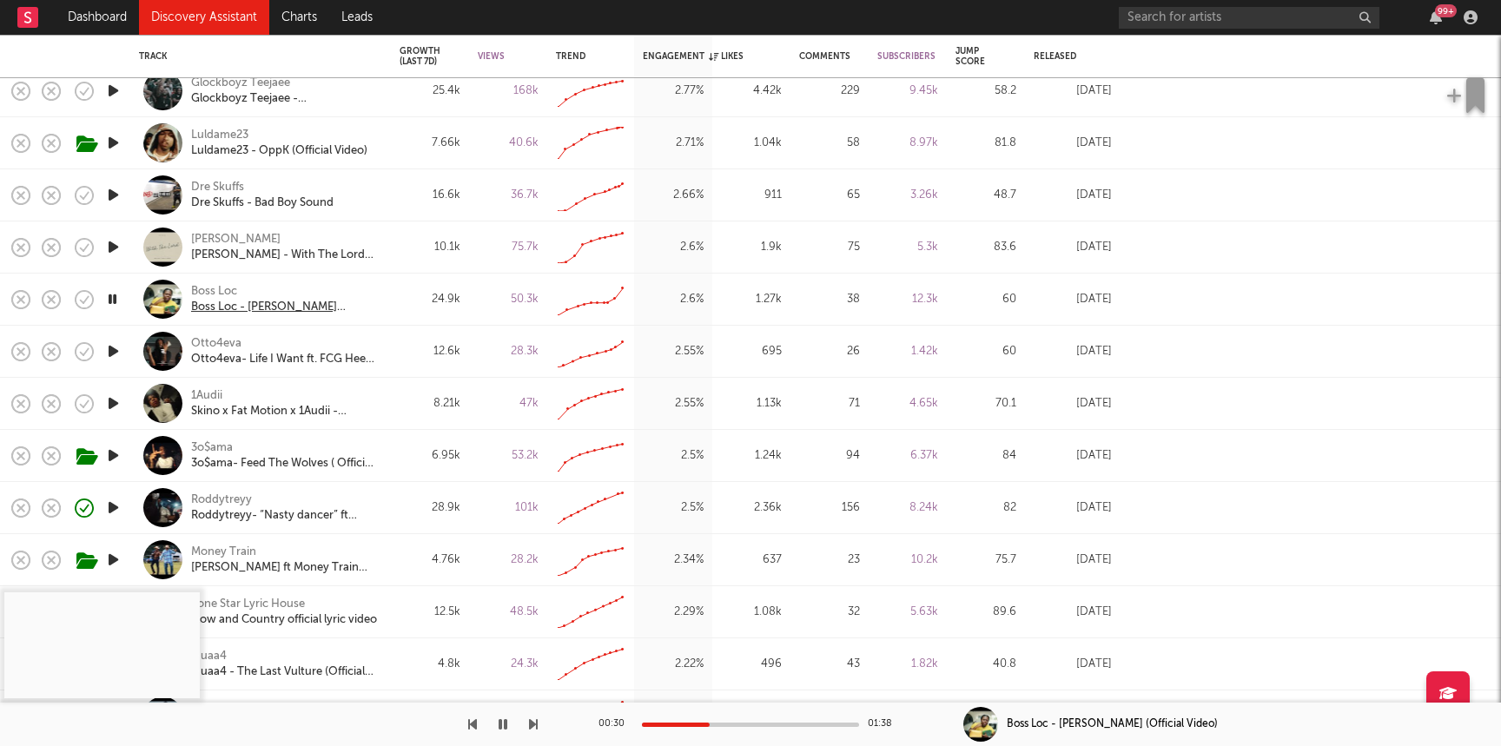
click at [226, 305] on div "Boss Loc - [PERSON_NAME] (Official Video)" at bounding box center [284, 308] width 187 height 16
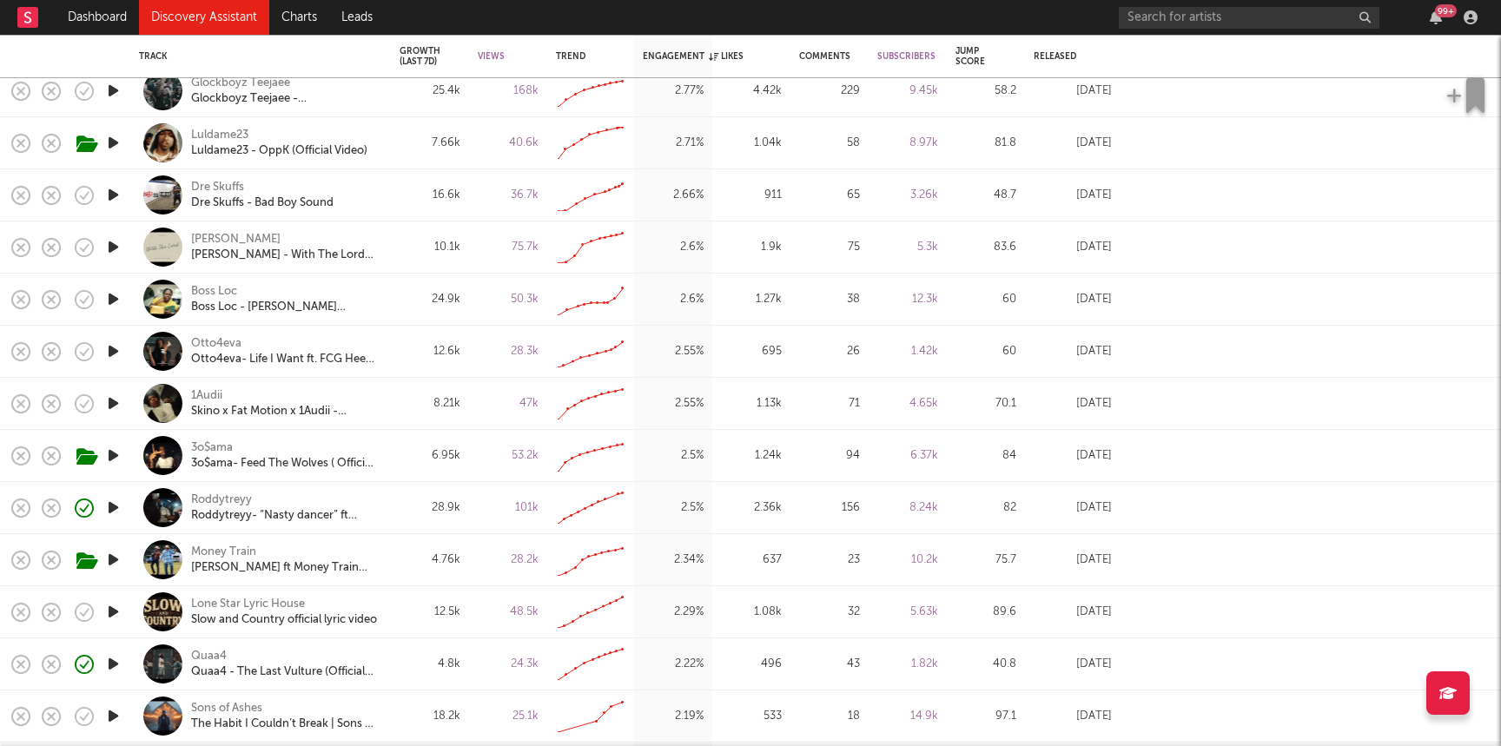
click at [116, 356] on icon "button" at bounding box center [113, 352] width 18 height 22
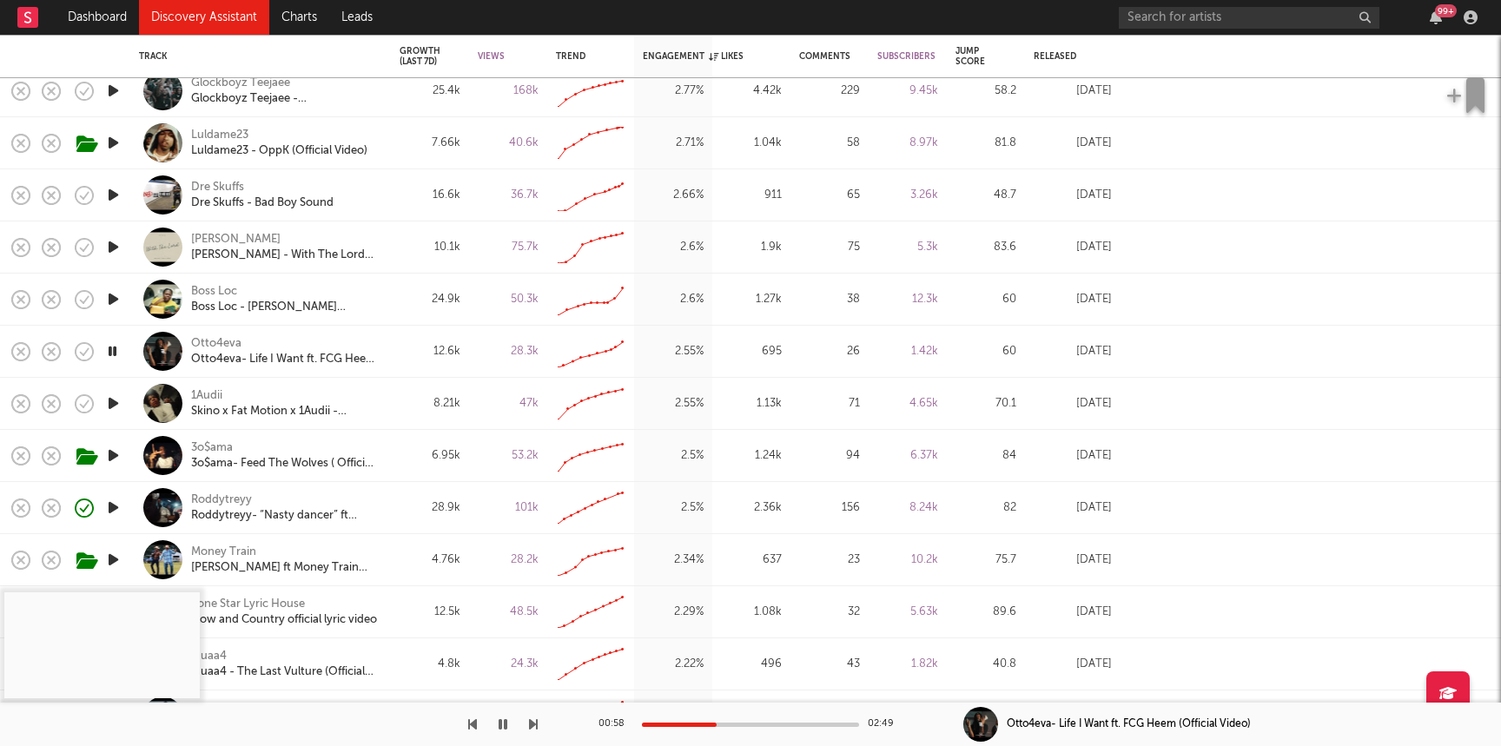
click at [717, 724] on div at bounding box center [750, 725] width 217 height 4
click at [278, 358] on div "Otto4eva- Life I Want ft. FCG Heem (Official Video)" at bounding box center [284, 360] width 187 height 16
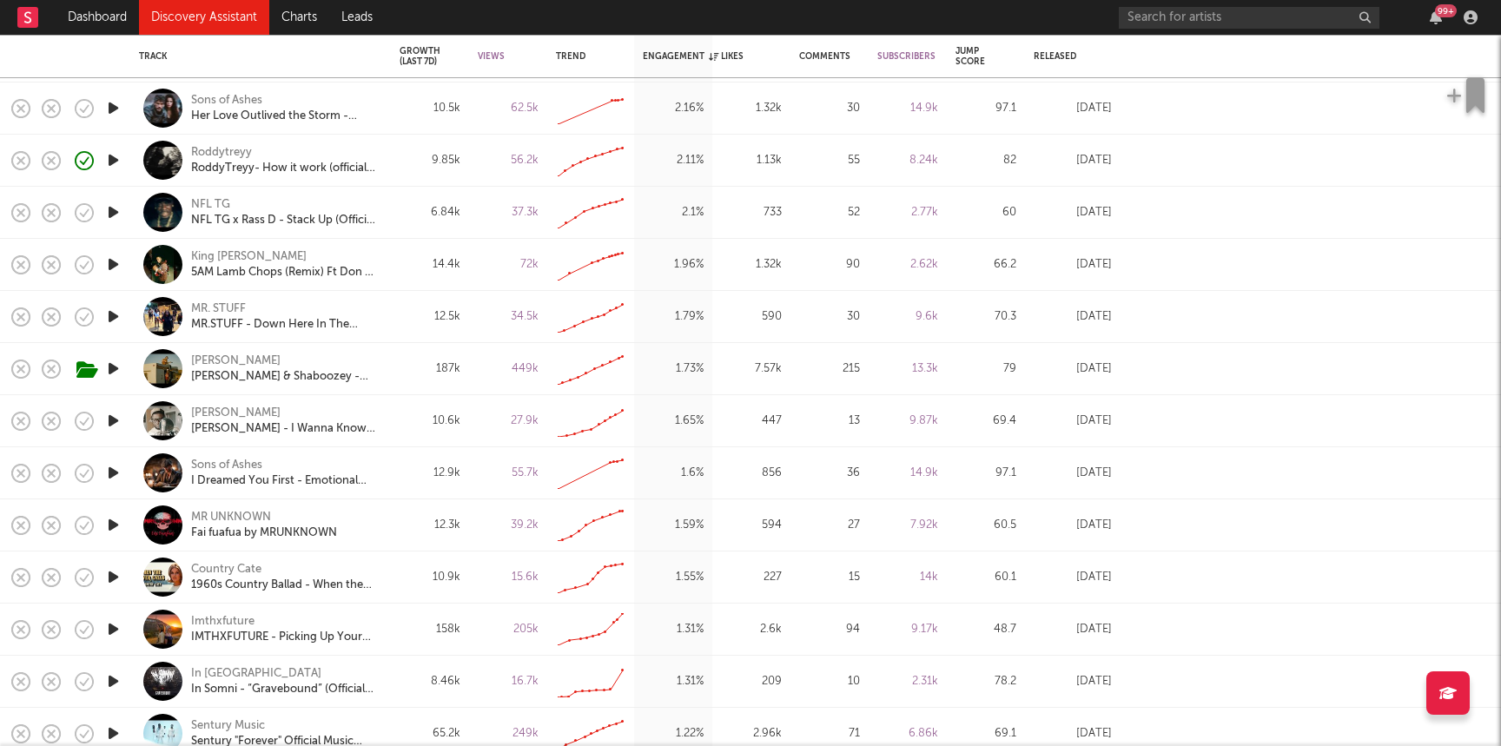
click at [112, 265] on icon "button" at bounding box center [113, 265] width 18 height 22
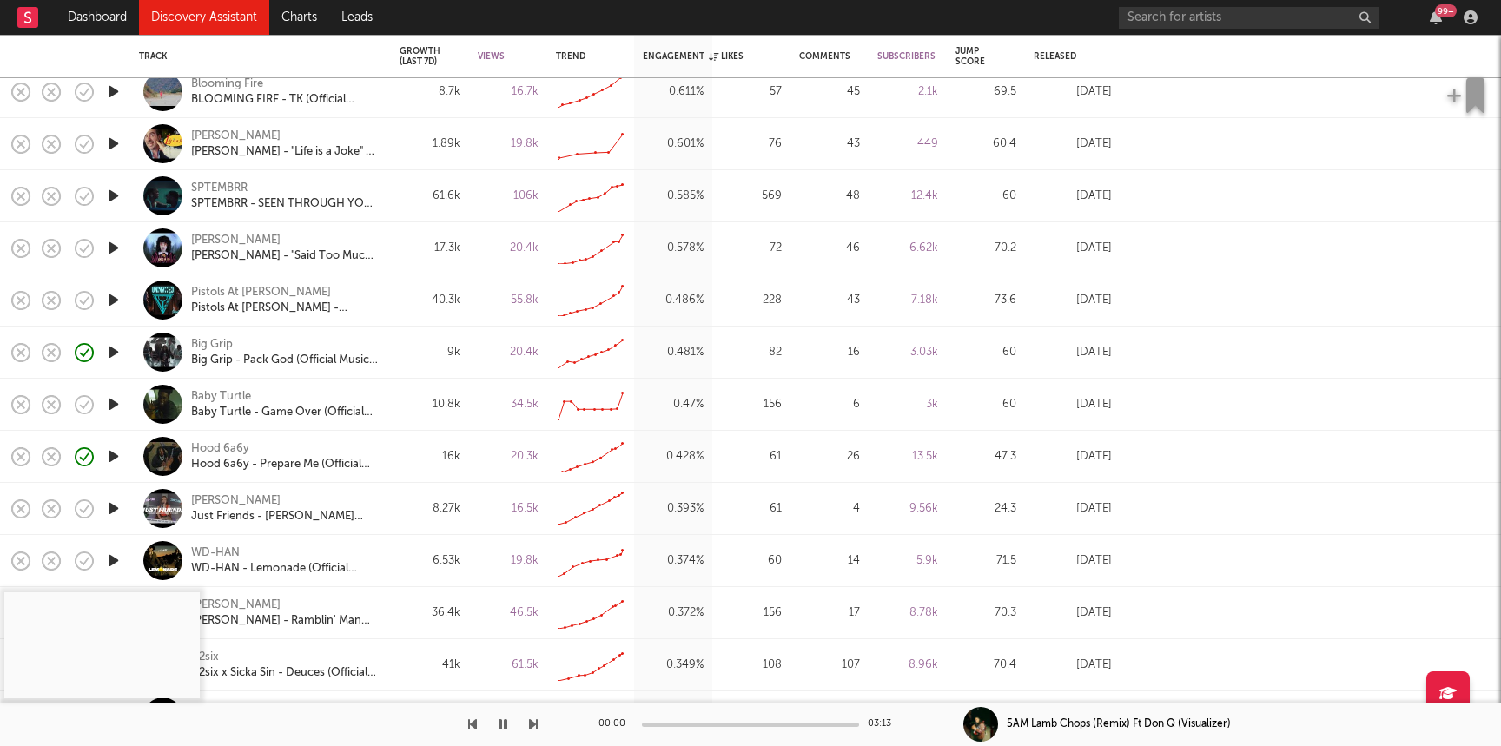
click at [116, 353] on icon "button" at bounding box center [113, 352] width 18 height 22
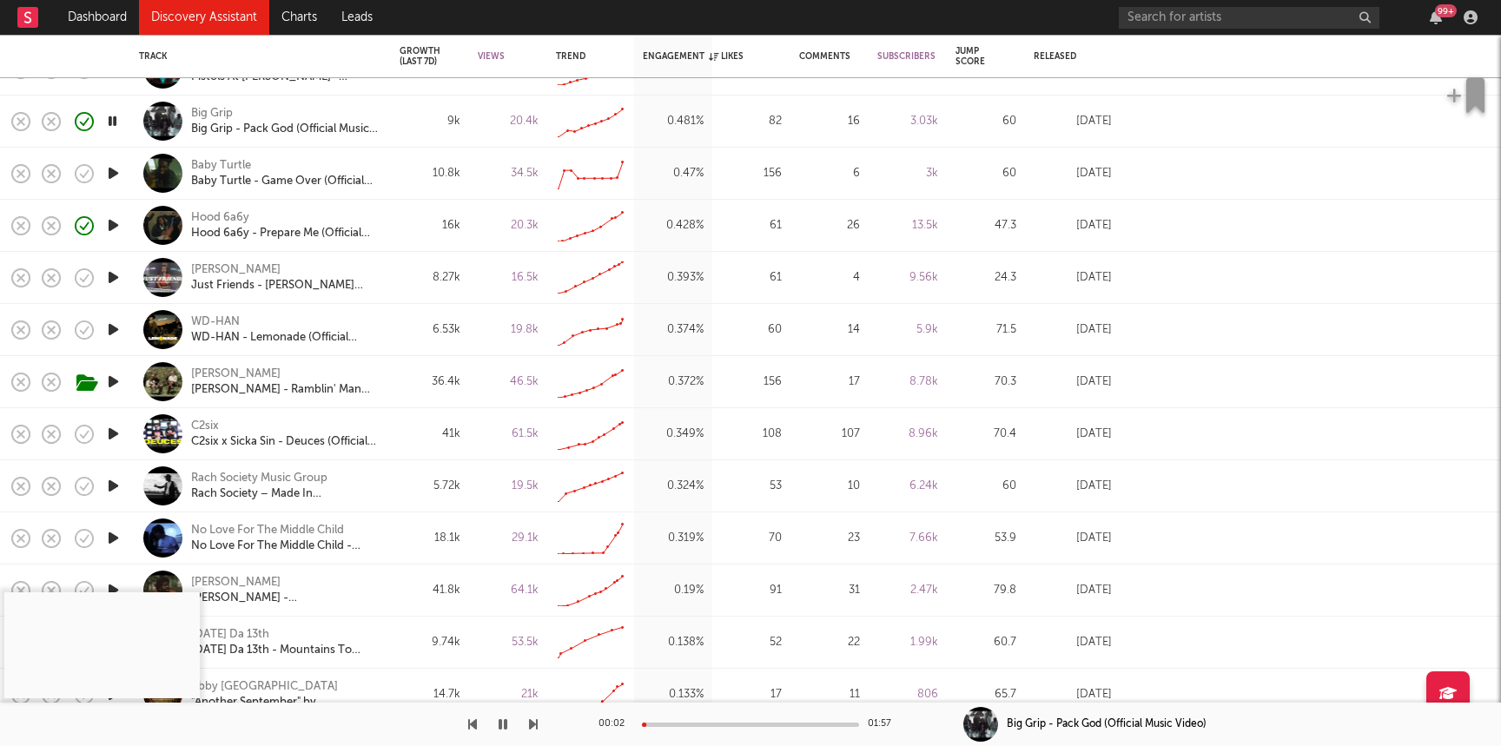
click at [108, 433] on icon "button" at bounding box center [113, 434] width 18 height 22
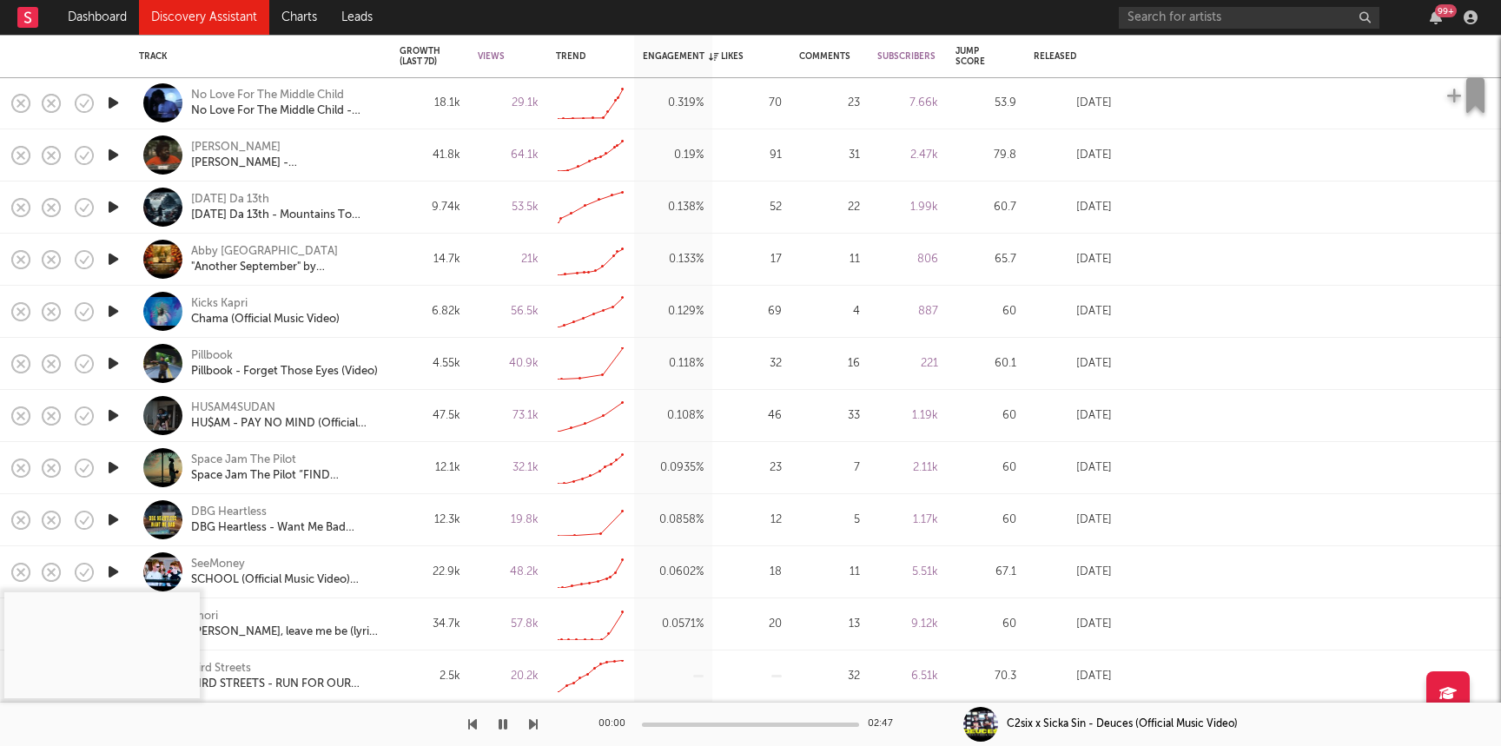
click at [119, 156] on icon "button" at bounding box center [113, 155] width 18 height 22
click at [703, 730] on div "00:02 02:38" at bounding box center [750, 724] width 304 height 43
click at [703, 724] on div at bounding box center [750, 725] width 217 height 4
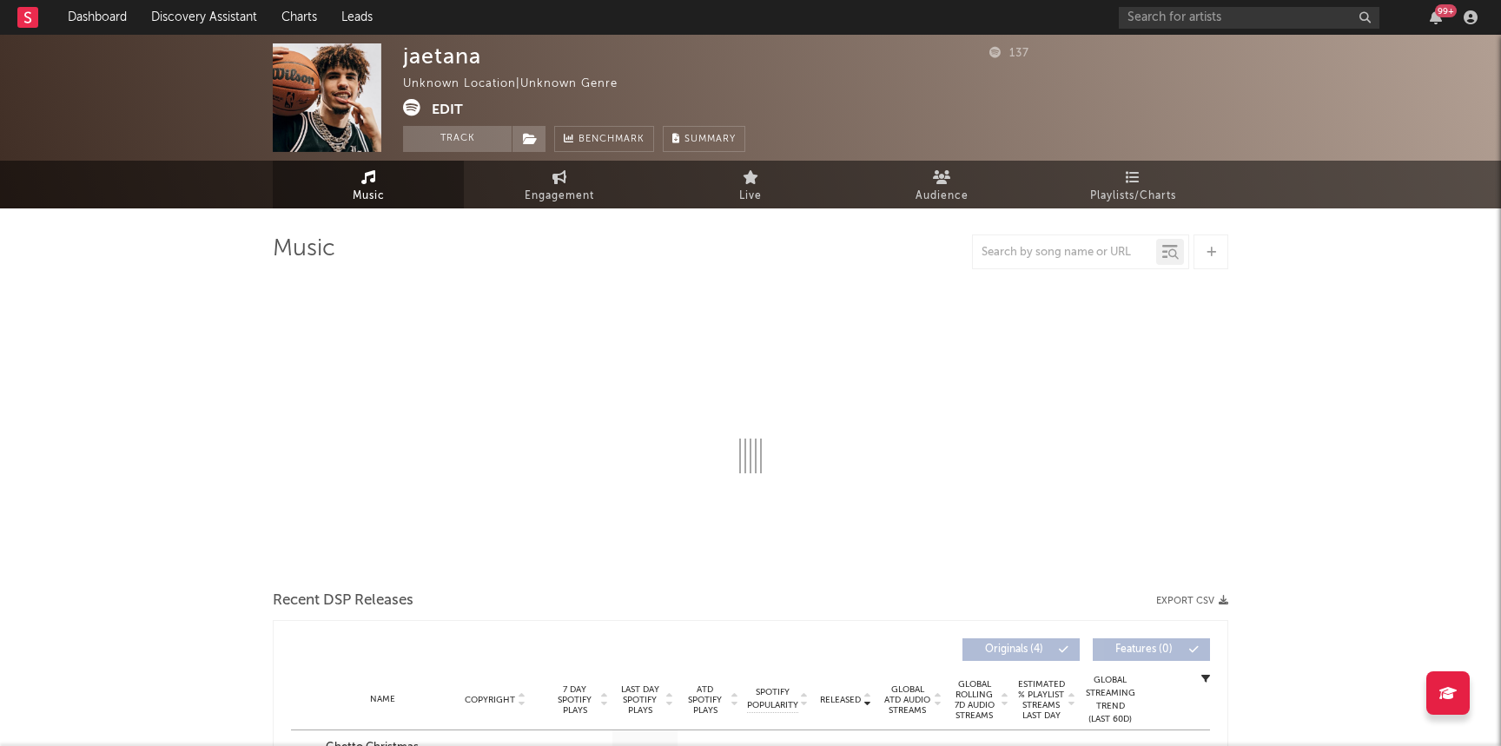
select select "1w"
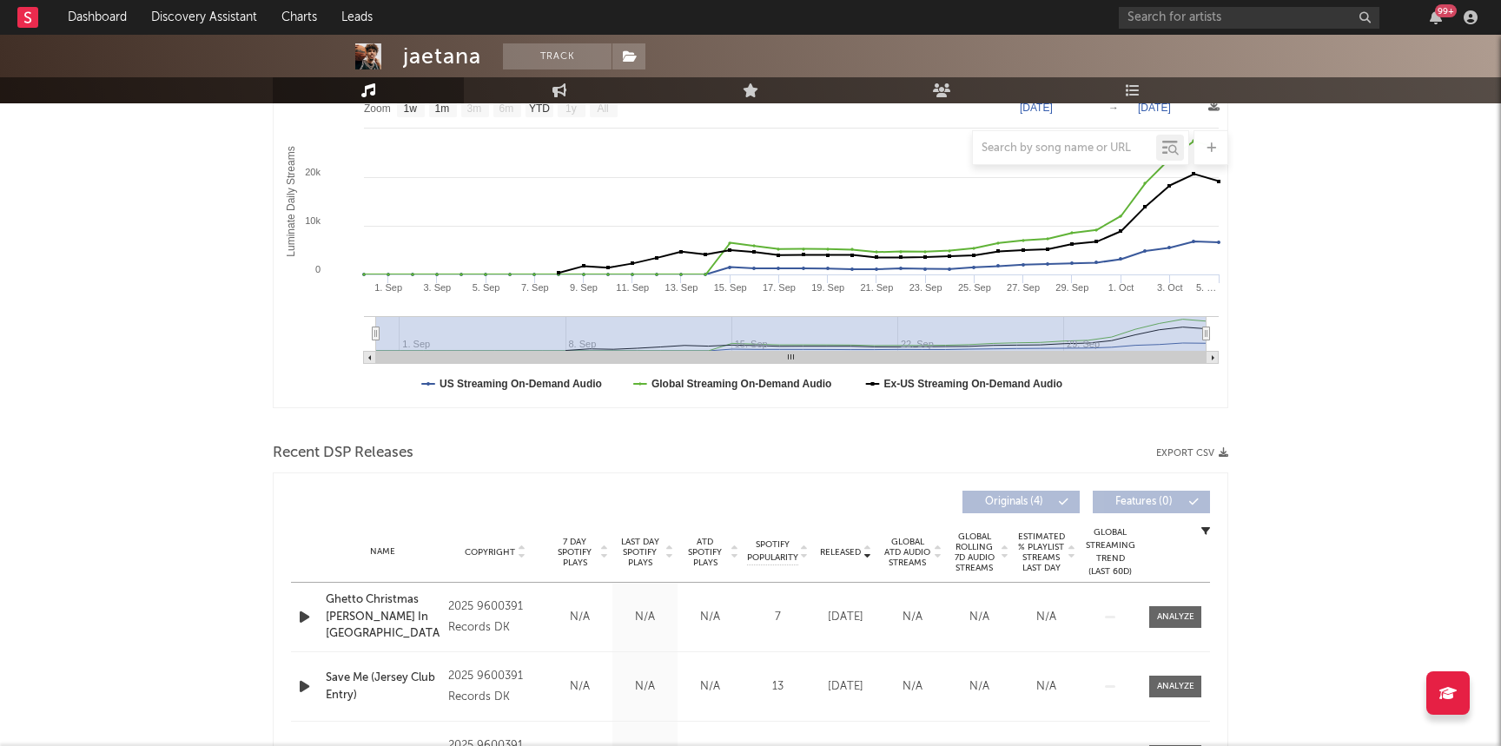
scroll to position [303, 0]
